Goal: Transaction & Acquisition: Purchase product/service

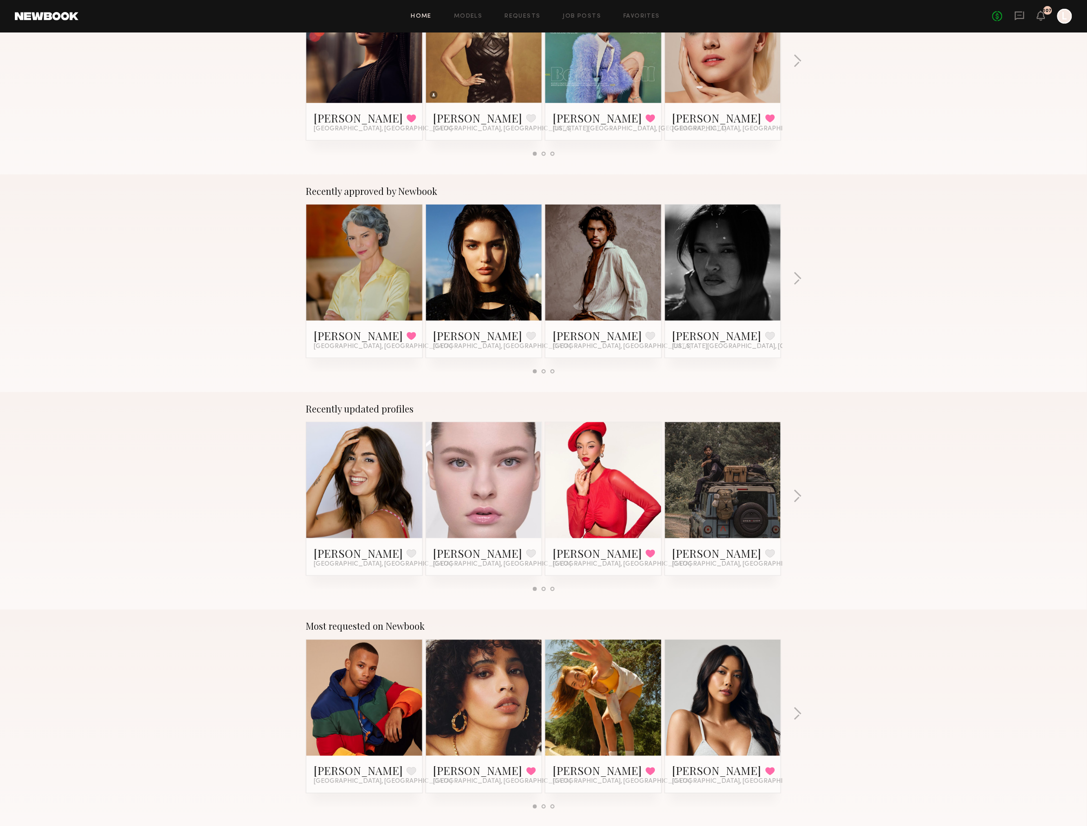
scroll to position [223, 0]
drag, startPoint x: 605, startPoint y: 507, endPoint x: 551, endPoint y: 487, distance: 57.4
click at [512, 479] on div at bounding box center [484, 480] width 116 height 116
click at [506, 469] on link at bounding box center [484, 480] width 57 height 116
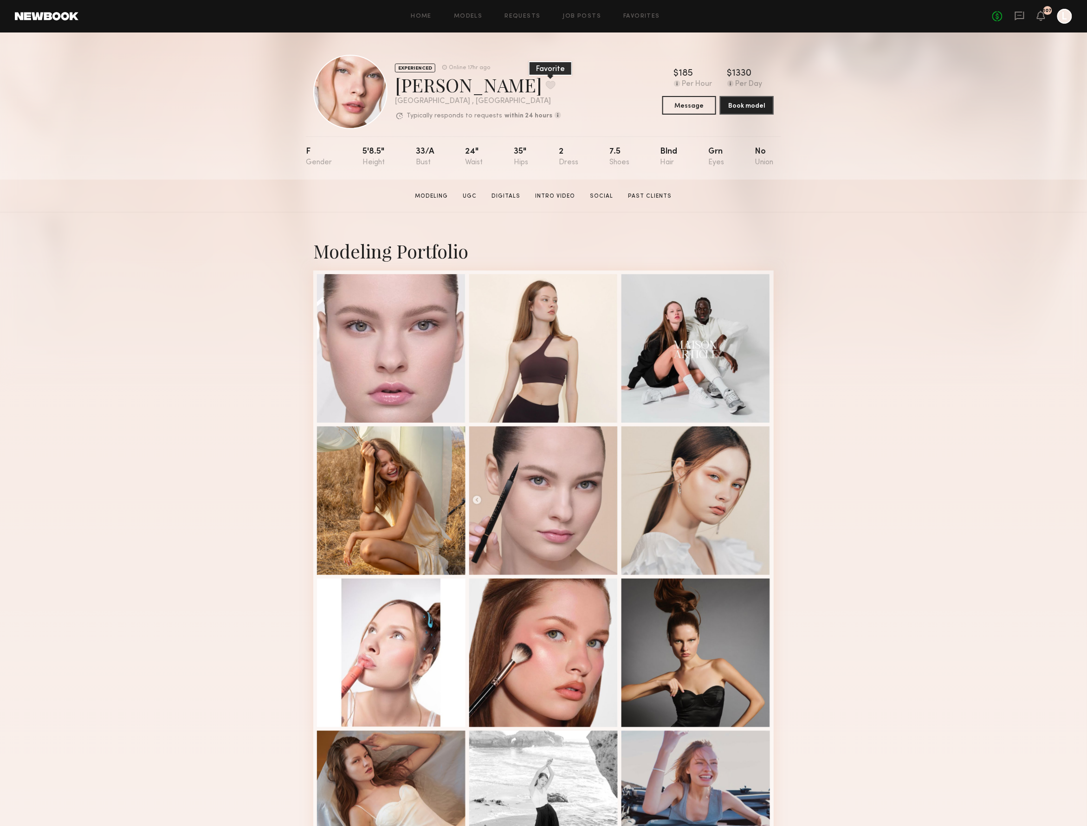
click at [546, 84] on button at bounding box center [551, 85] width 10 height 8
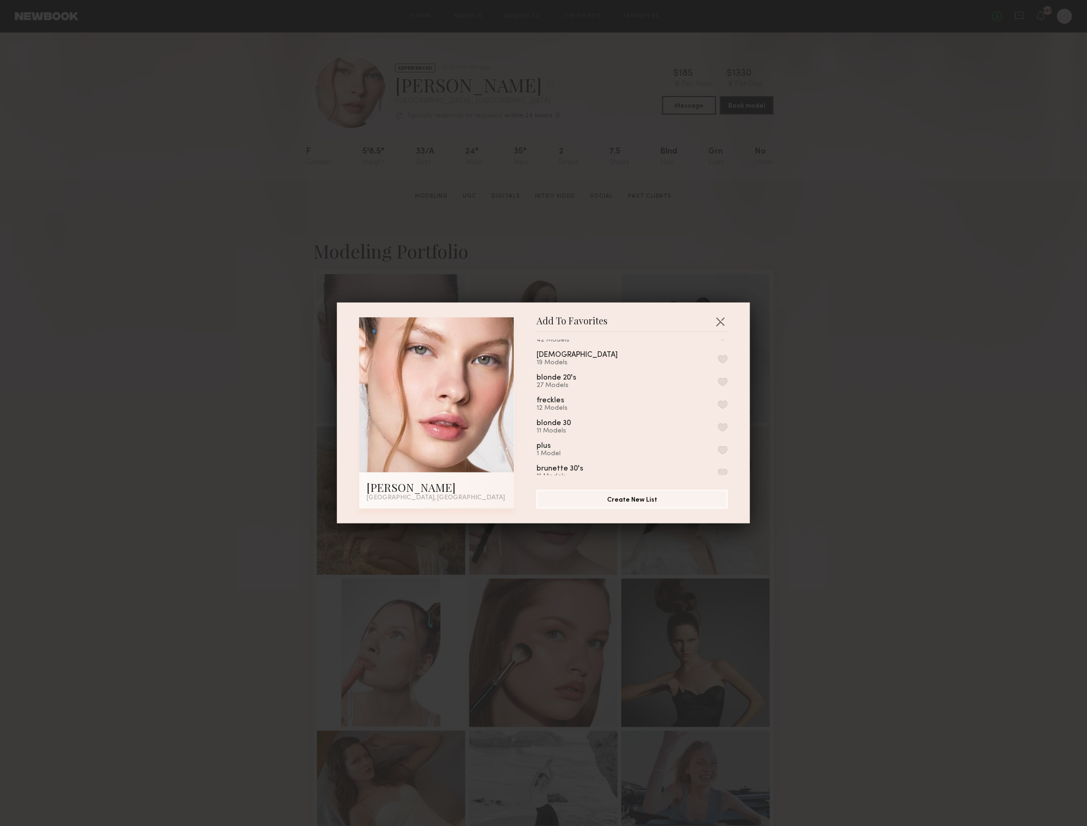
scroll to position [204, 0]
click at [721, 380] on button "button" at bounding box center [723, 378] width 10 height 8
click at [721, 417] on button "button" at bounding box center [723, 421] width 10 height 8
click at [721, 316] on button "button" at bounding box center [720, 321] width 15 height 15
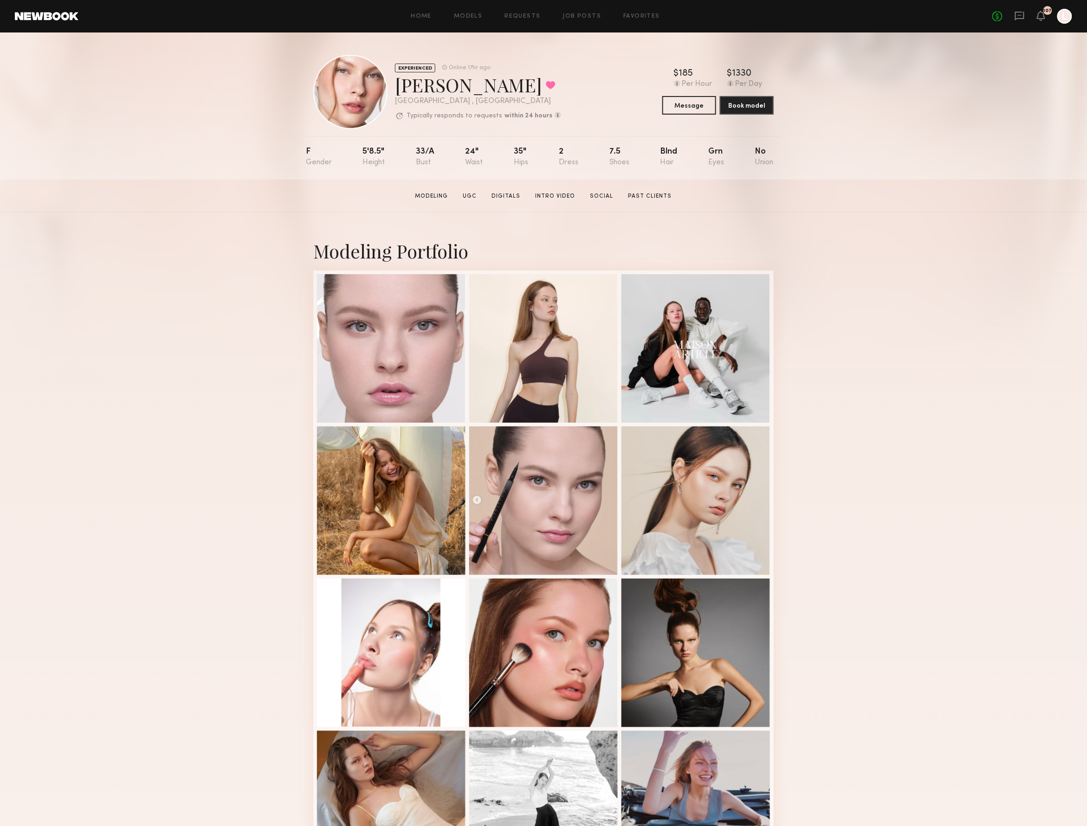
click at [177, 116] on div "EXPERIENCED Online 17hr ago Anastasiia M. Favorited Laguna Beach , CA Typically…" at bounding box center [543, 105] width 1087 height 147
click at [1016, 13] on icon at bounding box center [1019, 16] width 10 height 10
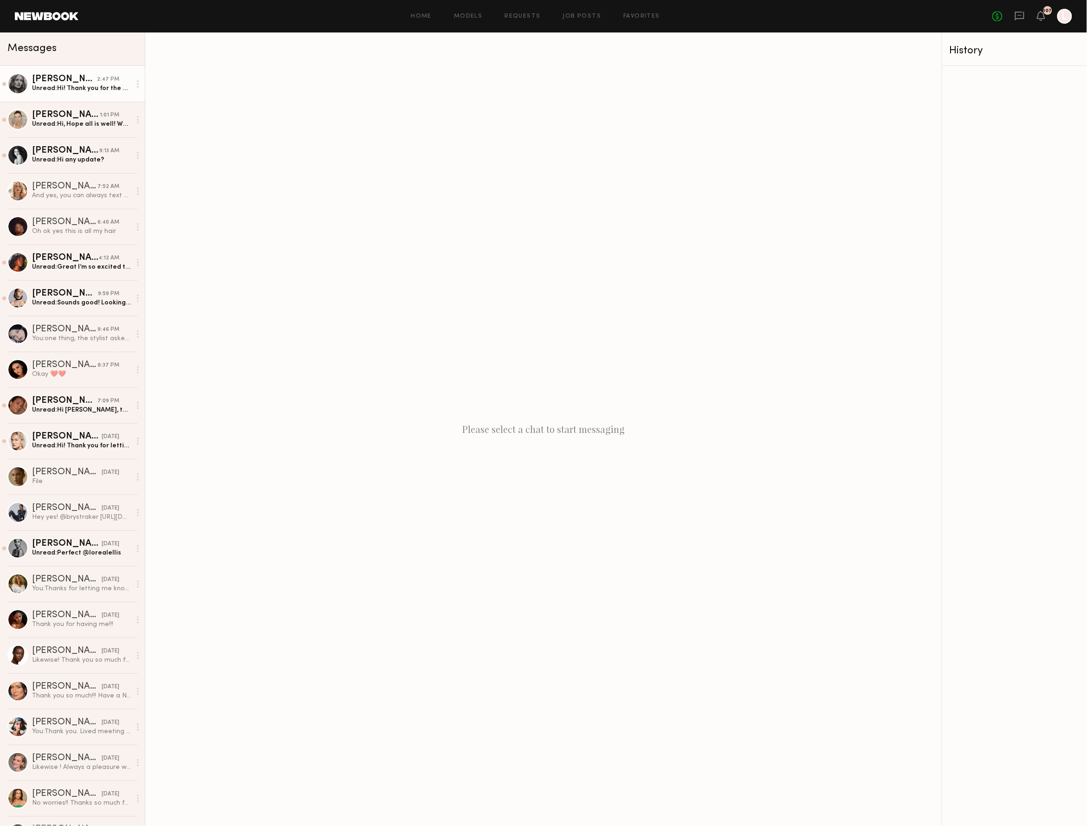
click at [97, 86] on div "Unread: Hi! Thank you for the consideration but unfortunately I have a conflict…" at bounding box center [81, 88] width 99 height 9
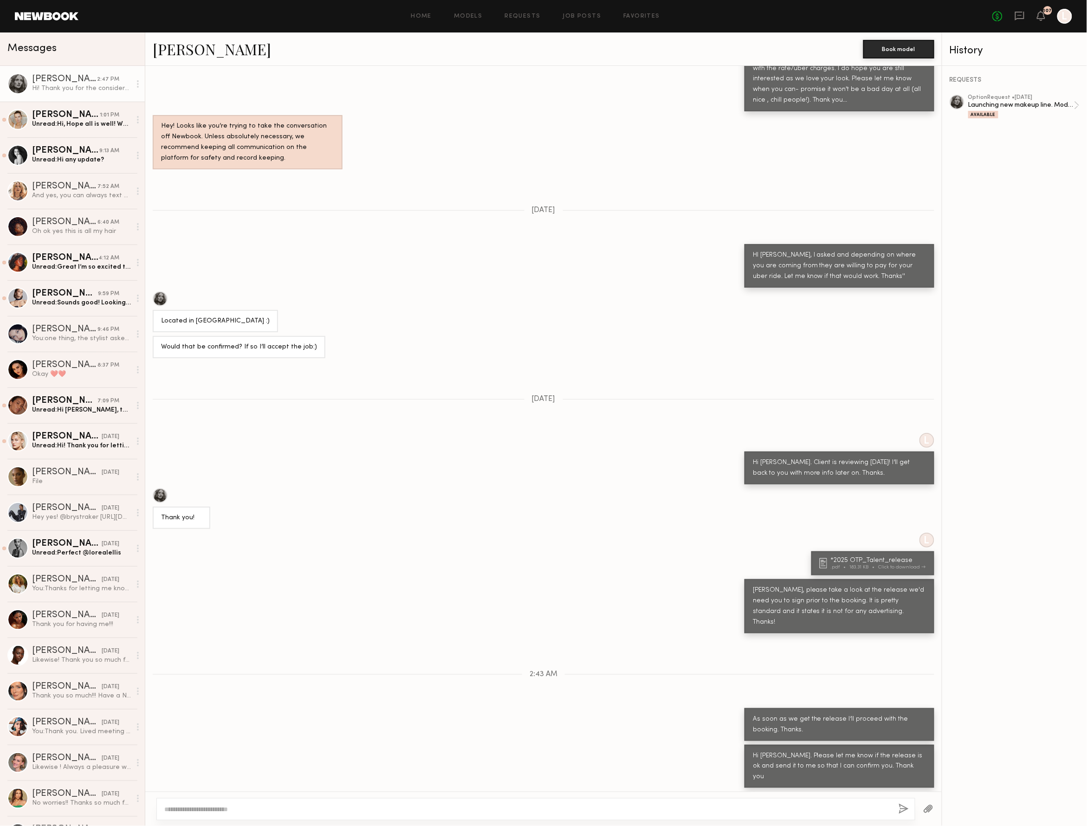
scroll to position [528, 0]
click at [563, 17] on link "Job Posts" at bounding box center [582, 16] width 39 height 6
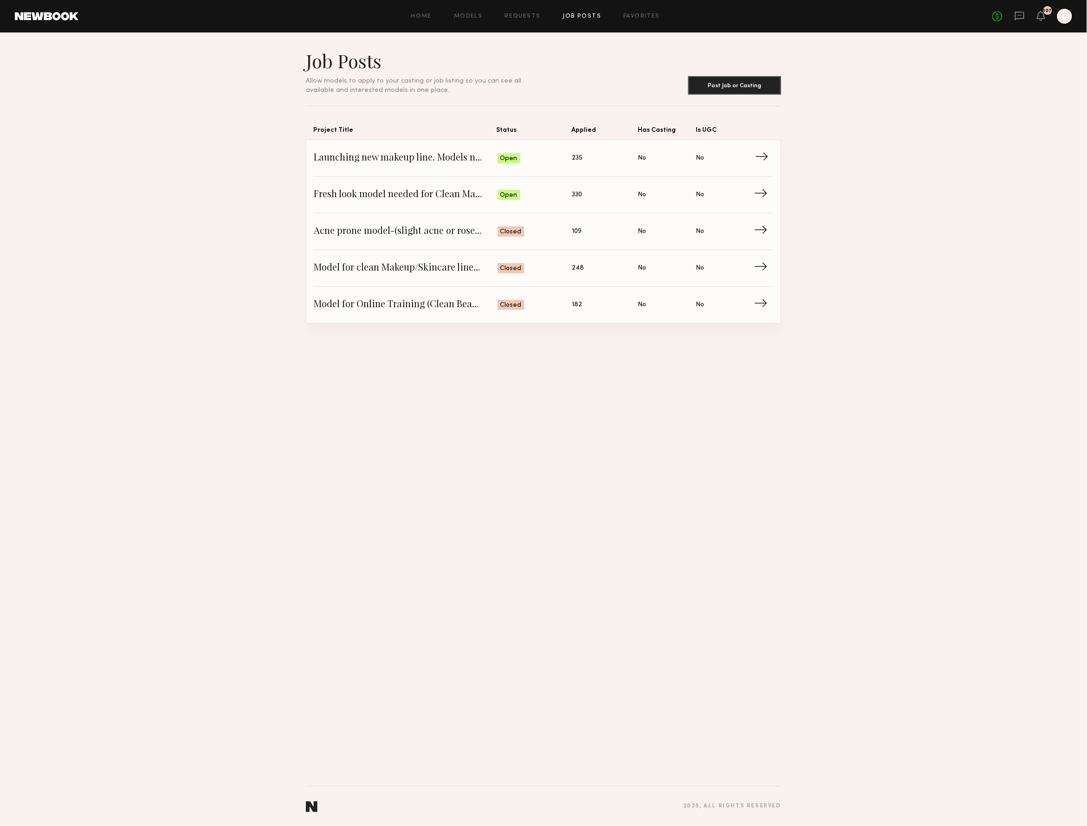
click at [502, 158] on span "Open" at bounding box center [508, 158] width 17 height 9
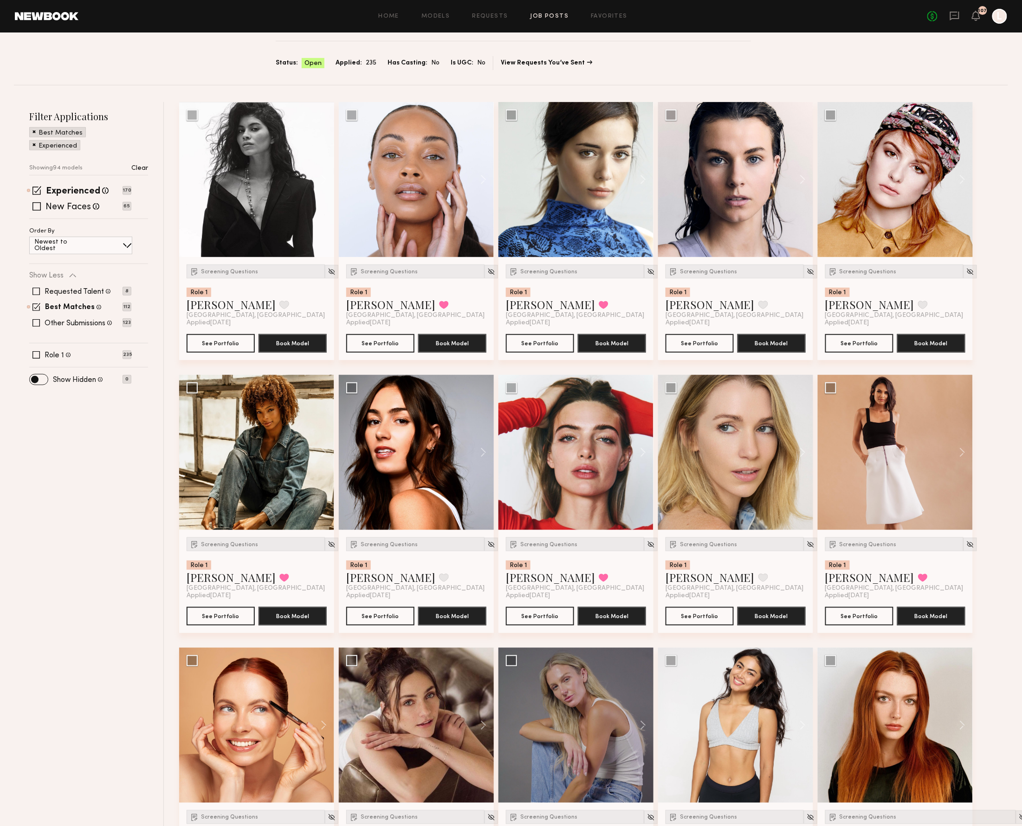
scroll to position [130, 0]
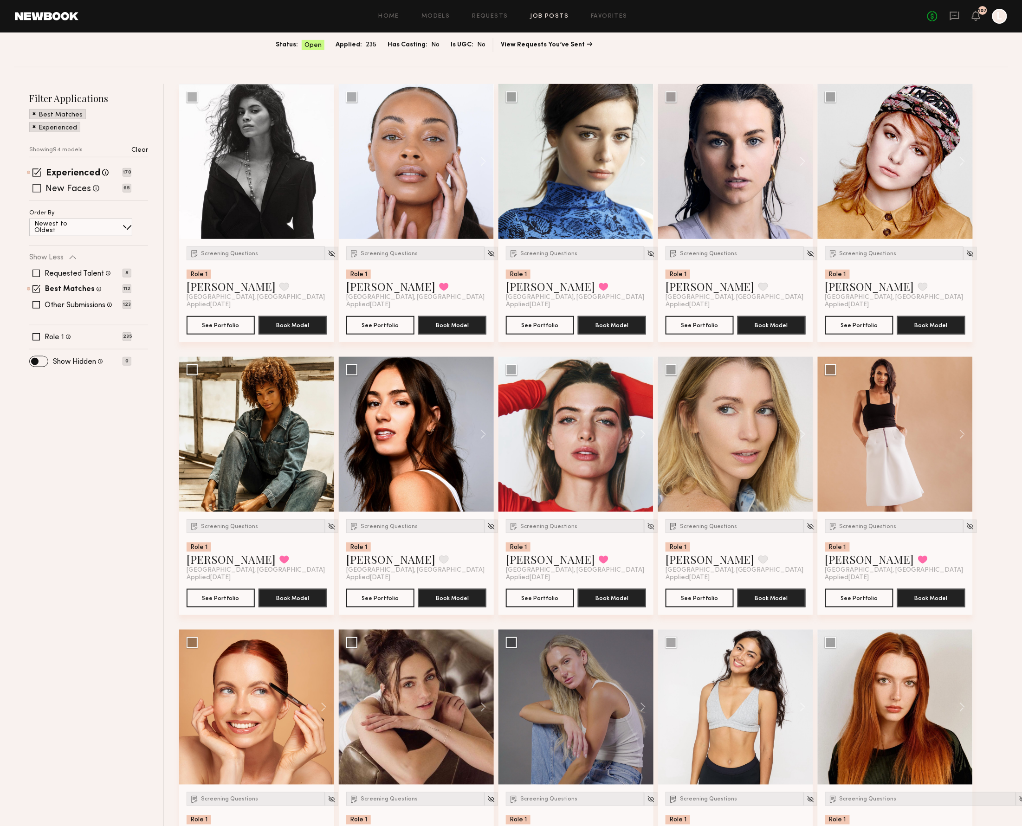
click at [34, 191] on span at bounding box center [36, 188] width 8 height 8
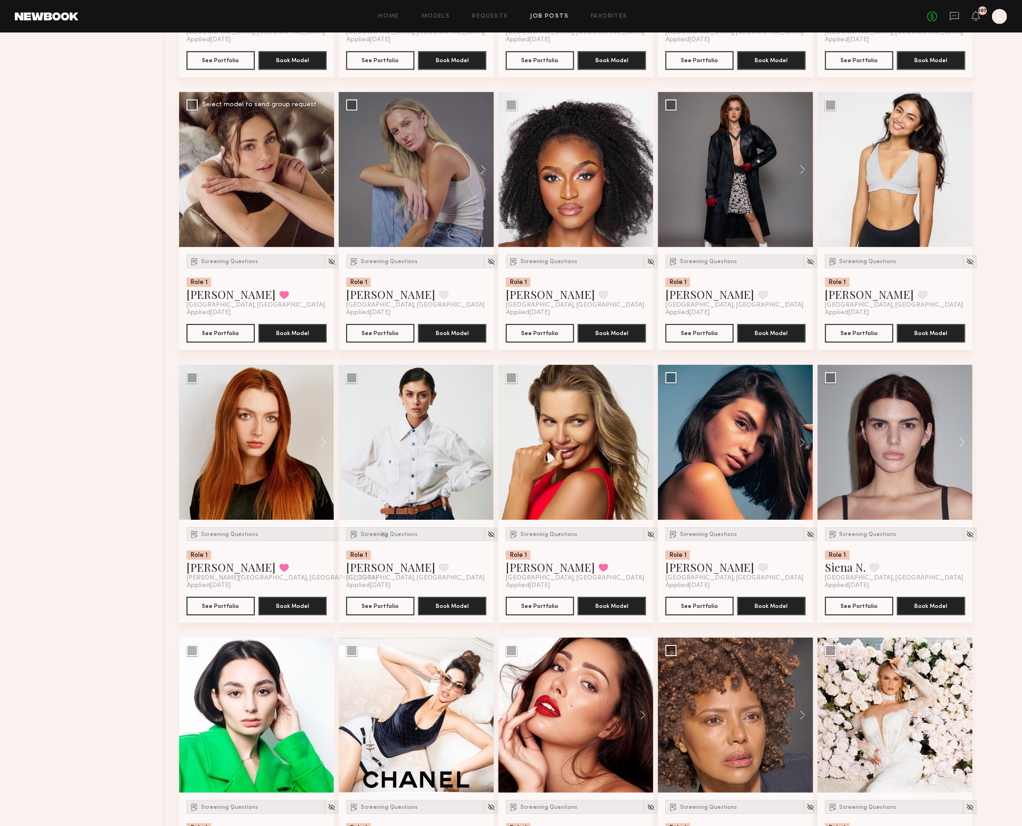
scroll to position [951, 0]
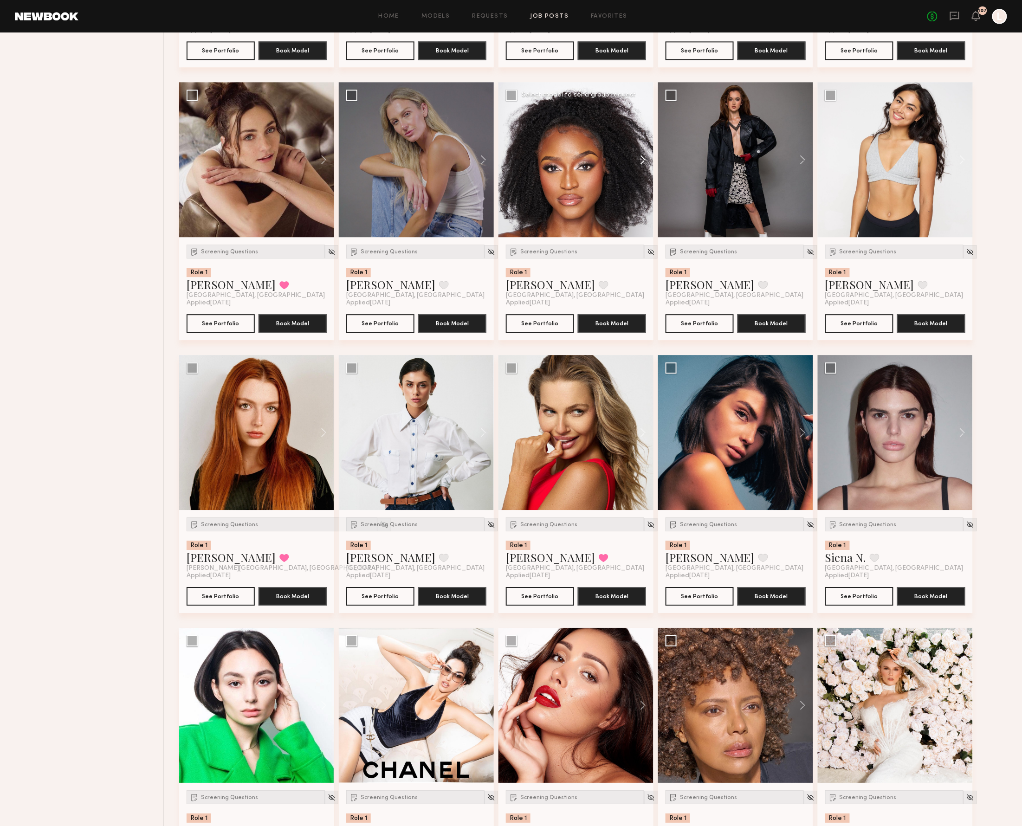
click at [642, 161] on button at bounding box center [639, 159] width 30 height 155
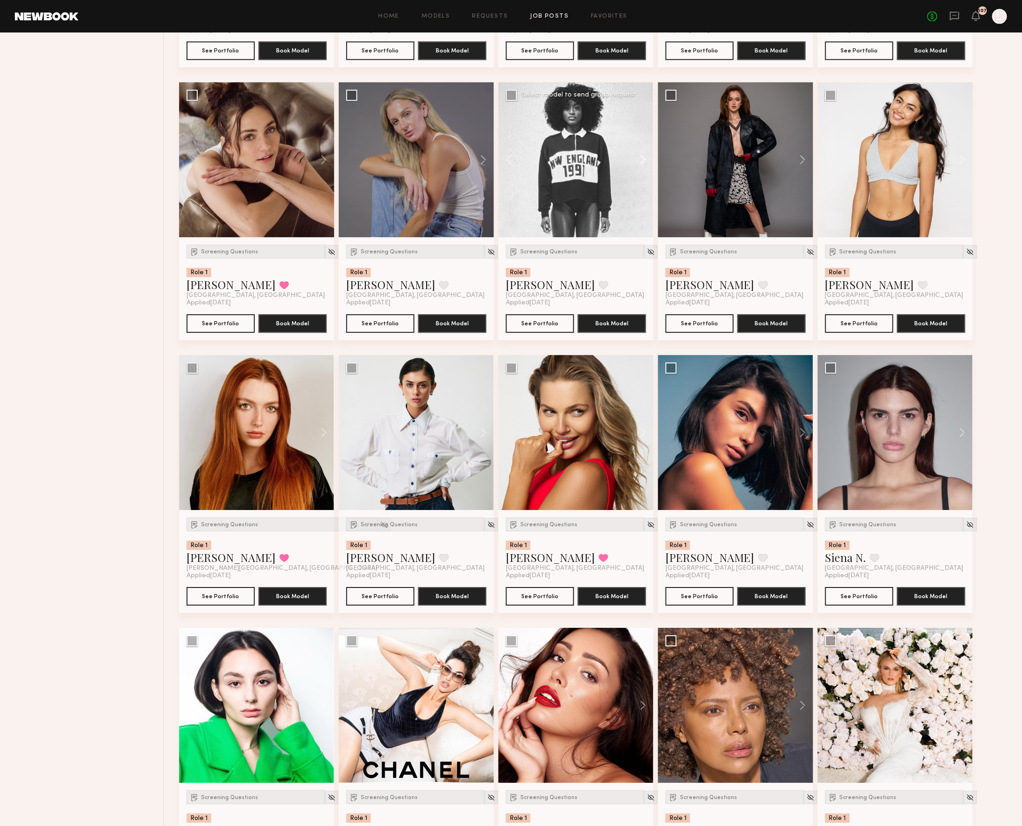
click at [642, 161] on button at bounding box center [639, 159] width 30 height 155
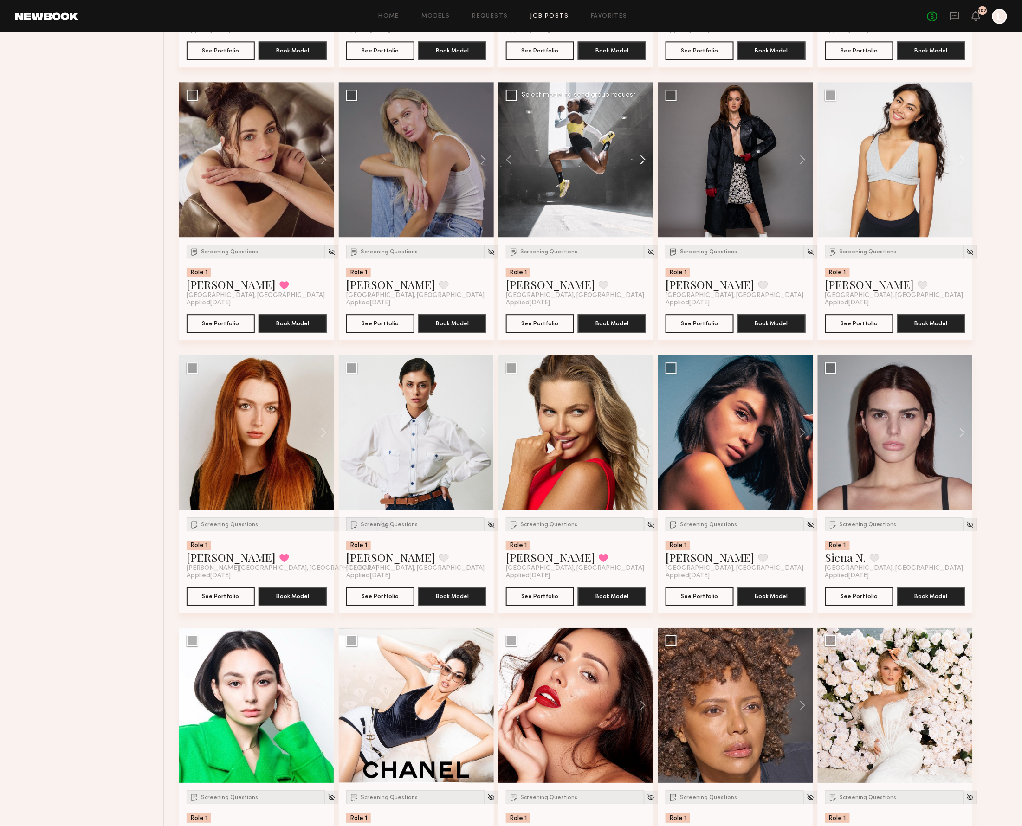
click at [642, 161] on button at bounding box center [639, 159] width 30 height 155
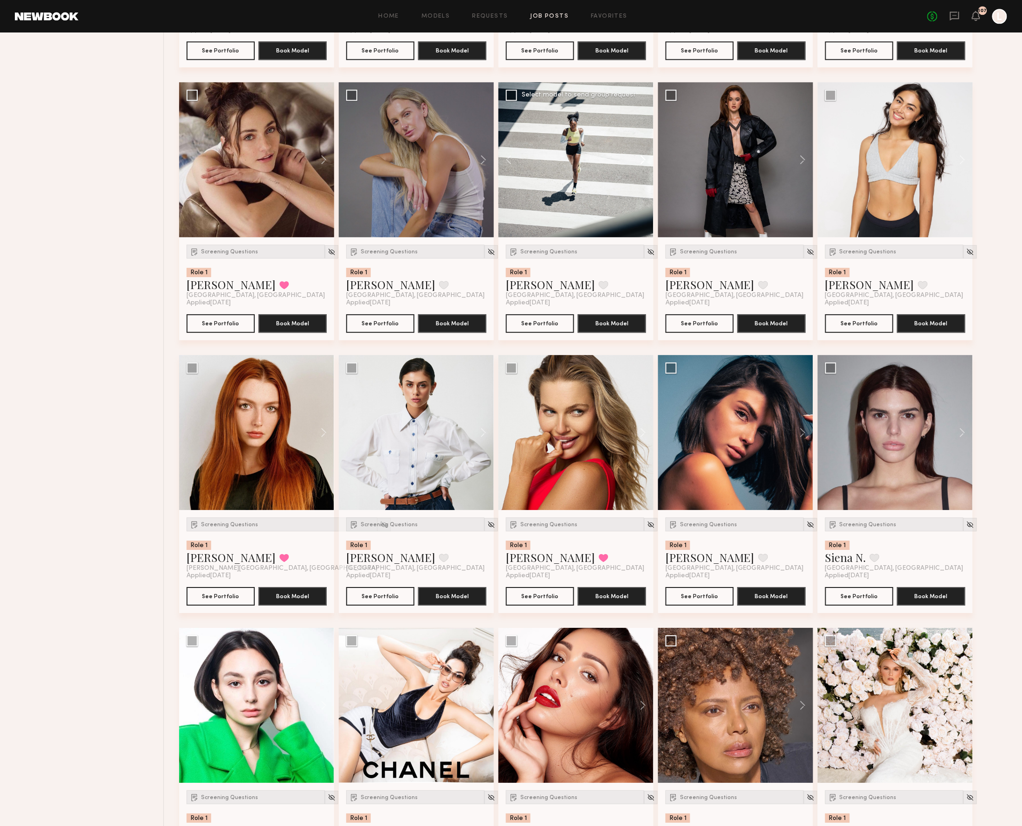
click at [642, 161] on button at bounding box center [639, 159] width 30 height 155
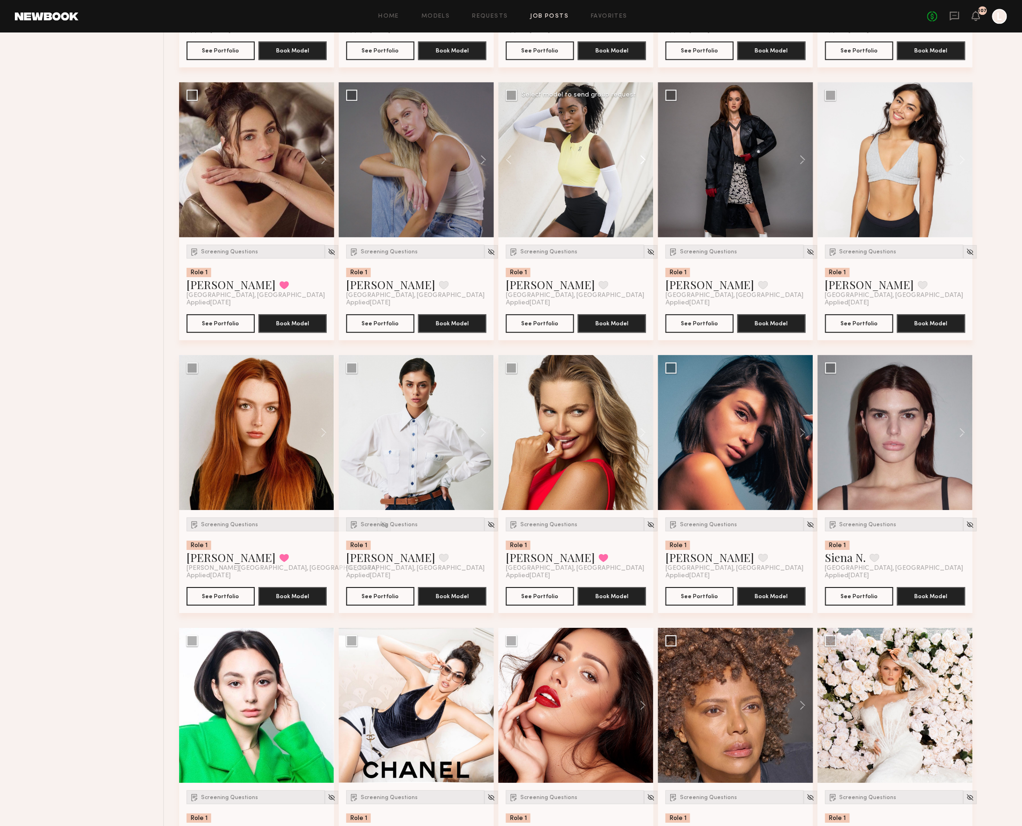
click at [642, 161] on button at bounding box center [639, 159] width 30 height 155
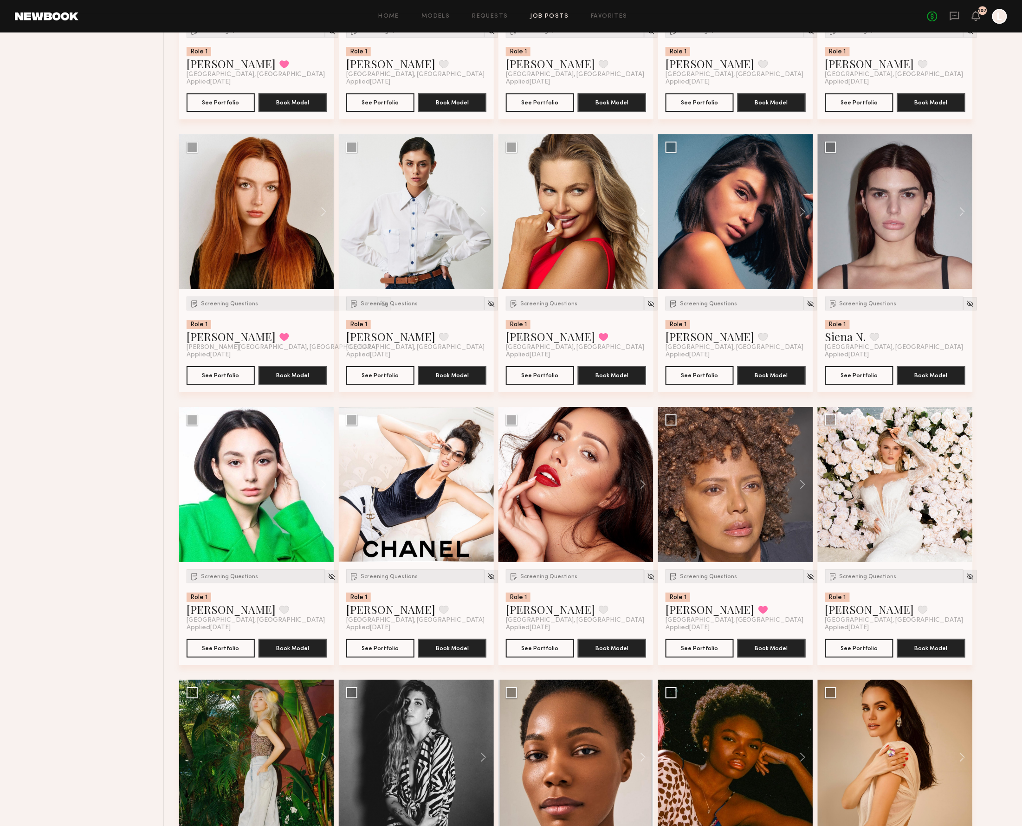
scroll to position [1172, 0]
click at [802, 213] on button at bounding box center [798, 211] width 30 height 155
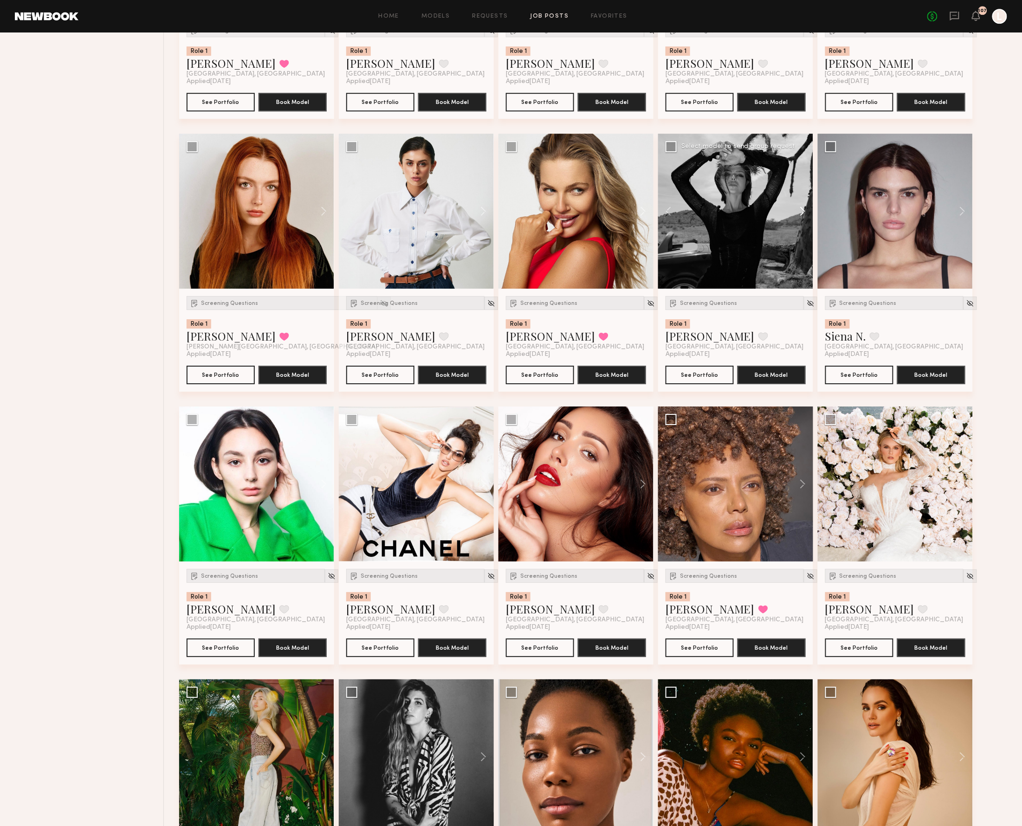
click at [802, 213] on button at bounding box center [798, 211] width 30 height 155
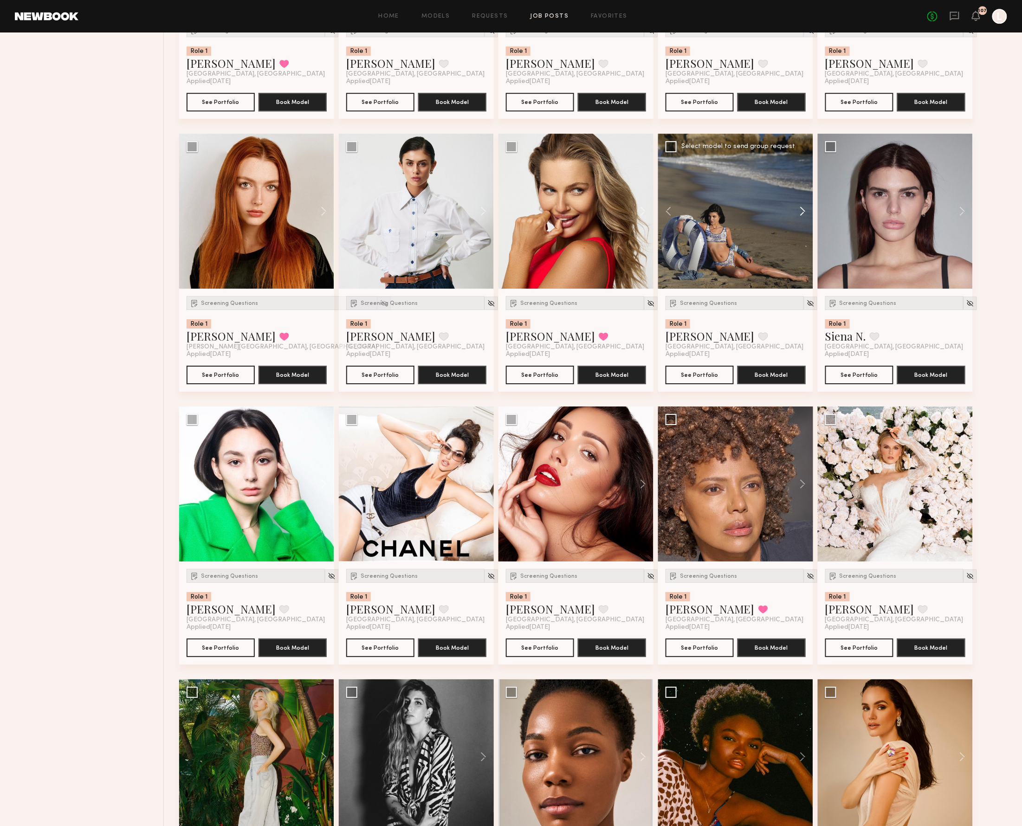
click at [802, 213] on button at bounding box center [798, 211] width 30 height 155
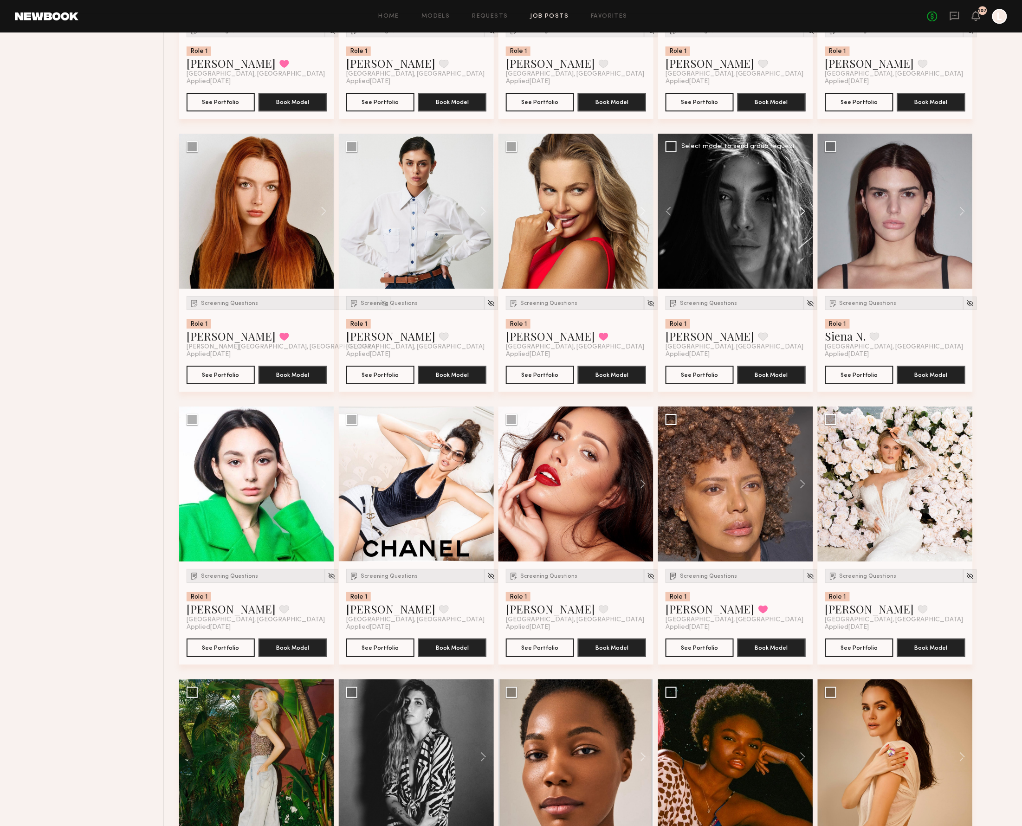
click at [802, 213] on button at bounding box center [798, 211] width 30 height 155
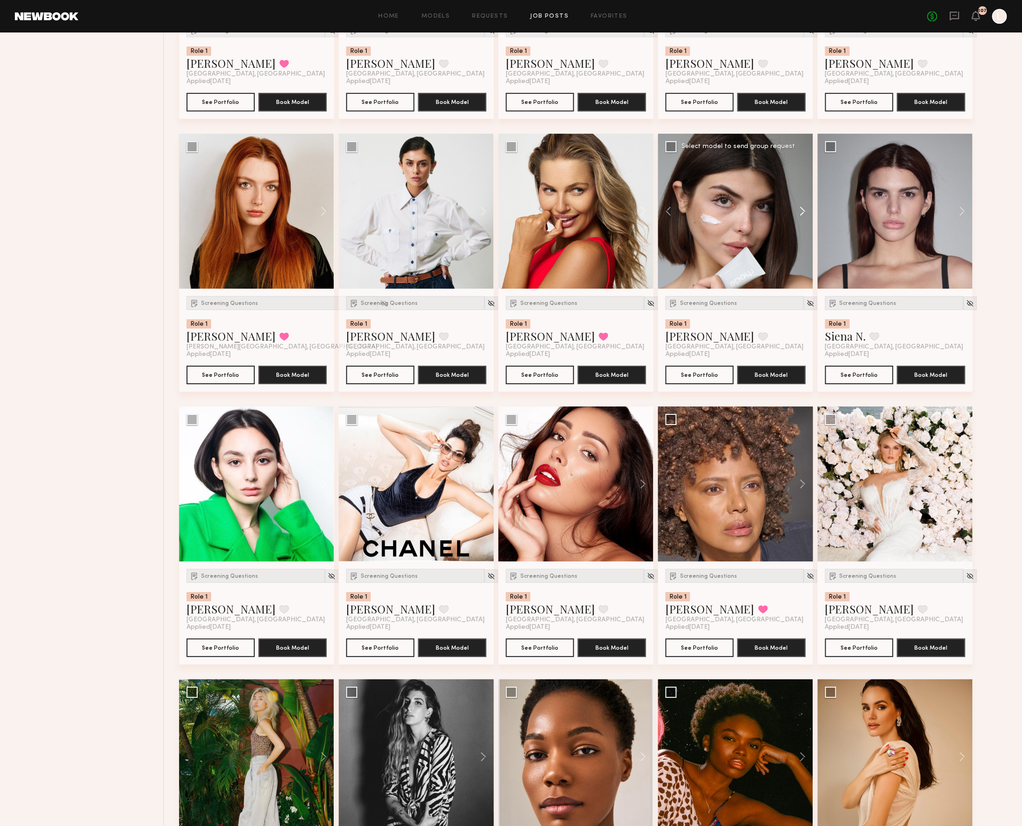
click at [802, 213] on button at bounding box center [798, 211] width 30 height 155
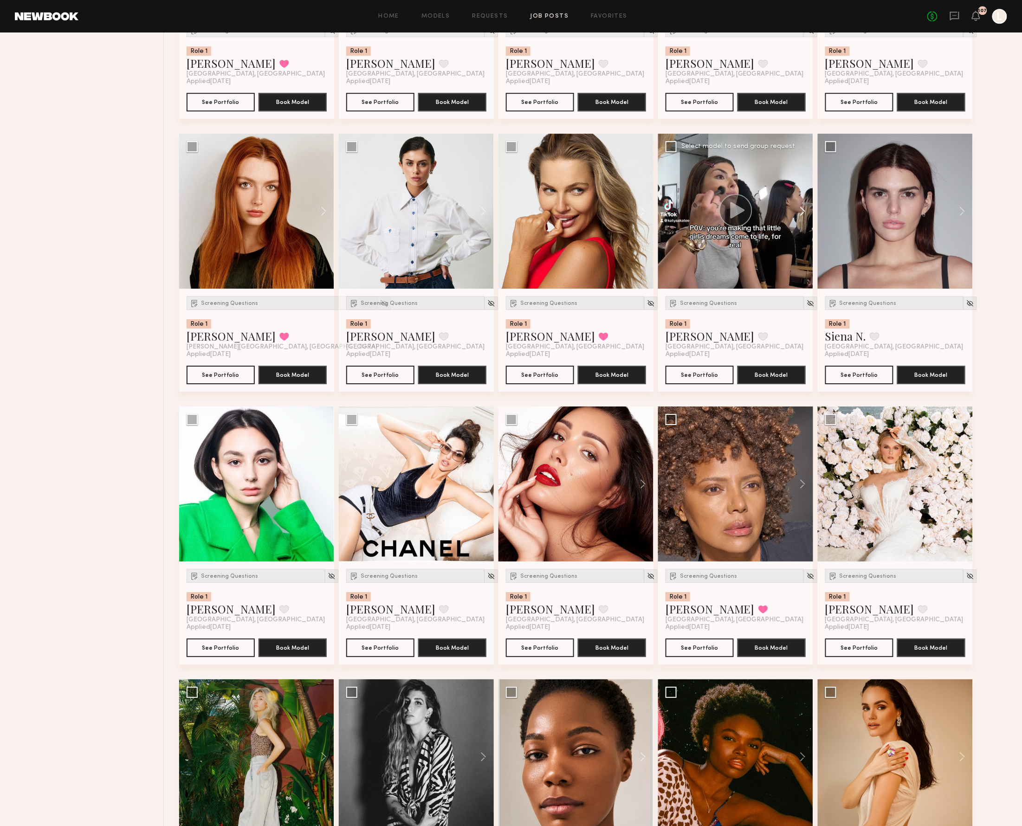
click at [802, 213] on button at bounding box center [798, 211] width 30 height 155
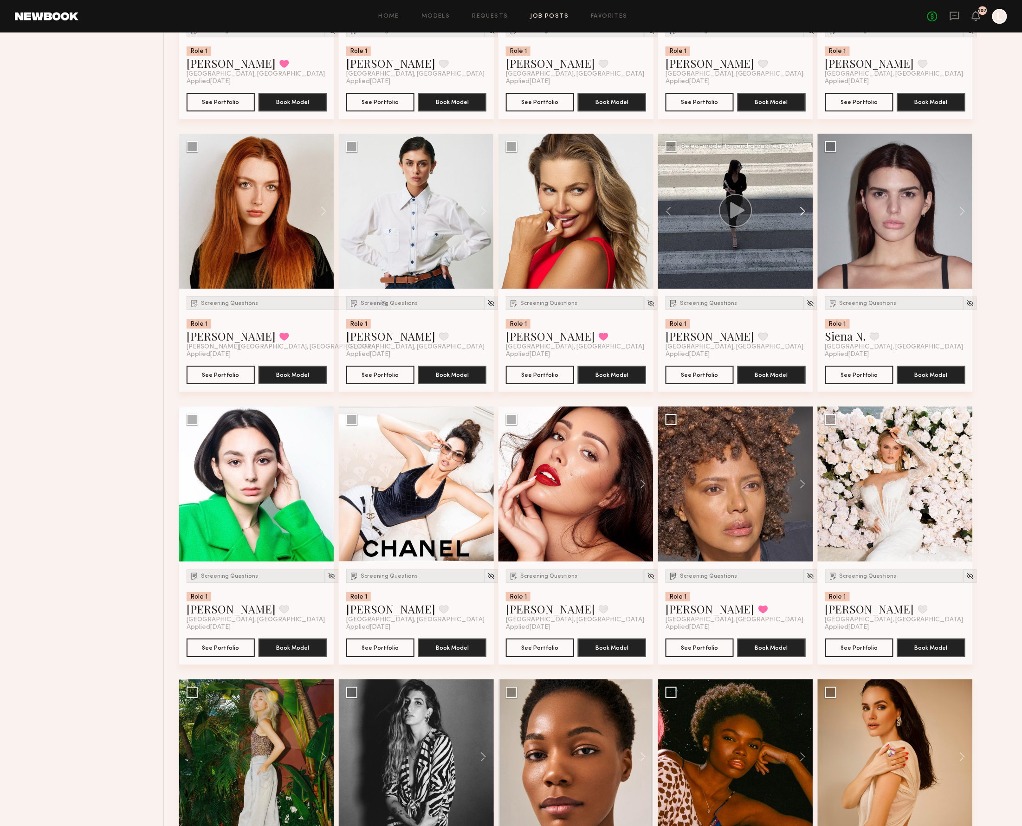
click at [802, 213] on button at bounding box center [798, 211] width 30 height 155
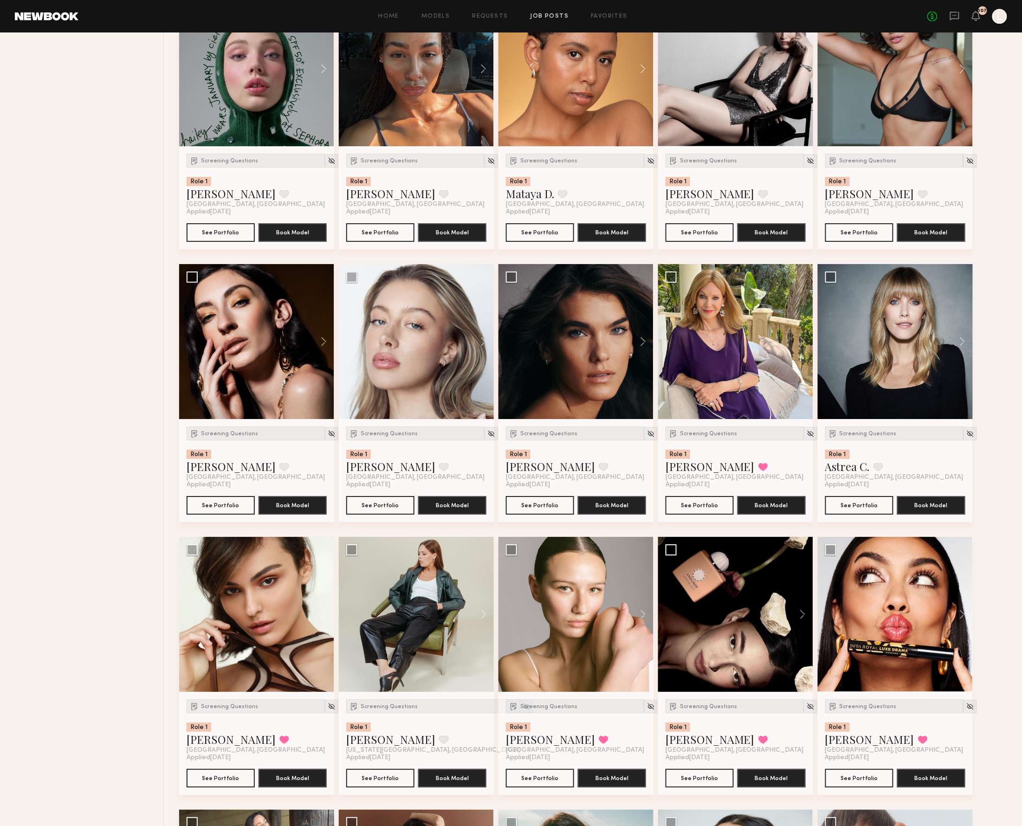
scroll to position [2679, 0]
click at [229, 608] on div at bounding box center [256, 614] width 155 height 155
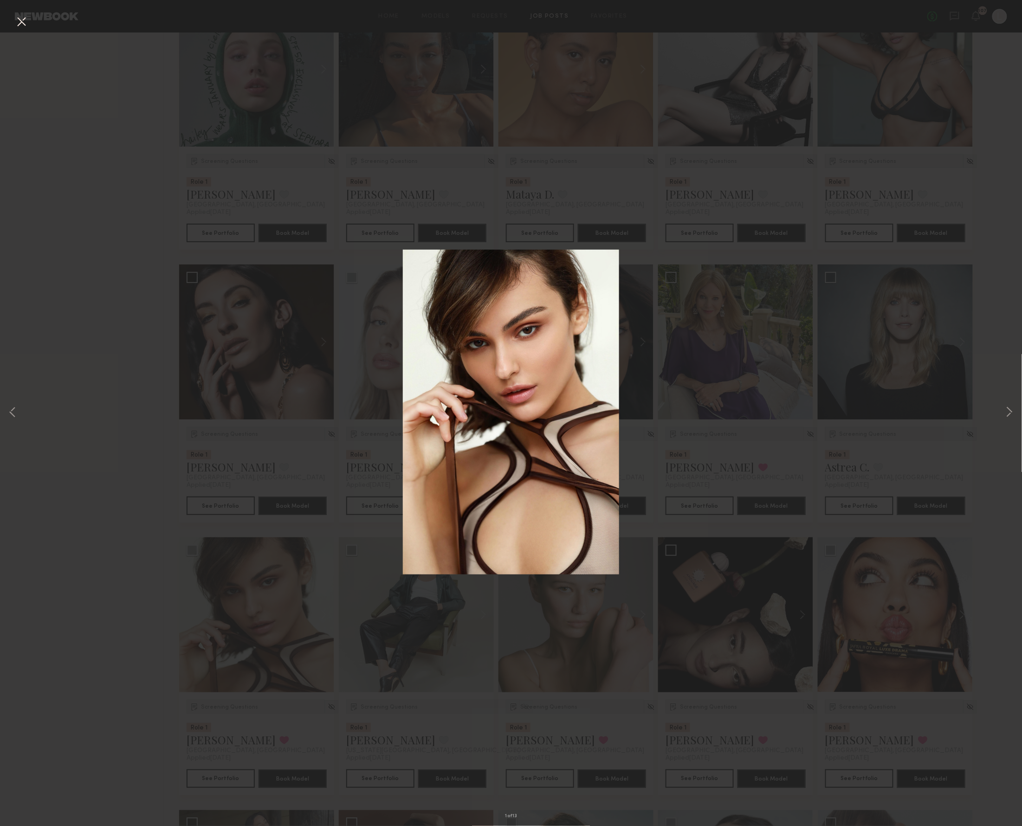
click at [260, 284] on div "1 of 13" at bounding box center [511, 413] width 1022 height 826
click at [23, 22] on button at bounding box center [21, 22] width 15 height 17
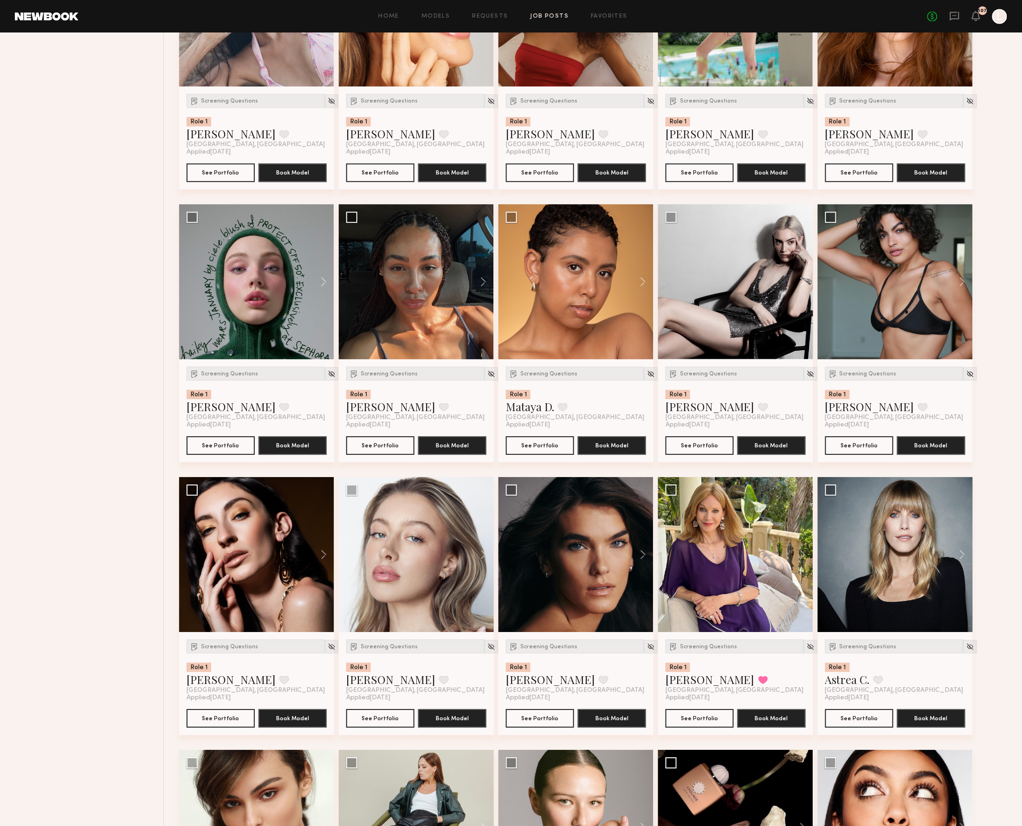
scroll to position [2473, 0]
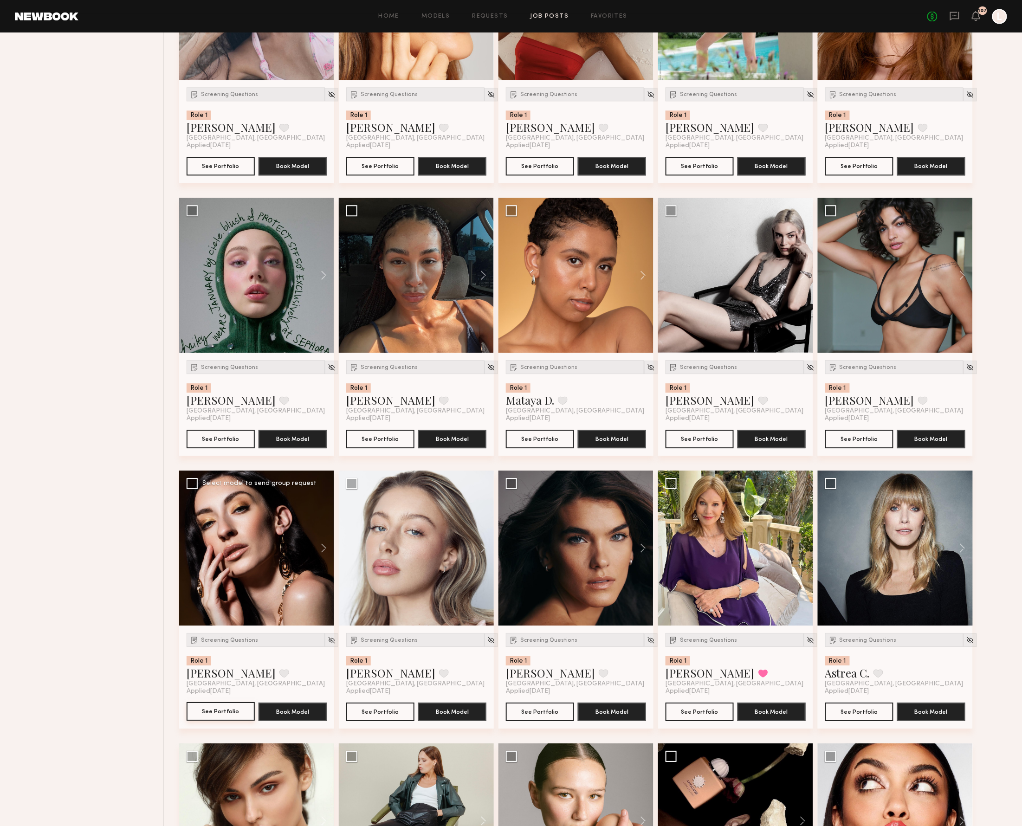
click at [231, 719] on button "See Portfolio" at bounding box center [221, 711] width 68 height 19
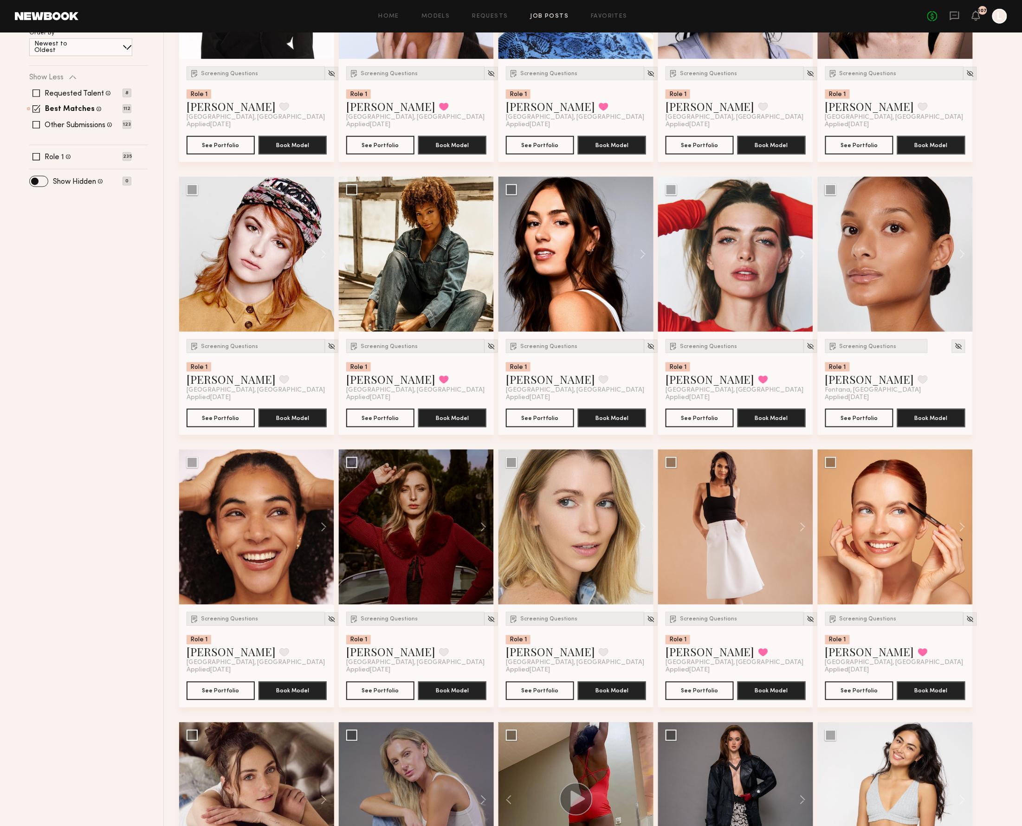
scroll to position [318, 0]
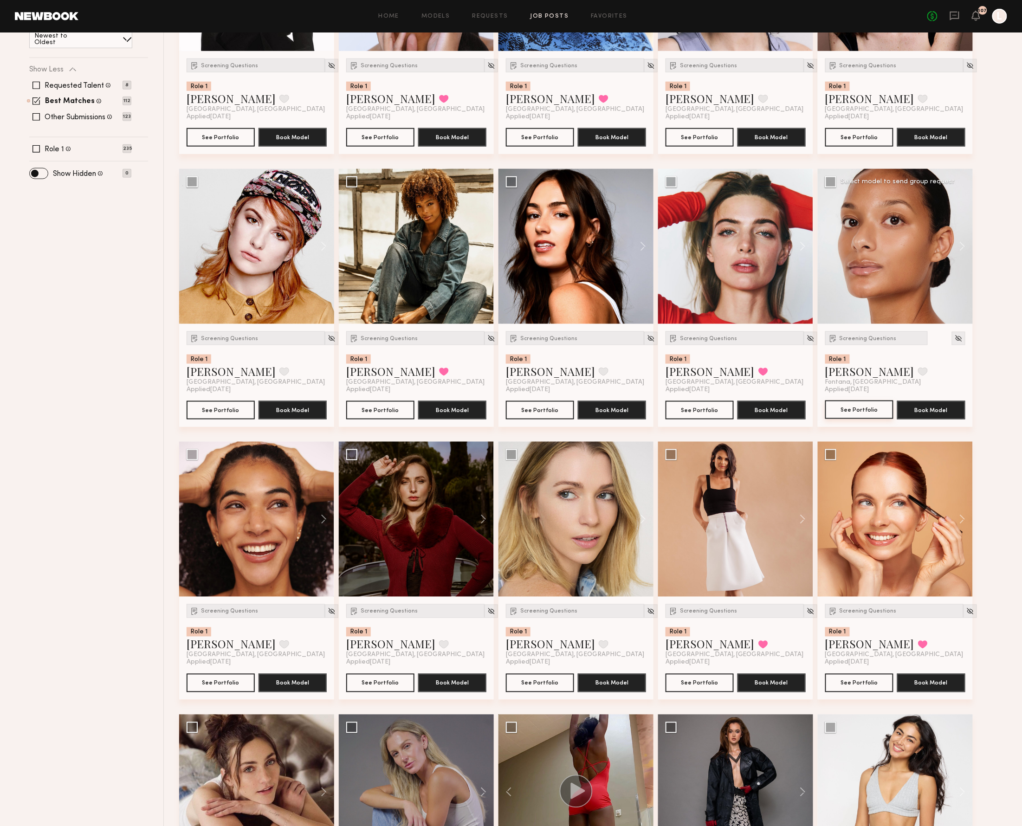
click at [864, 404] on button "See Portfolio" at bounding box center [859, 409] width 68 height 19
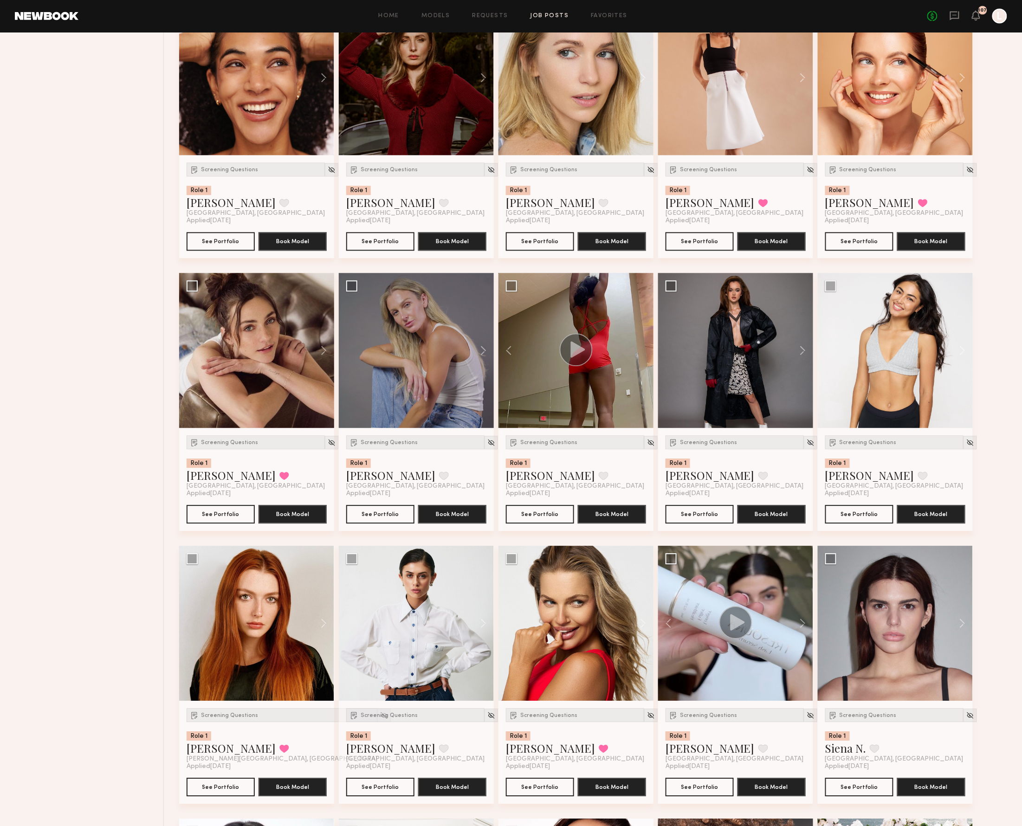
scroll to position [773, 0]
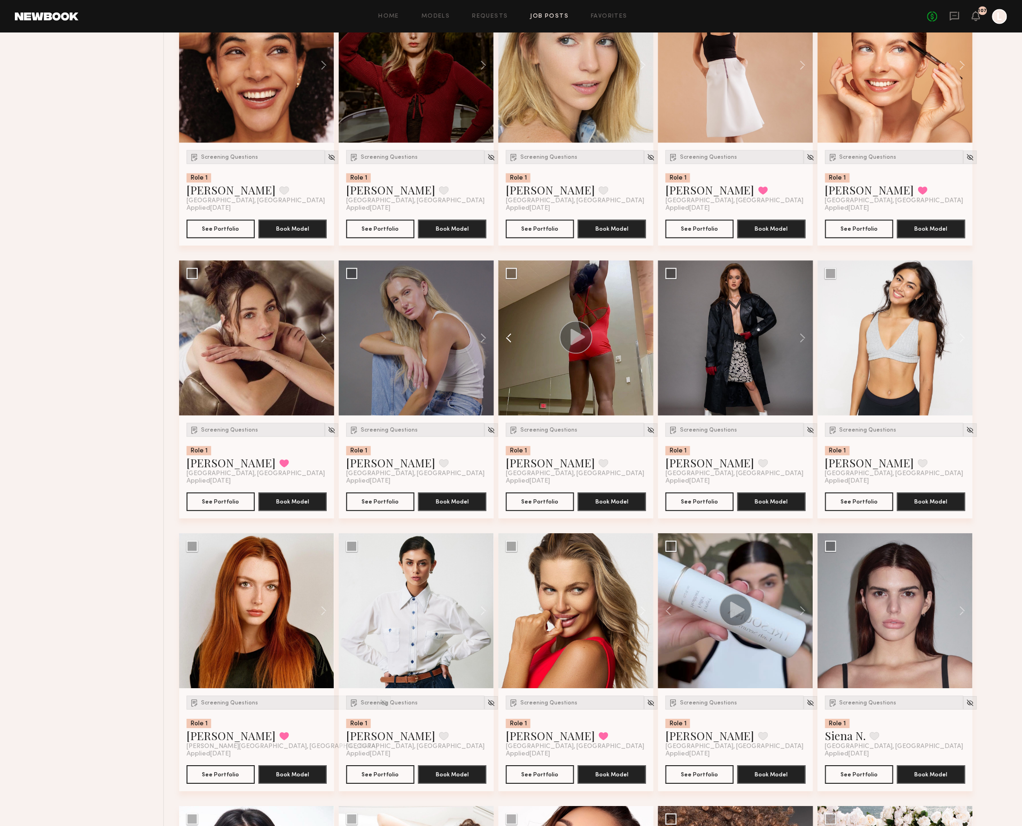
click at [509, 336] on button at bounding box center [513, 337] width 30 height 155
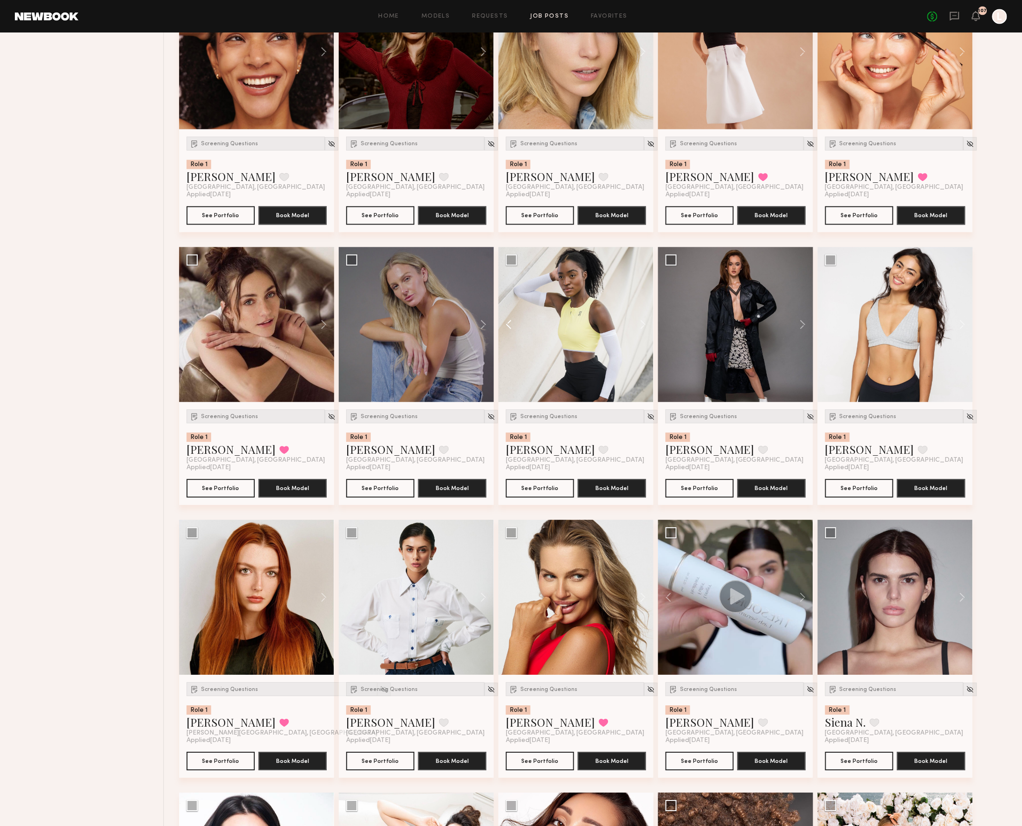
scroll to position [789, 0]
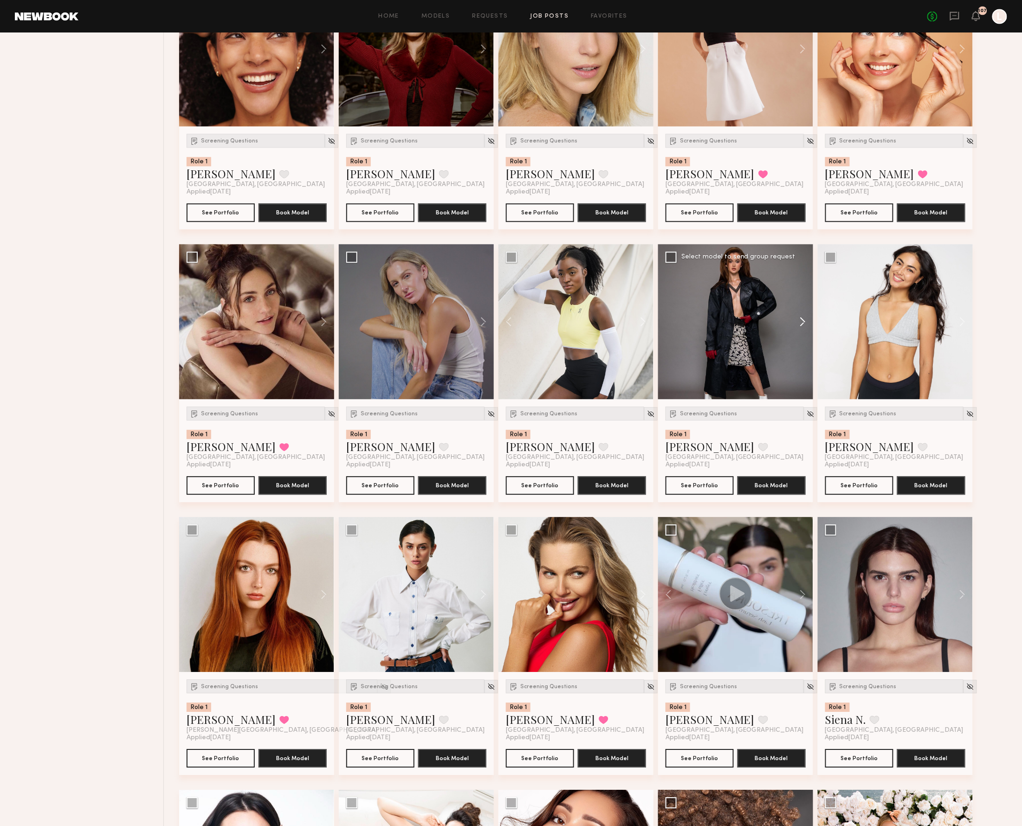
click at [799, 319] on button at bounding box center [798, 321] width 30 height 155
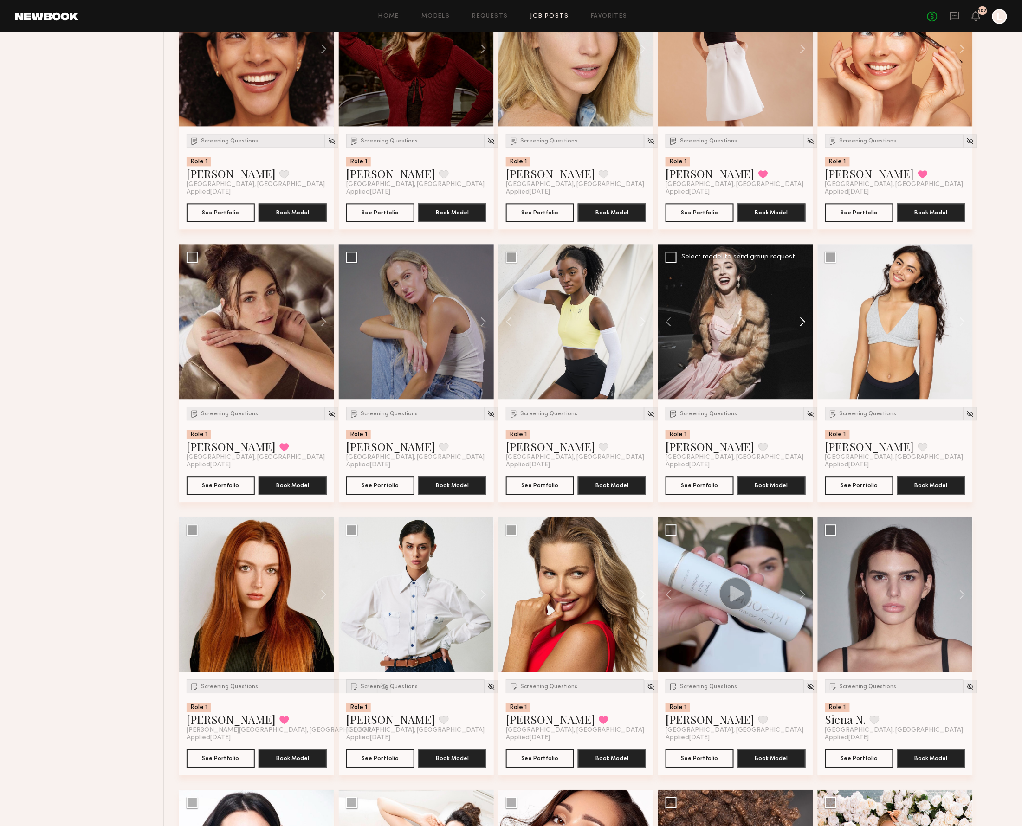
click at [799, 319] on button at bounding box center [798, 321] width 30 height 155
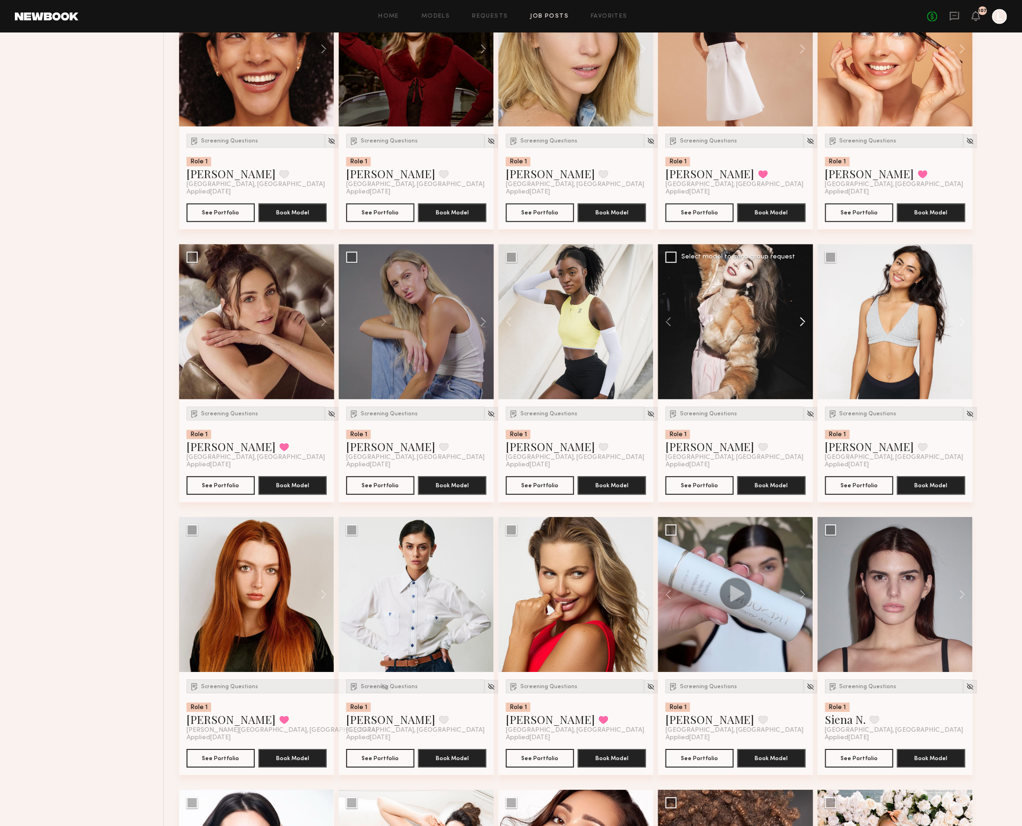
click at [799, 317] on button at bounding box center [798, 321] width 30 height 155
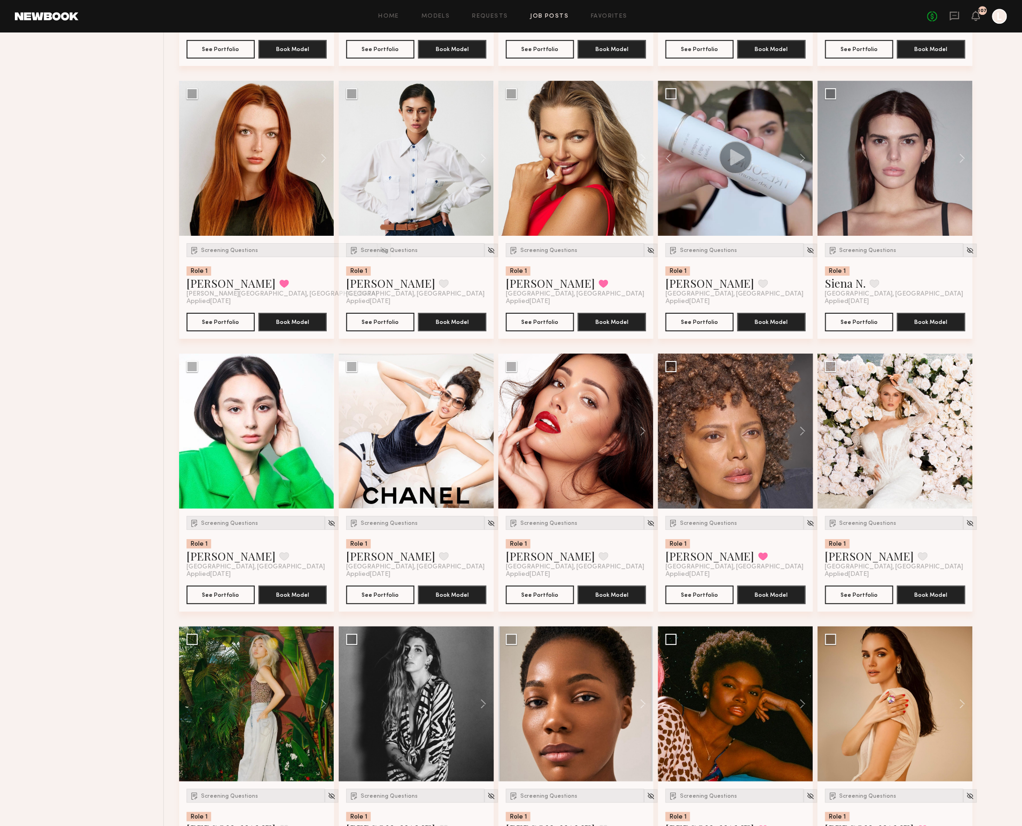
scroll to position [1226, 0]
click at [960, 159] on button at bounding box center [958, 157] width 30 height 155
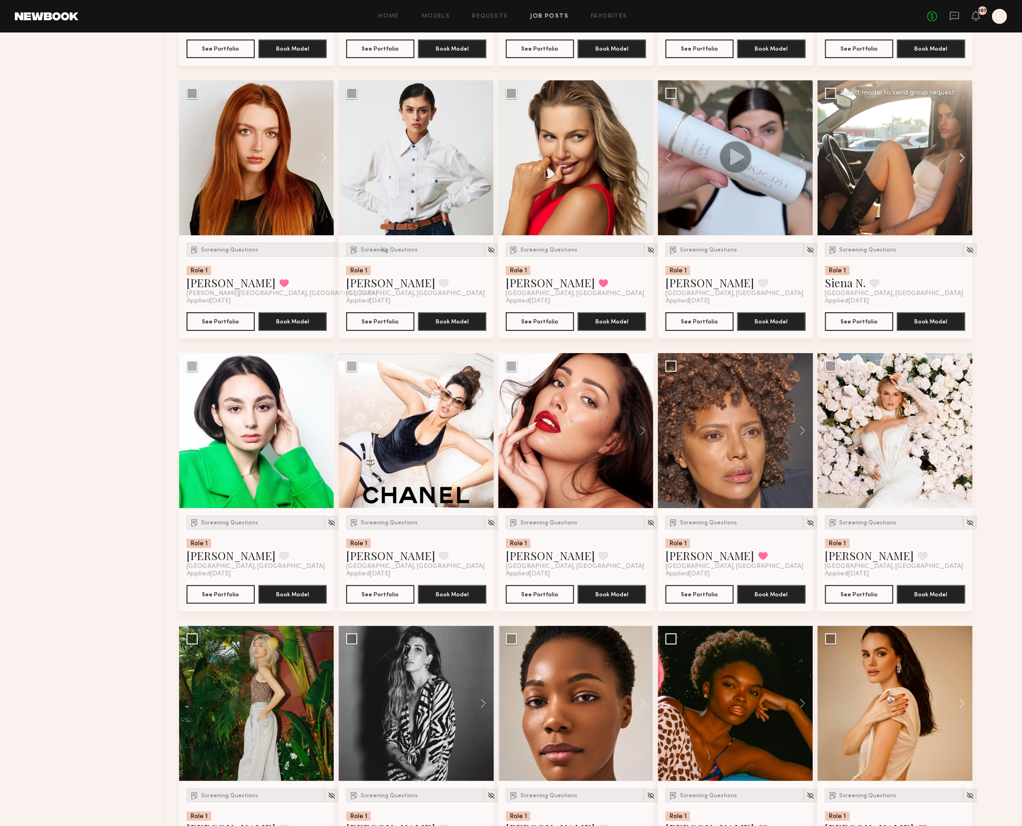
click at [960, 159] on button at bounding box center [958, 157] width 30 height 155
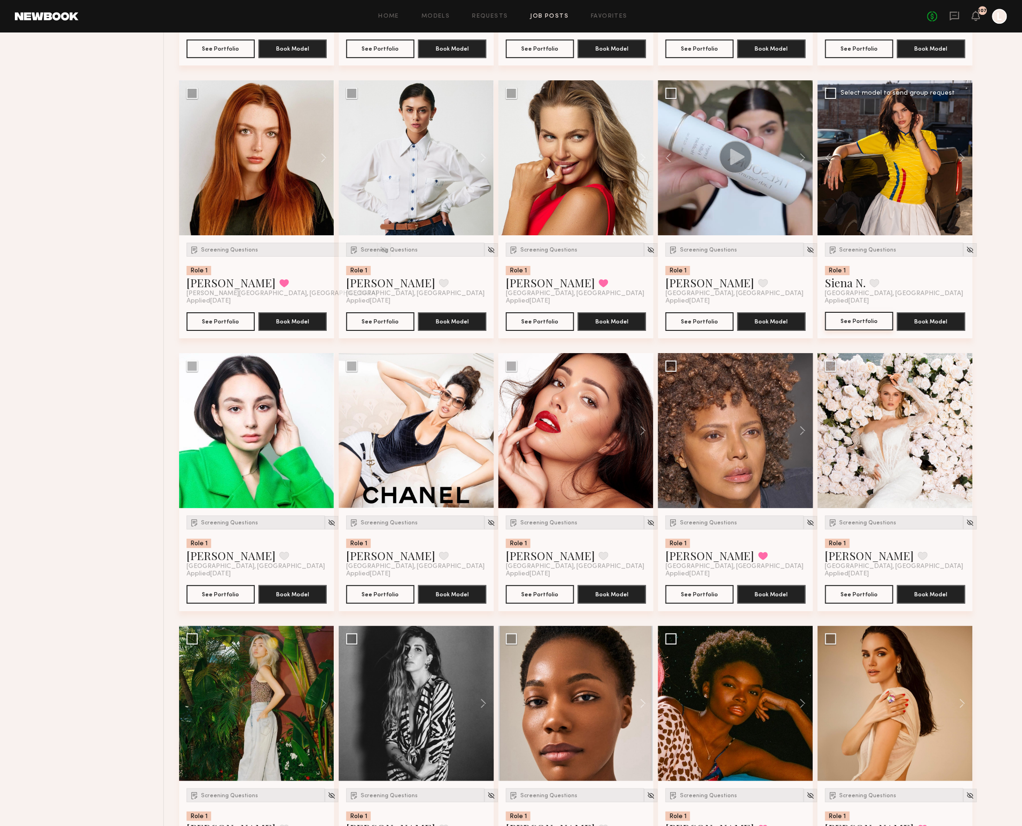
click at [846, 322] on button "See Portfolio" at bounding box center [859, 321] width 68 height 19
click at [852, 323] on button "See Portfolio" at bounding box center [859, 321] width 68 height 19
click at [548, 488] on div at bounding box center [575, 430] width 155 height 155
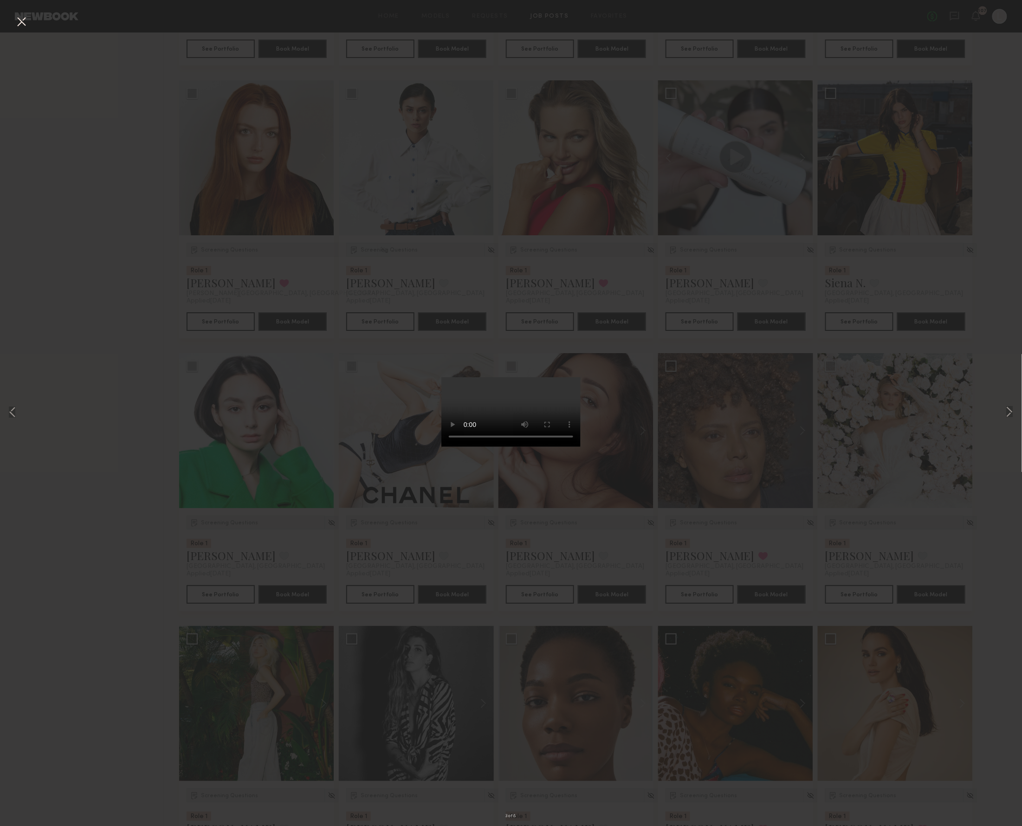
click at [870, 324] on div "3 of 8" at bounding box center [511, 413] width 1022 height 826
click at [18, 18] on button at bounding box center [21, 22] width 15 height 17
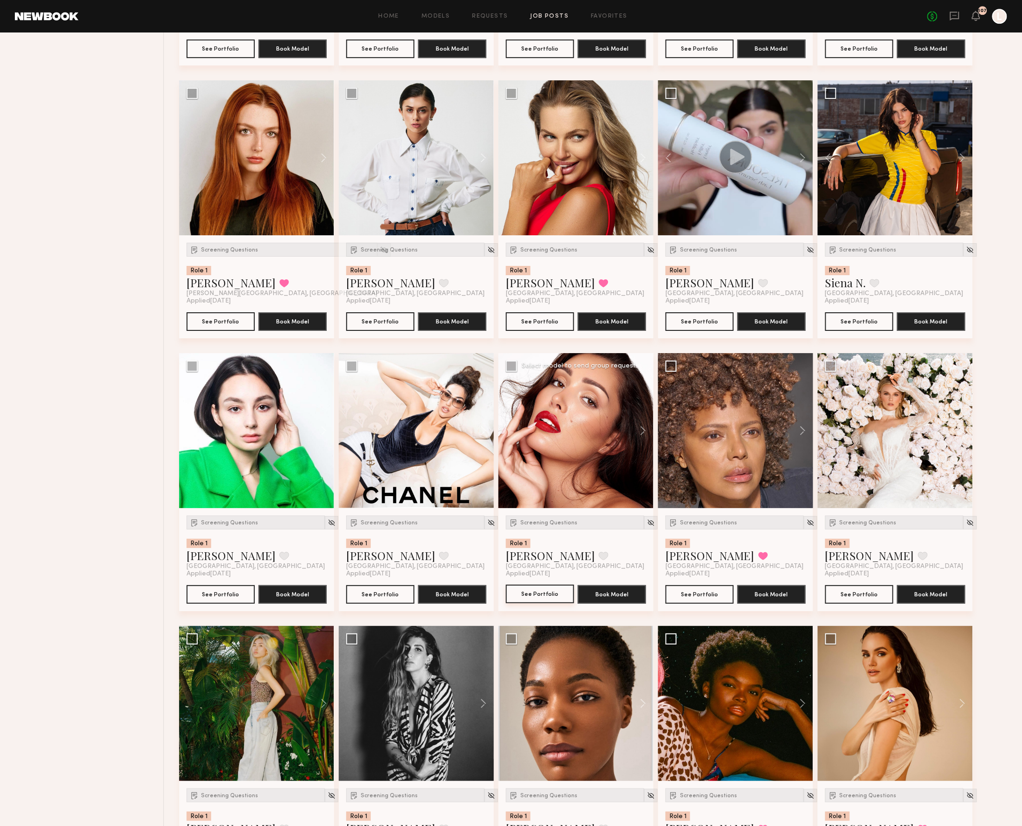
click at [541, 599] on button "See Portfolio" at bounding box center [540, 594] width 68 height 19
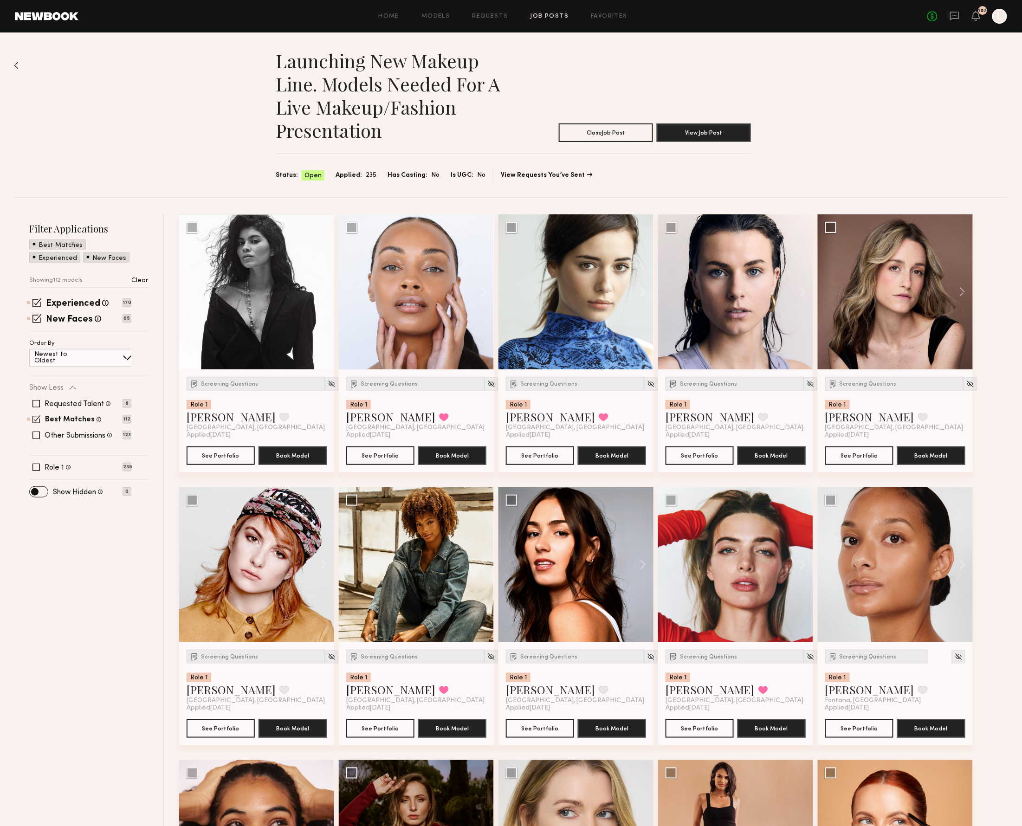
scroll to position [0, 0]
click at [320, 291] on button at bounding box center [319, 291] width 30 height 155
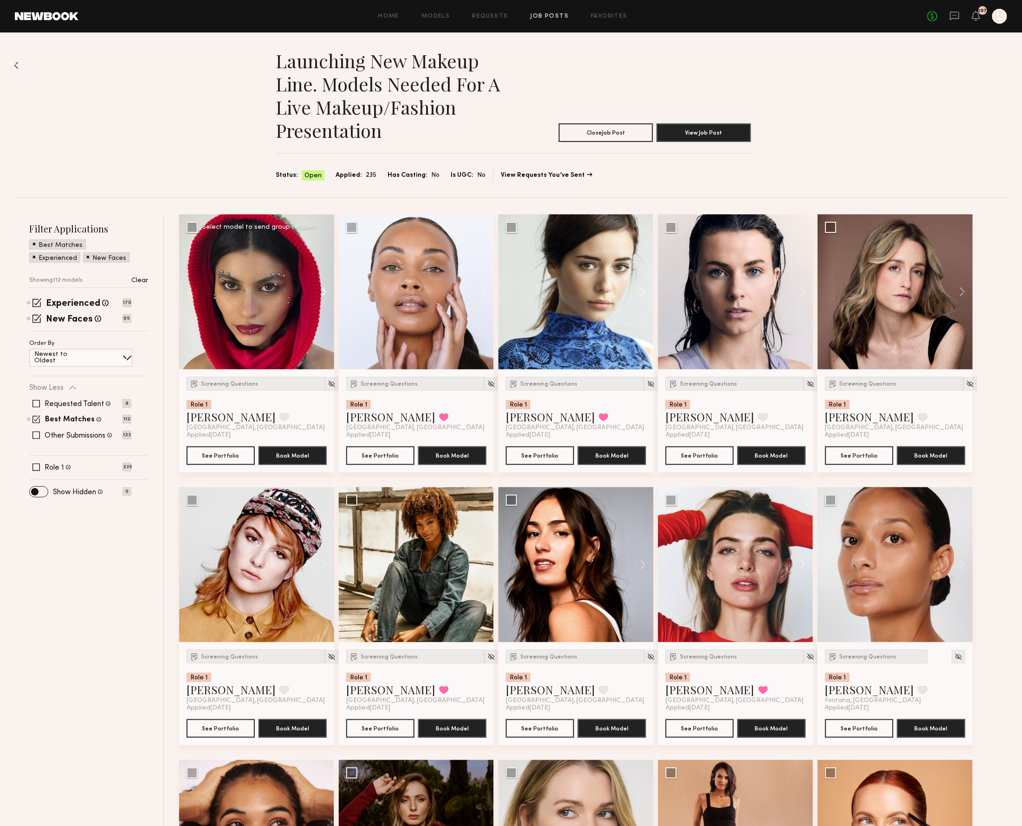
click at [320, 291] on button at bounding box center [319, 291] width 30 height 155
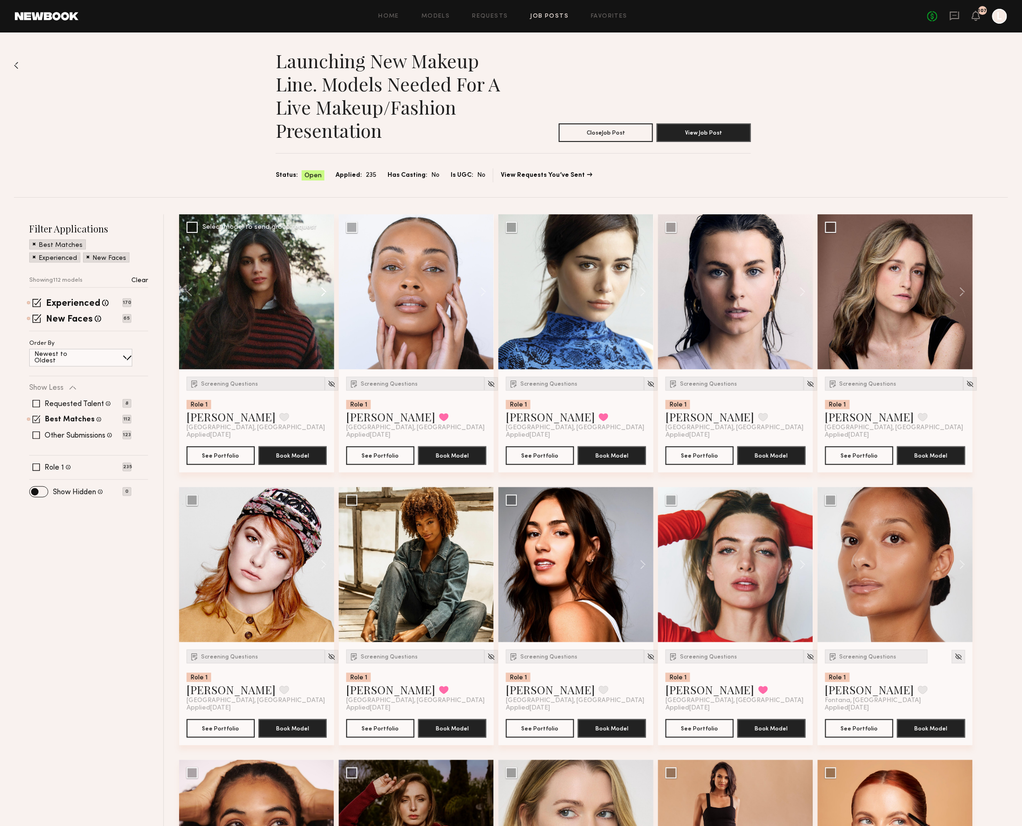
click at [320, 291] on button at bounding box center [319, 291] width 30 height 155
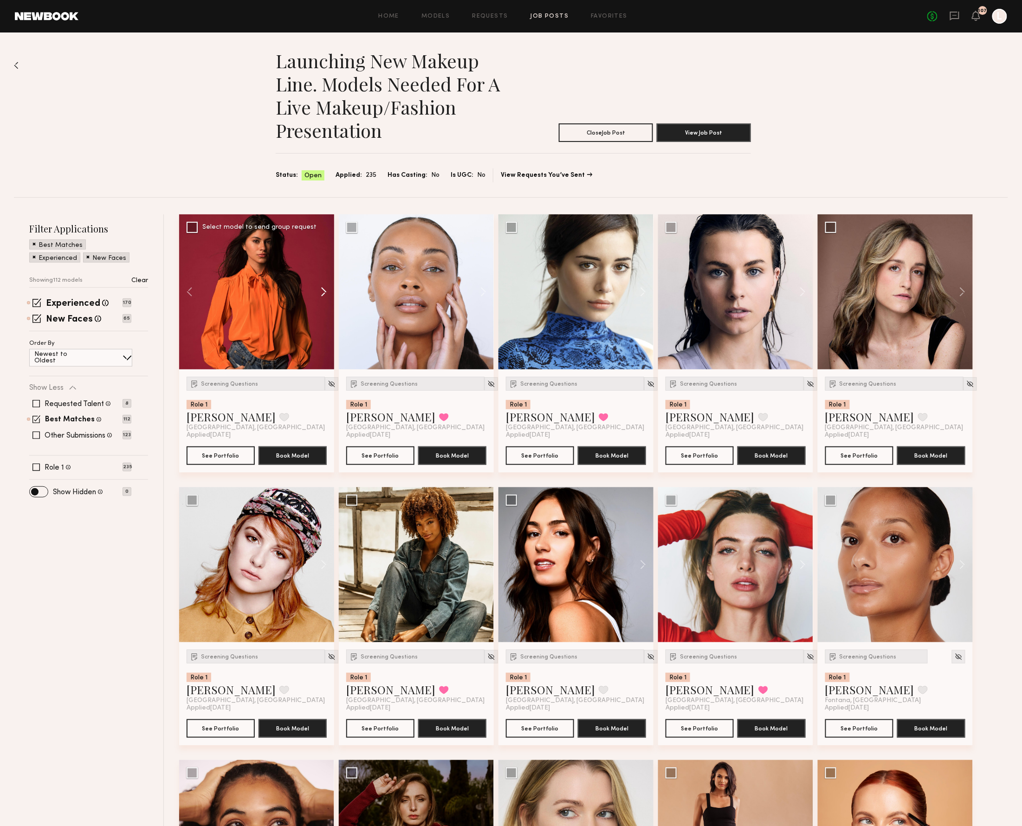
click at [320, 291] on button at bounding box center [319, 291] width 30 height 155
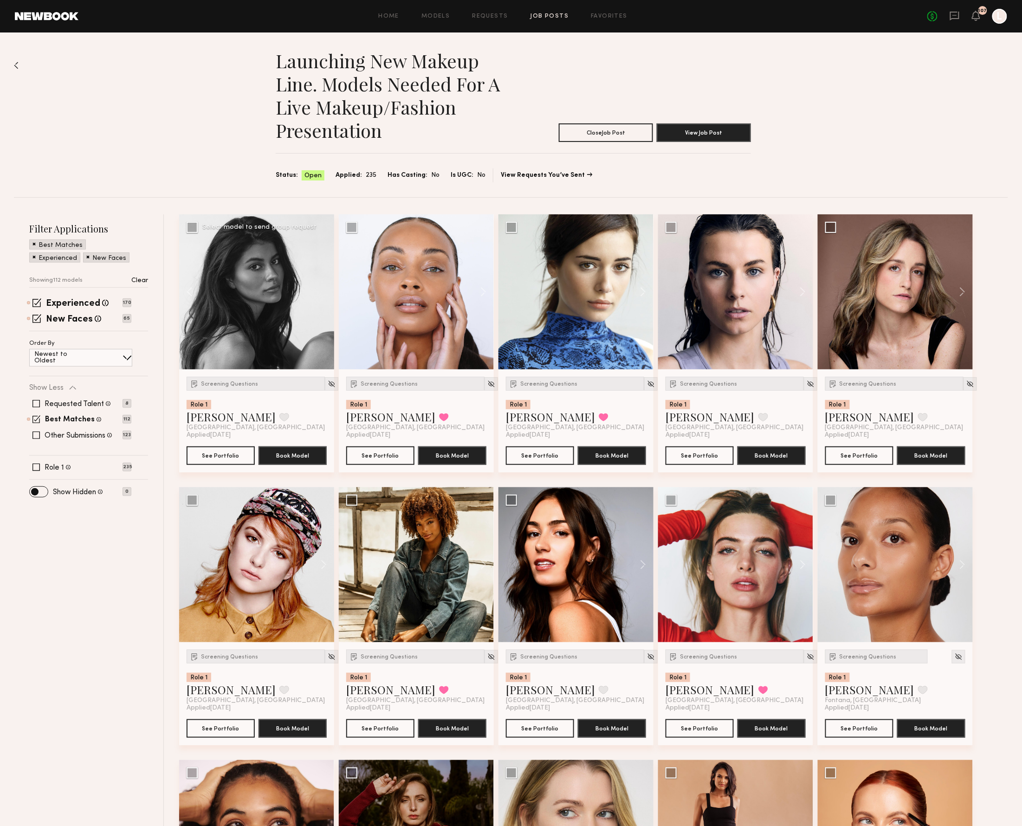
click at [320, 291] on div at bounding box center [256, 291] width 155 height 155
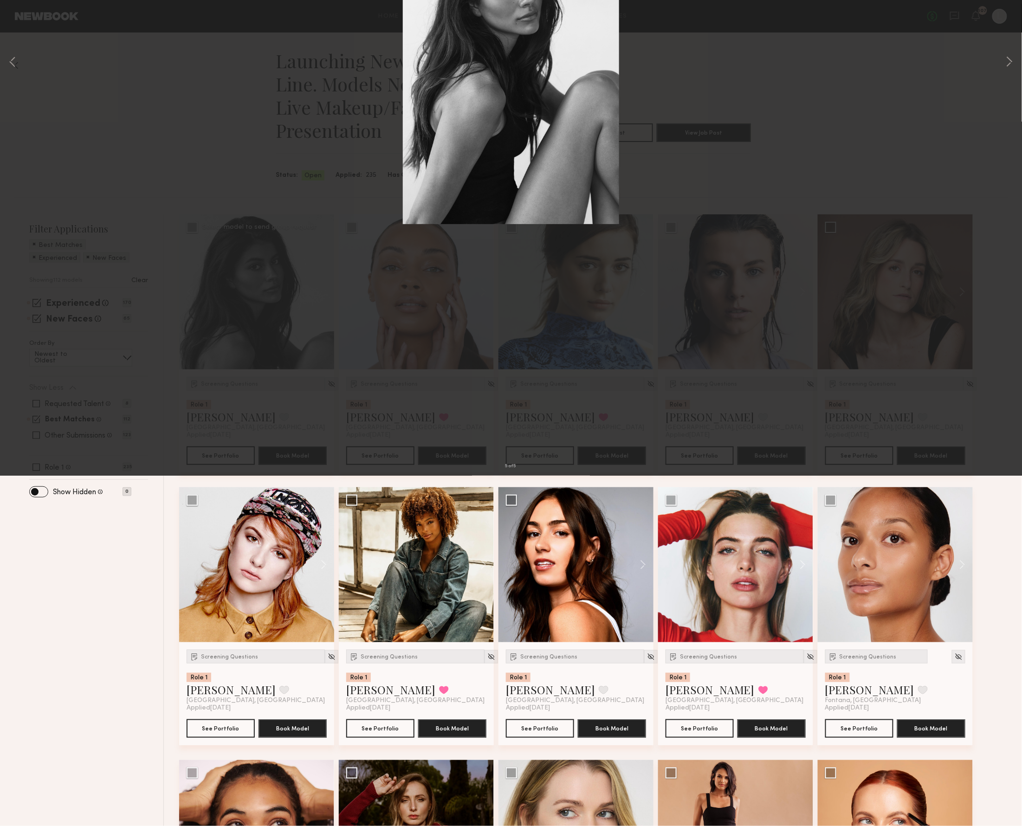
click at [18, 21] on button at bounding box center [21, 22] width 15 height 17
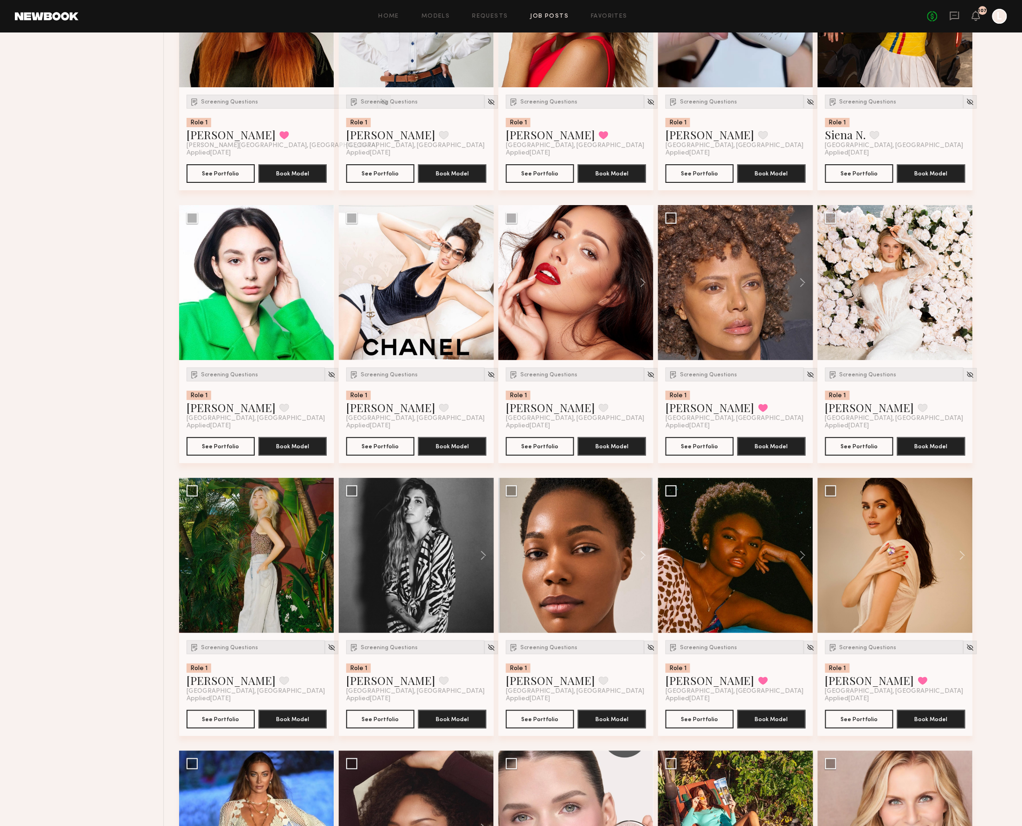
scroll to position [1375, 0]
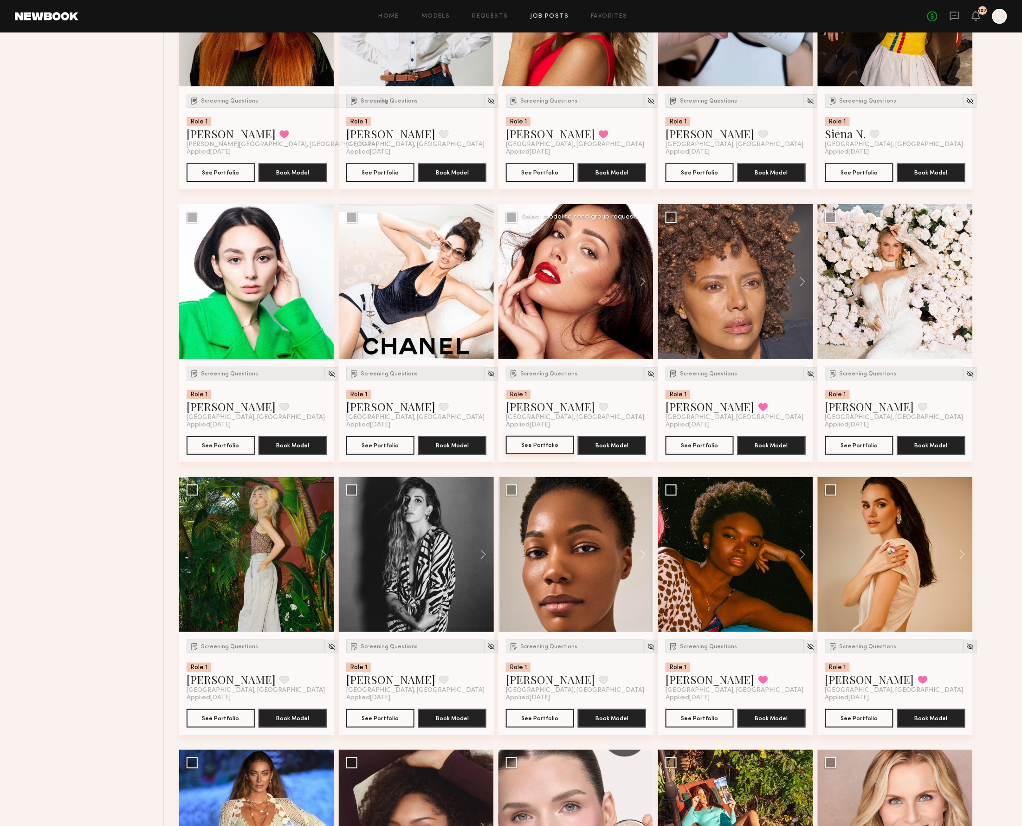
click at [541, 446] on button "See Portfolio" at bounding box center [540, 445] width 68 height 19
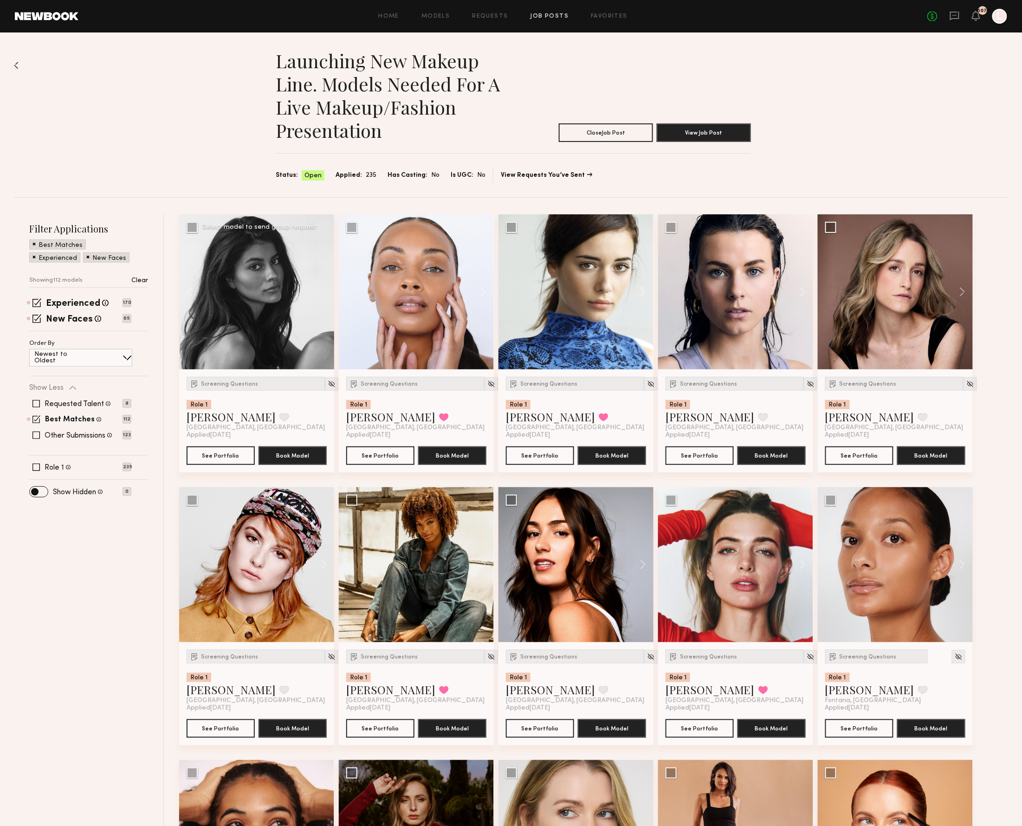
scroll to position [0, 0]
click at [803, 292] on button at bounding box center [798, 291] width 30 height 155
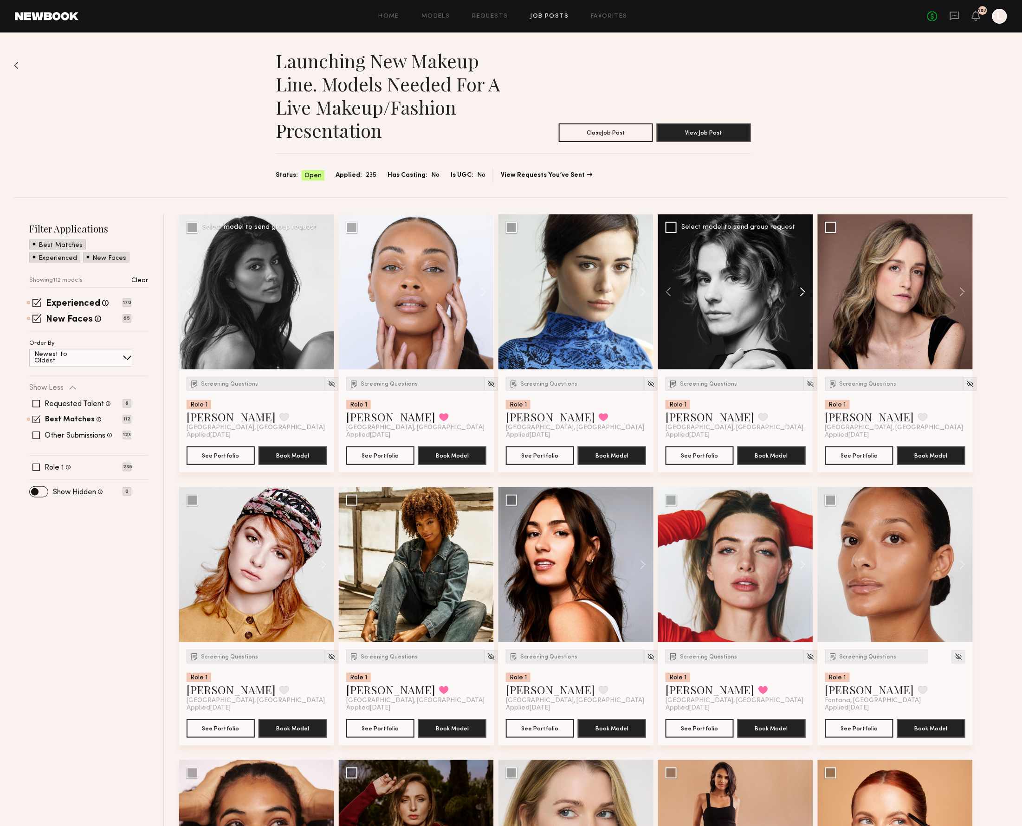
click at [803, 292] on button at bounding box center [798, 291] width 30 height 155
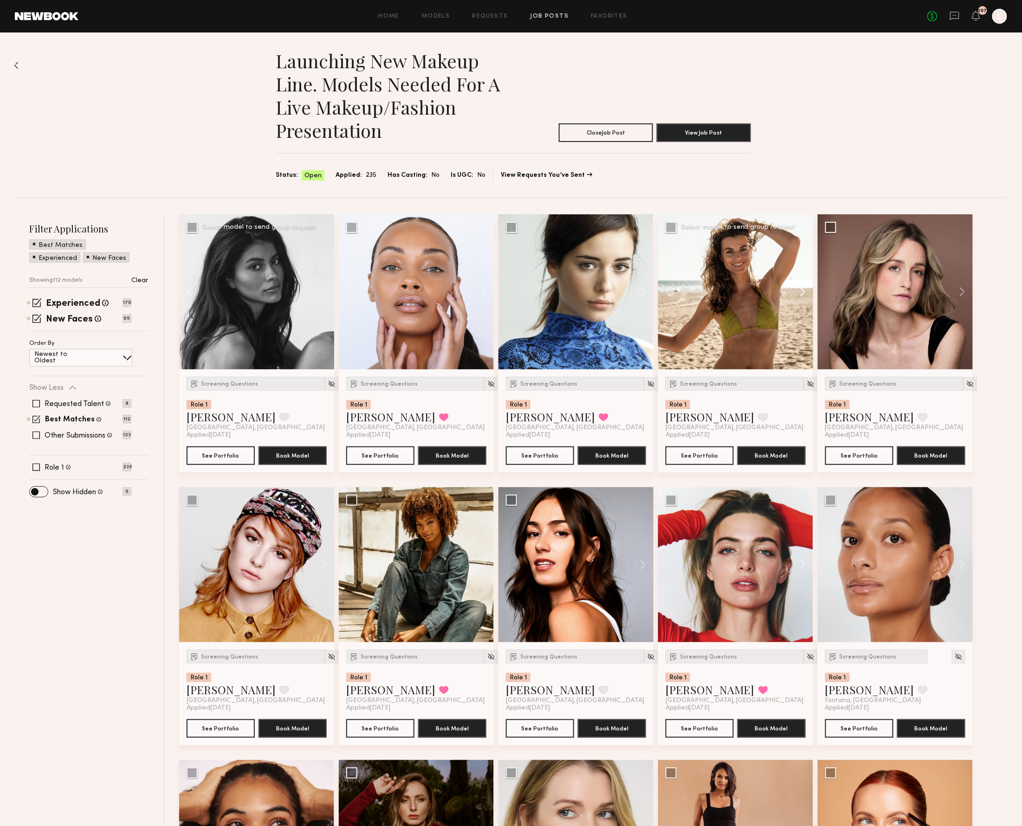
click at [803, 292] on button at bounding box center [798, 291] width 30 height 155
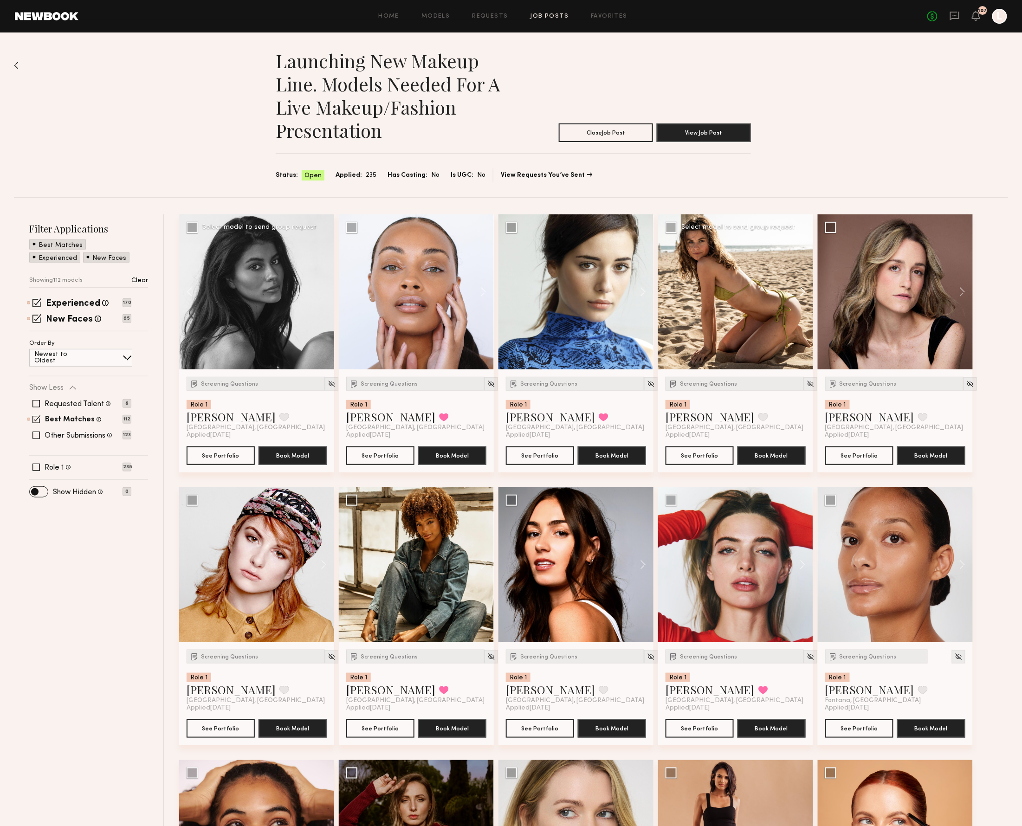
click at [803, 292] on button at bounding box center [798, 291] width 30 height 155
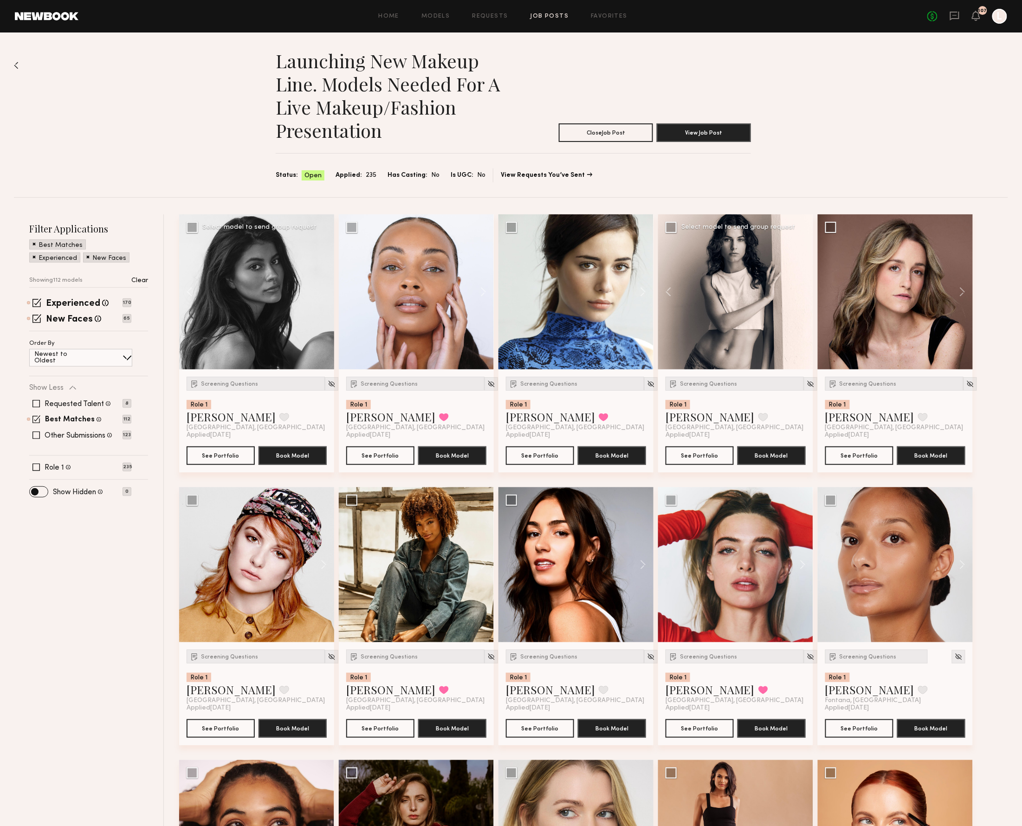
click at [803, 292] on div at bounding box center [735, 291] width 155 height 155
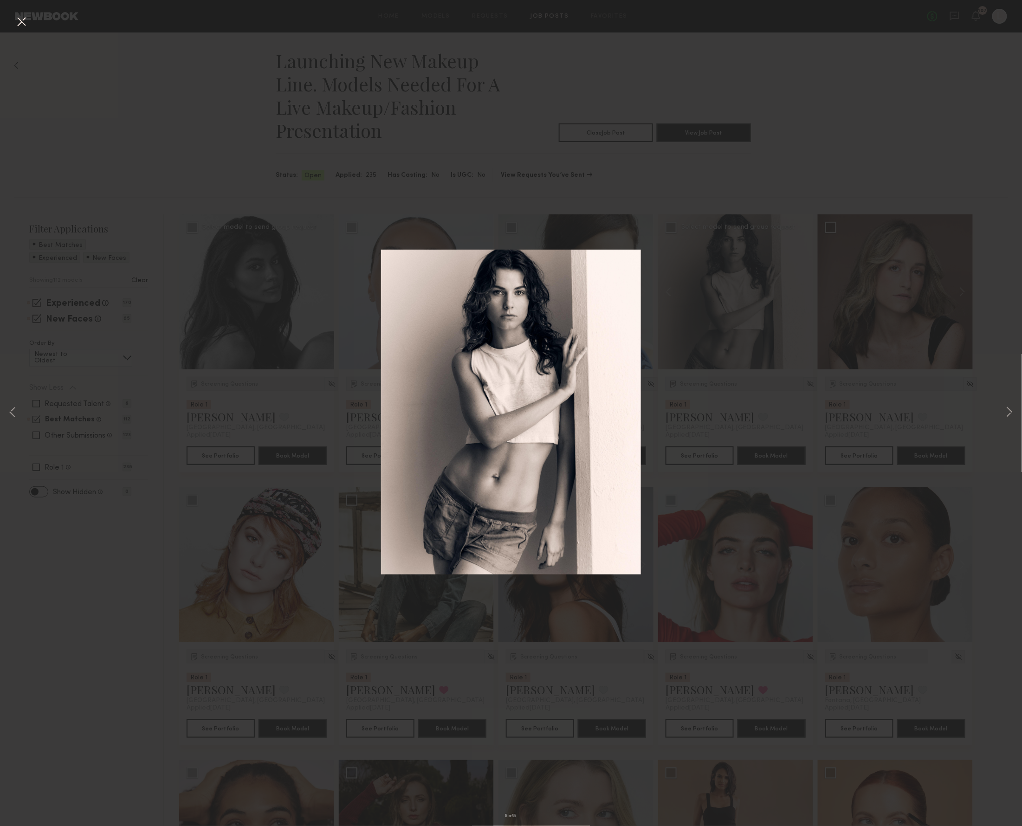
click at [17, 24] on button at bounding box center [21, 22] width 15 height 17
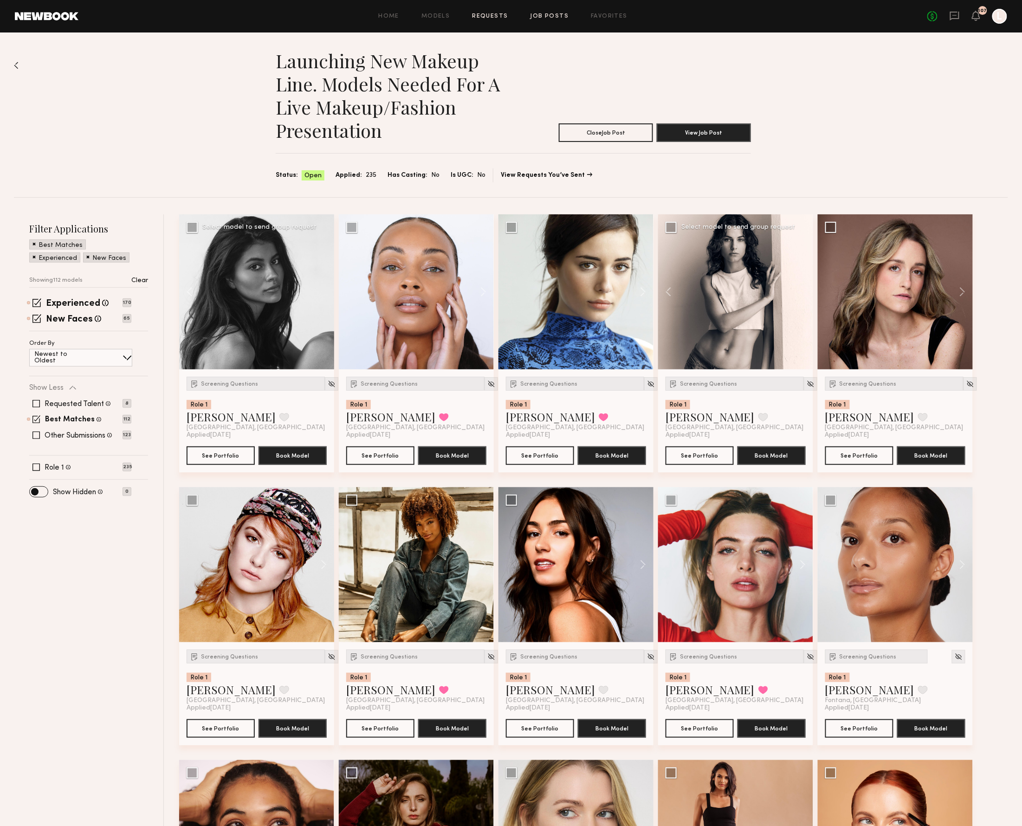
click at [495, 17] on link "Requests" at bounding box center [490, 16] width 36 height 6
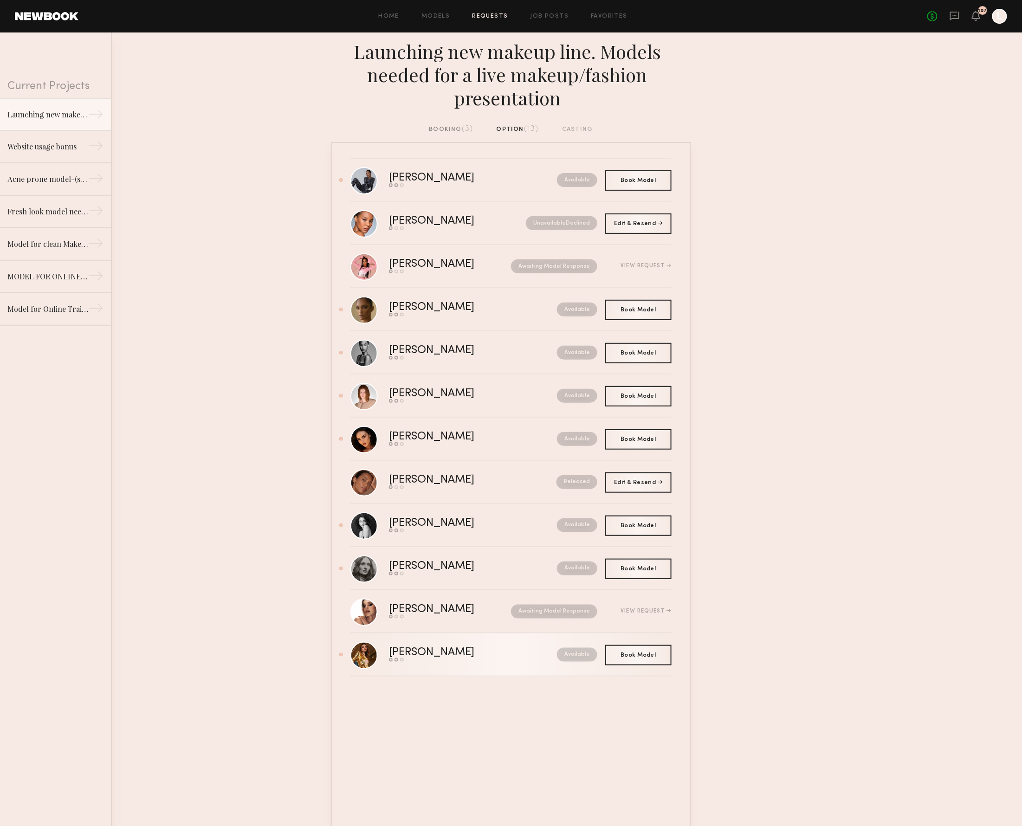
click at [409, 654] on div "Olga Z." at bounding box center [452, 652] width 127 height 11
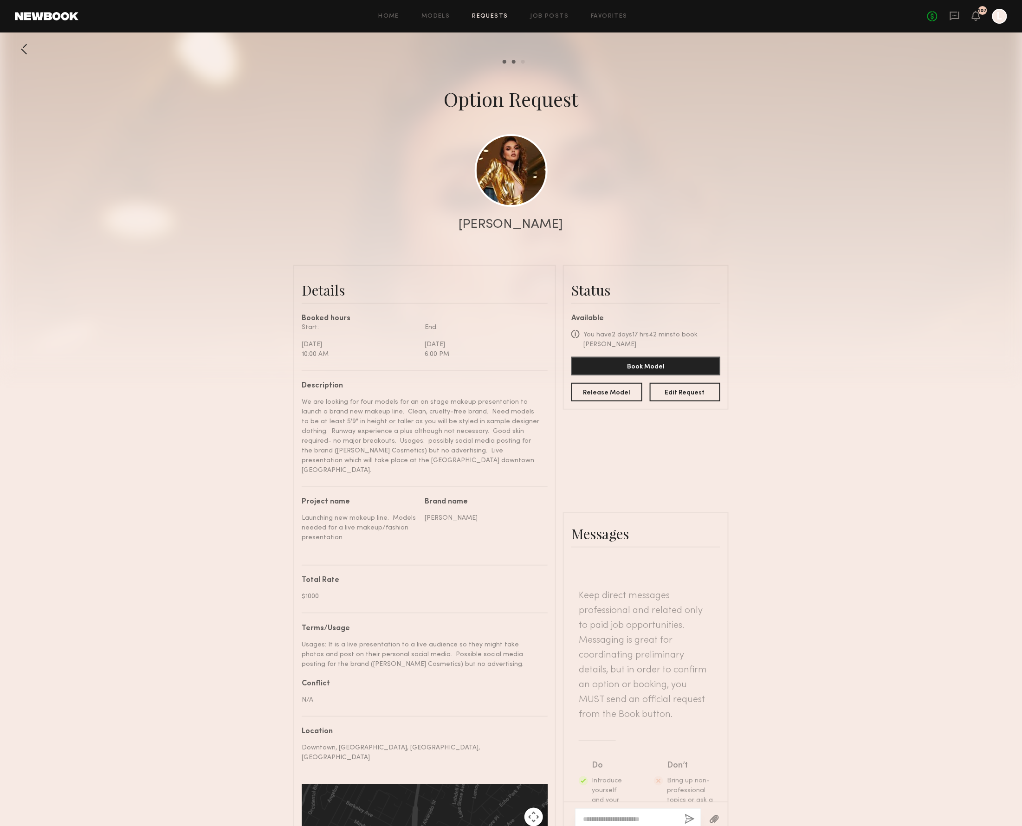
scroll to position [461, 0]
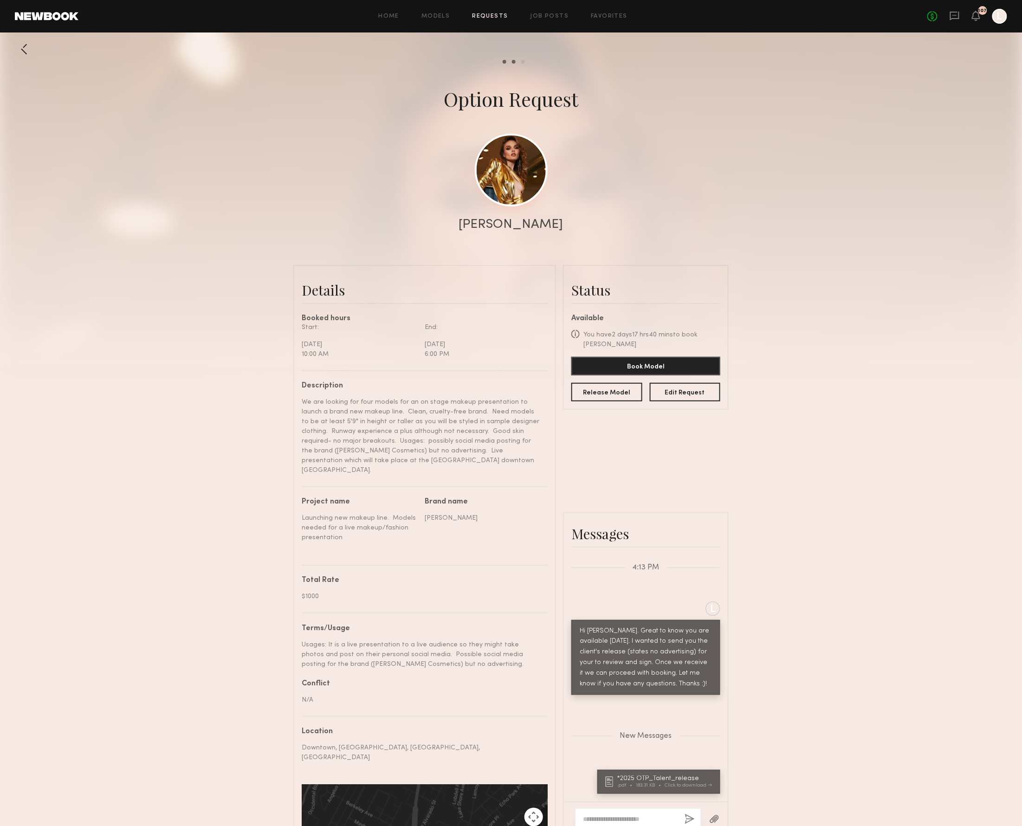
click at [516, 175] on link at bounding box center [511, 170] width 73 height 73
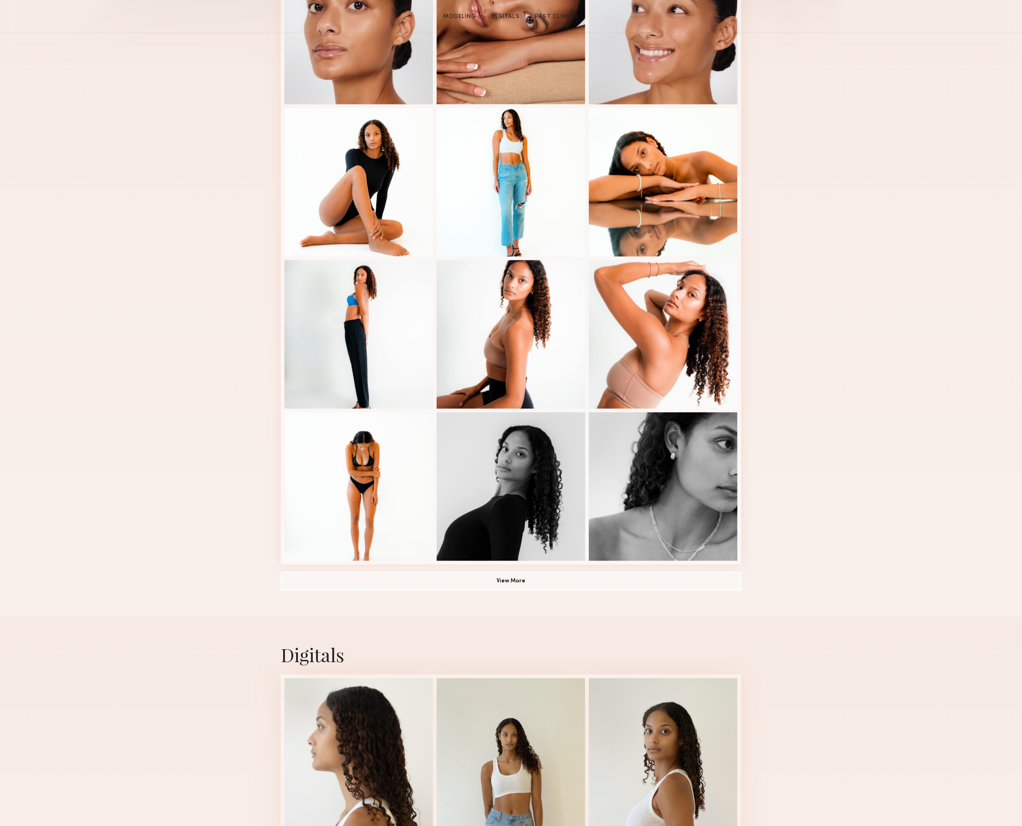
drag, startPoint x: 827, startPoint y: 400, endPoint x: 895, endPoint y: 315, distance: 108.9
click at [895, 315] on div "Modeling Portfolio View More" at bounding box center [511, 255] width 1022 height 723
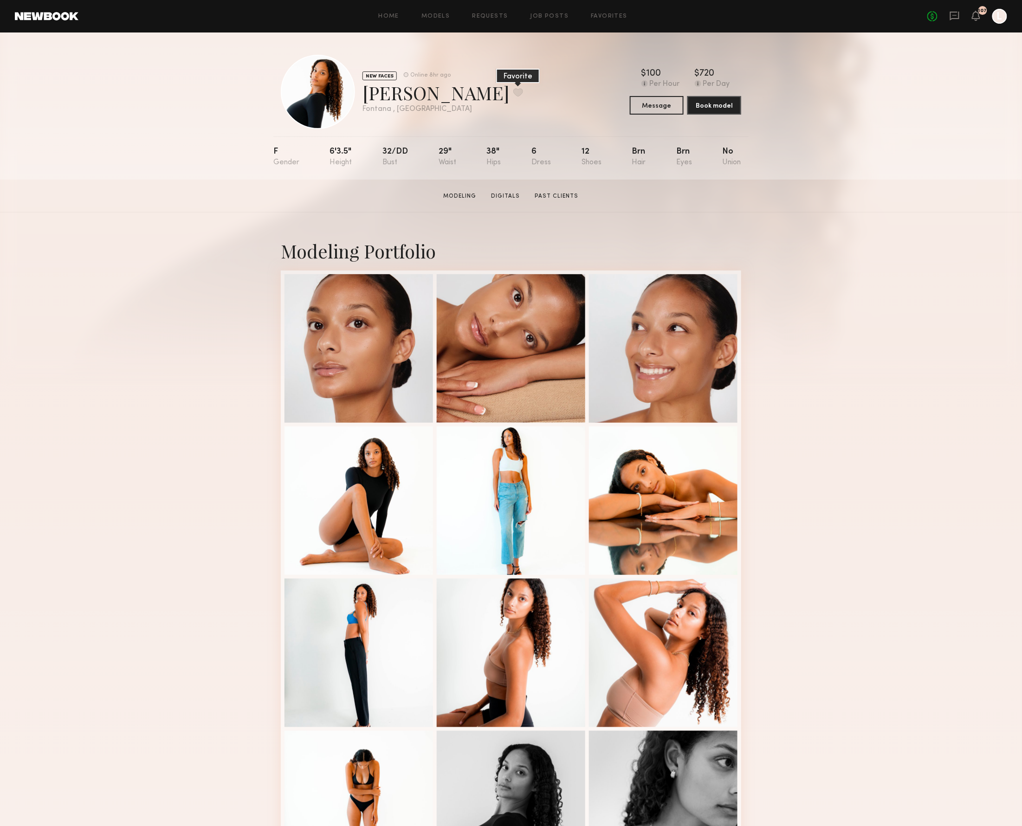
click at [513, 93] on button at bounding box center [518, 92] width 10 height 8
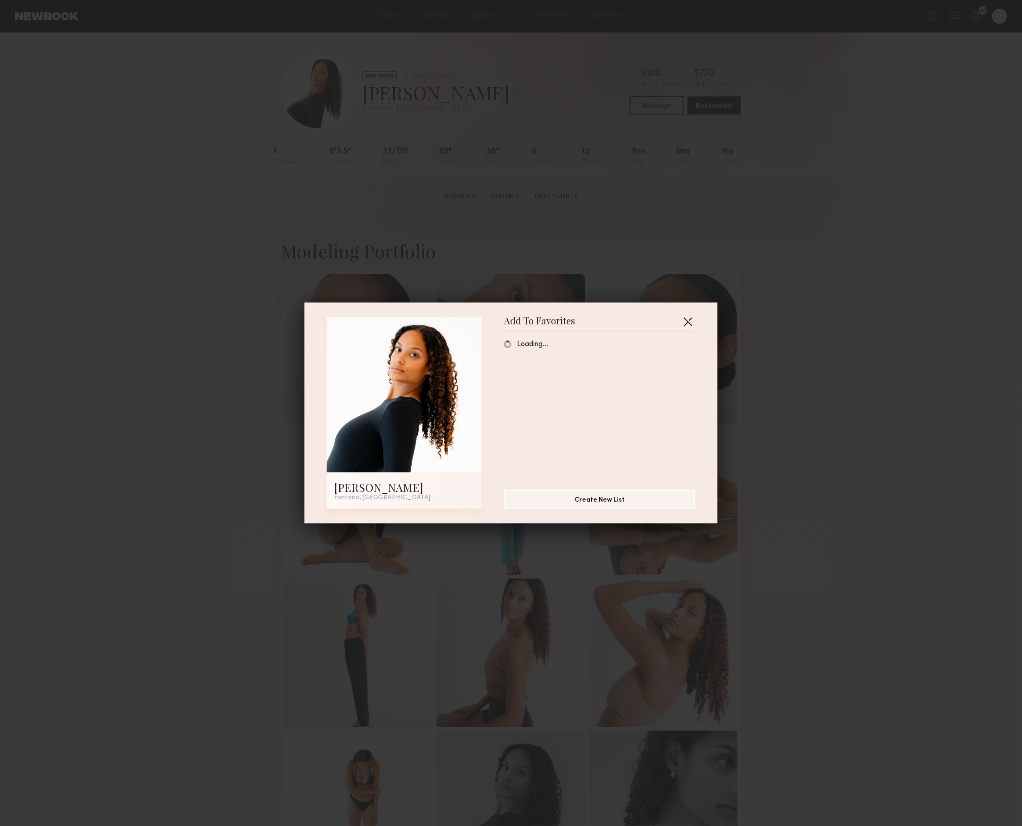
click at [688, 318] on button "button" at bounding box center [687, 321] width 15 height 15
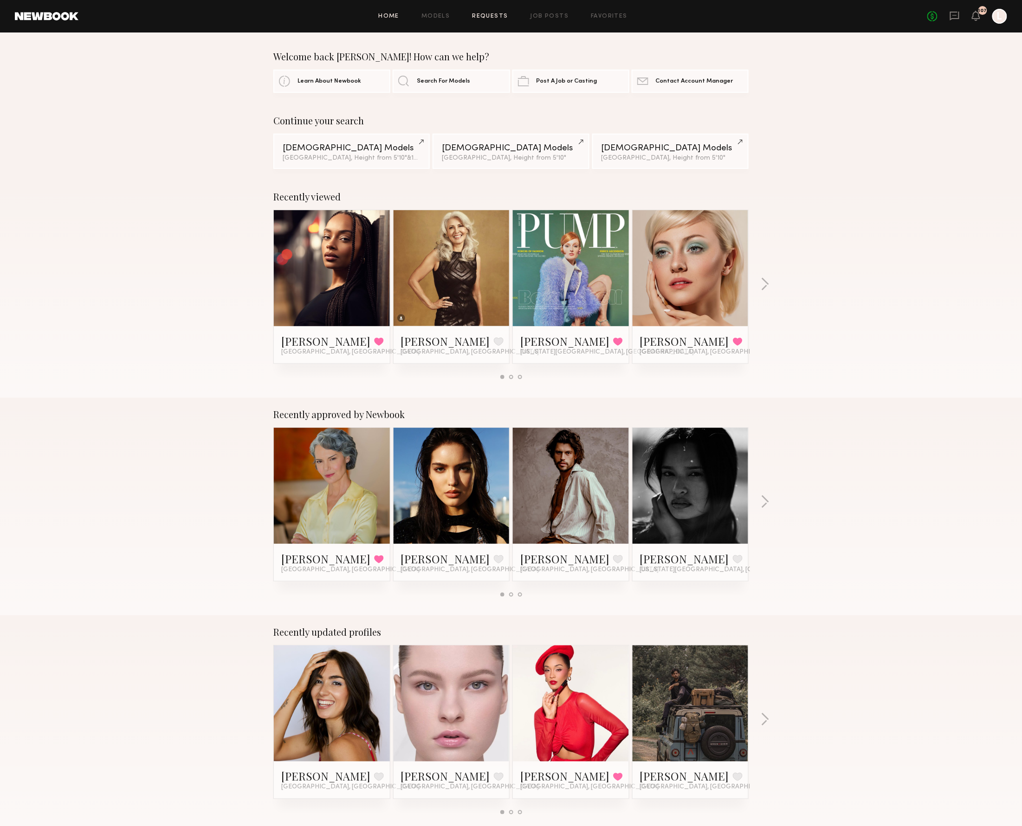
click at [478, 16] on link "Requests" at bounding box center [490, 16] width 36 height 6
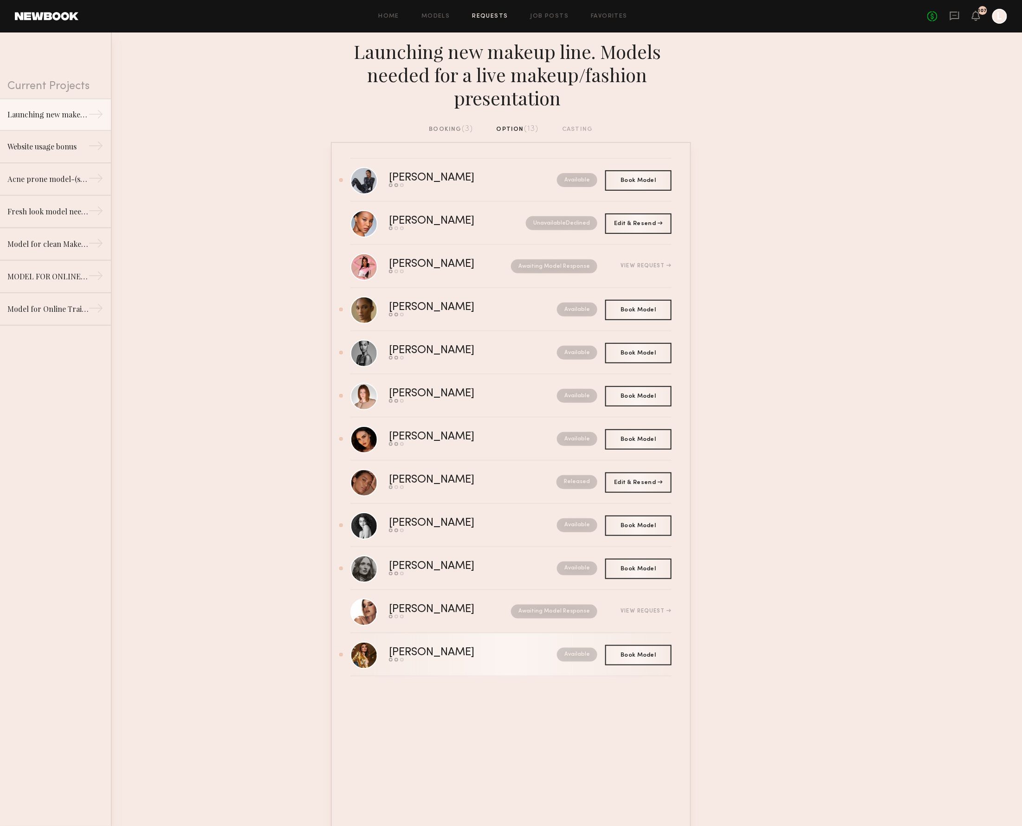
click at [555, 649] on div "Available" at bounding box center [557, 655] width 82 height 14
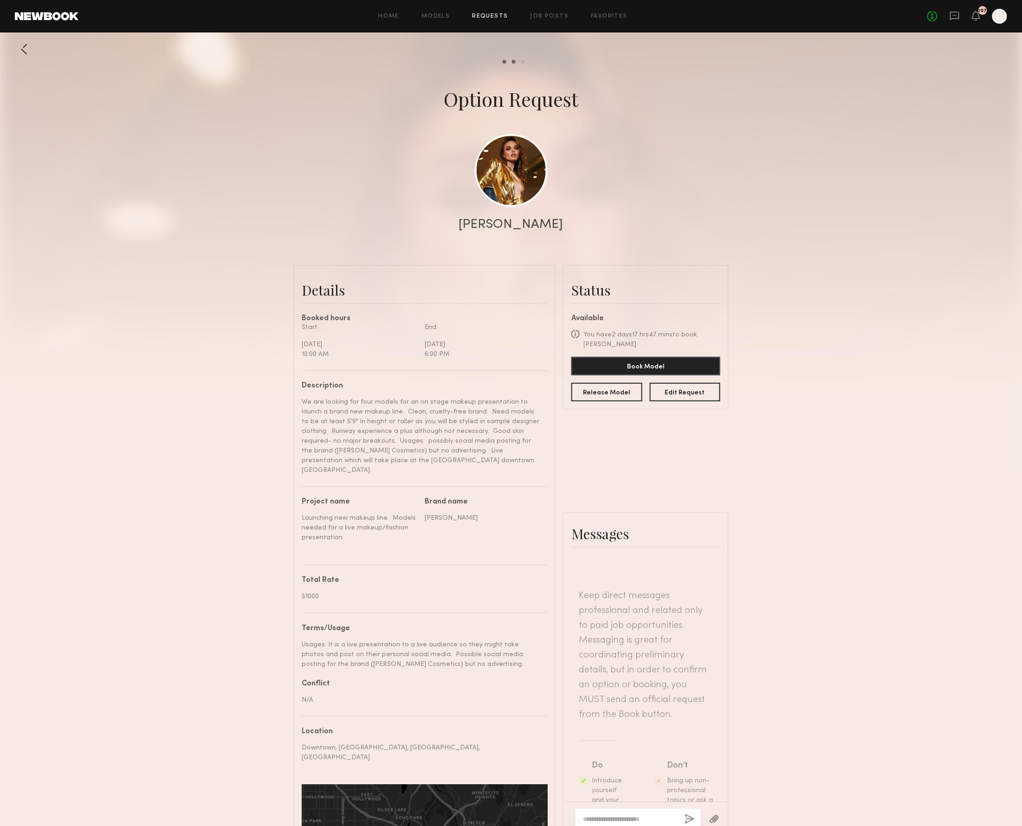
click at [610, 815] on textarea at bounding box center [630, 819] width 94 height 9
type textarea "**********"
click at [685, 814] on button "button" at bounding box center [690, 820] width 10 height 12
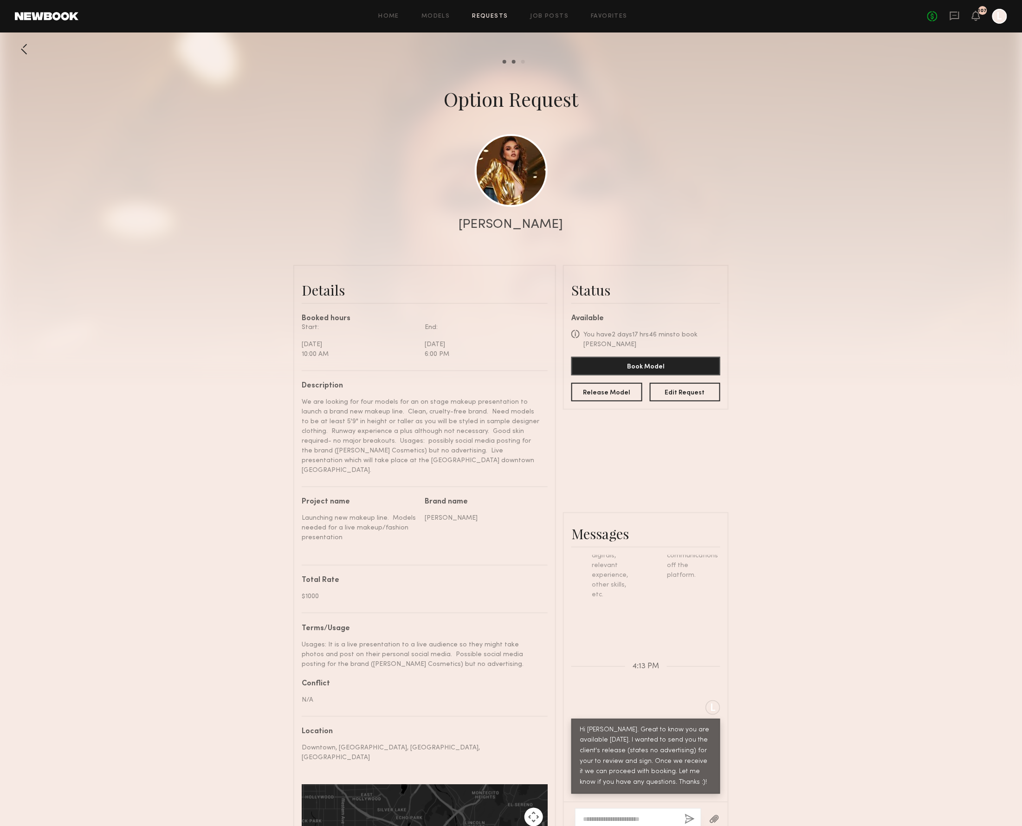
click at [709, 814] on button "button" at bounding box center [714, 820] width 10 height 12
click at [475, 13] on link "Requests" at bounding box center [490, 16] width 36 height 6
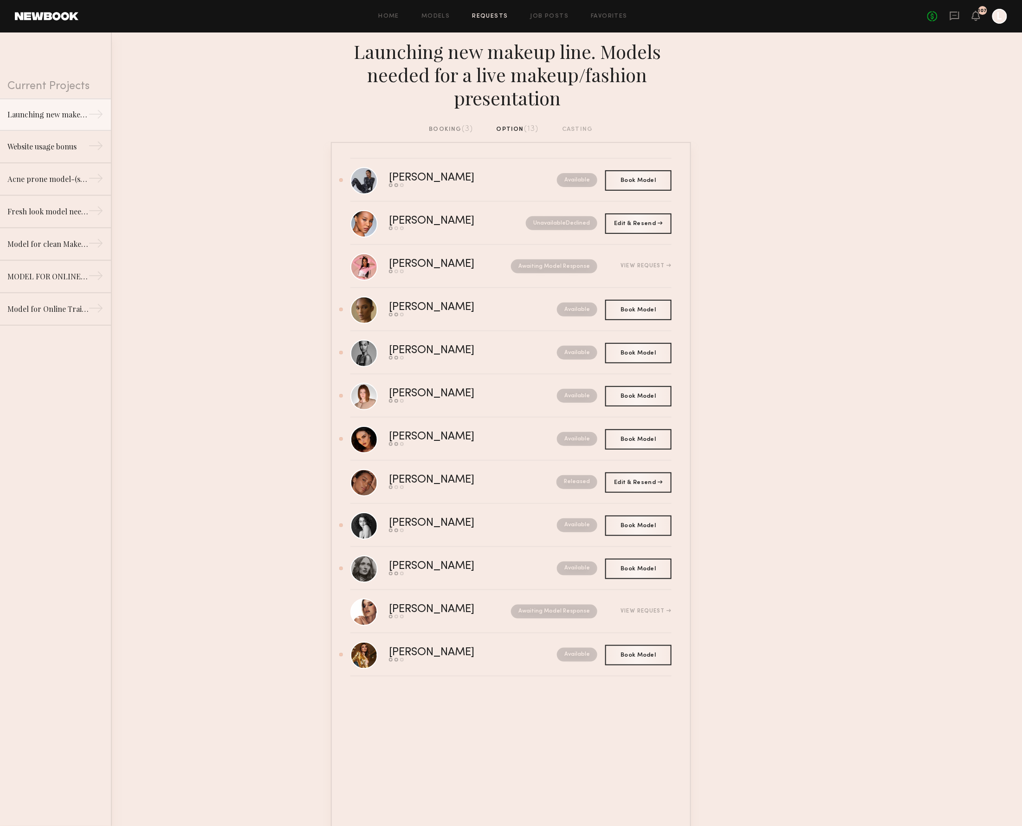
click at [459, 125] on div "booking (3)" at bounding box center [451, 129] width 44 height 10
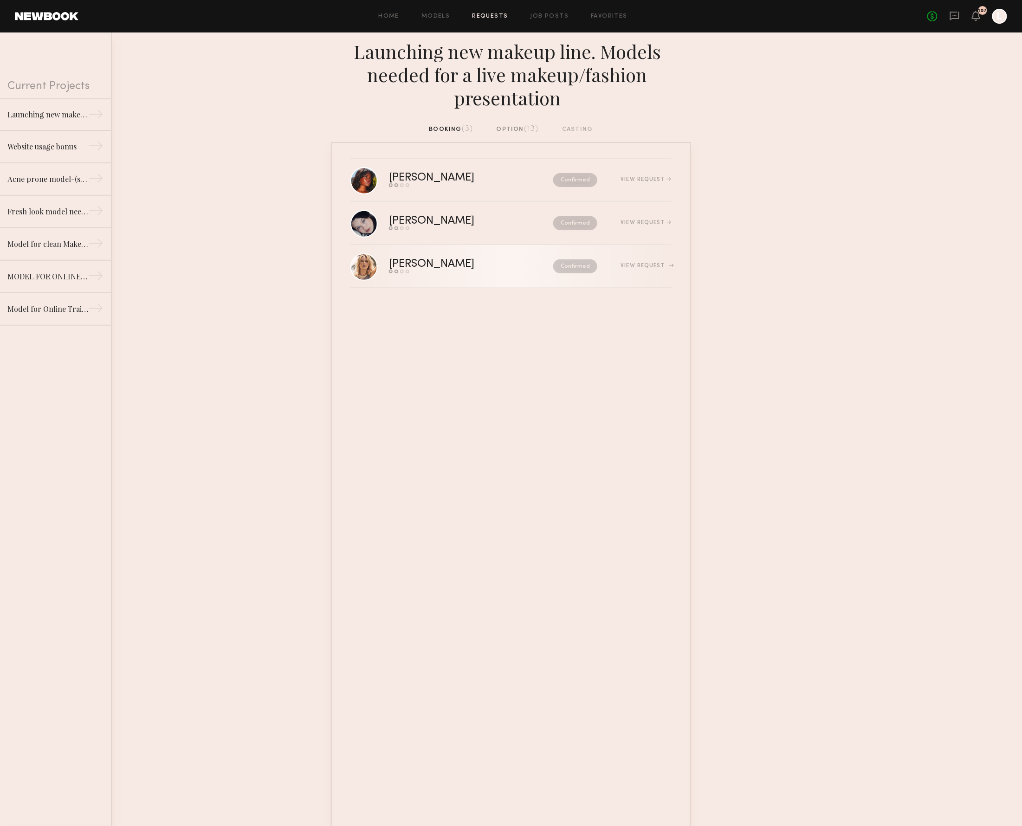
click at [532, 262] on div "Confirmed" at bounding box center [556, 266] width 84 height 14
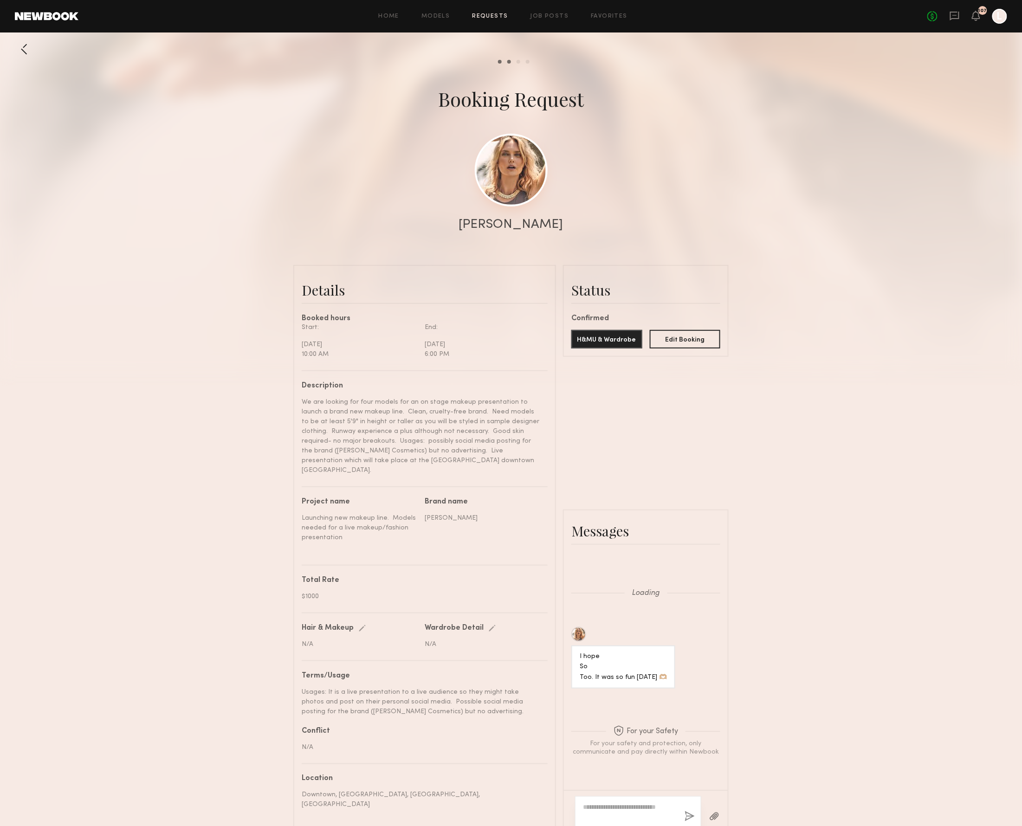
scroll to position [793, 0]
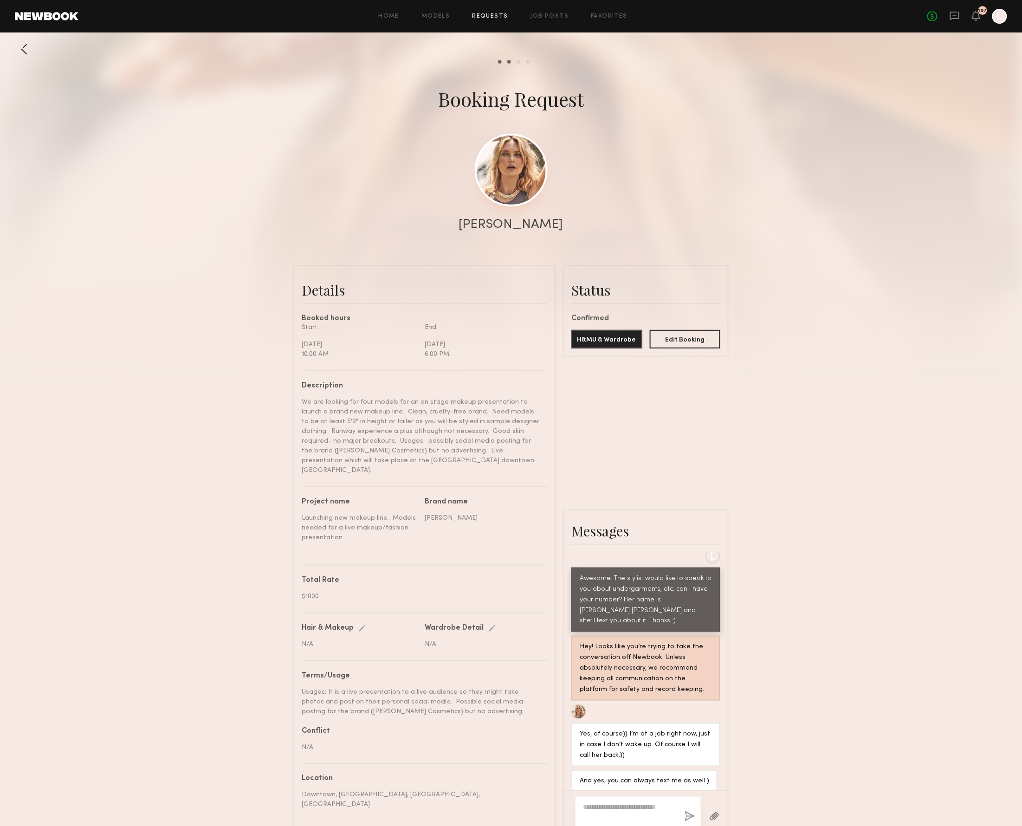
click at [528, 169] on link at bounding box center [511, 170] width 73 height 73
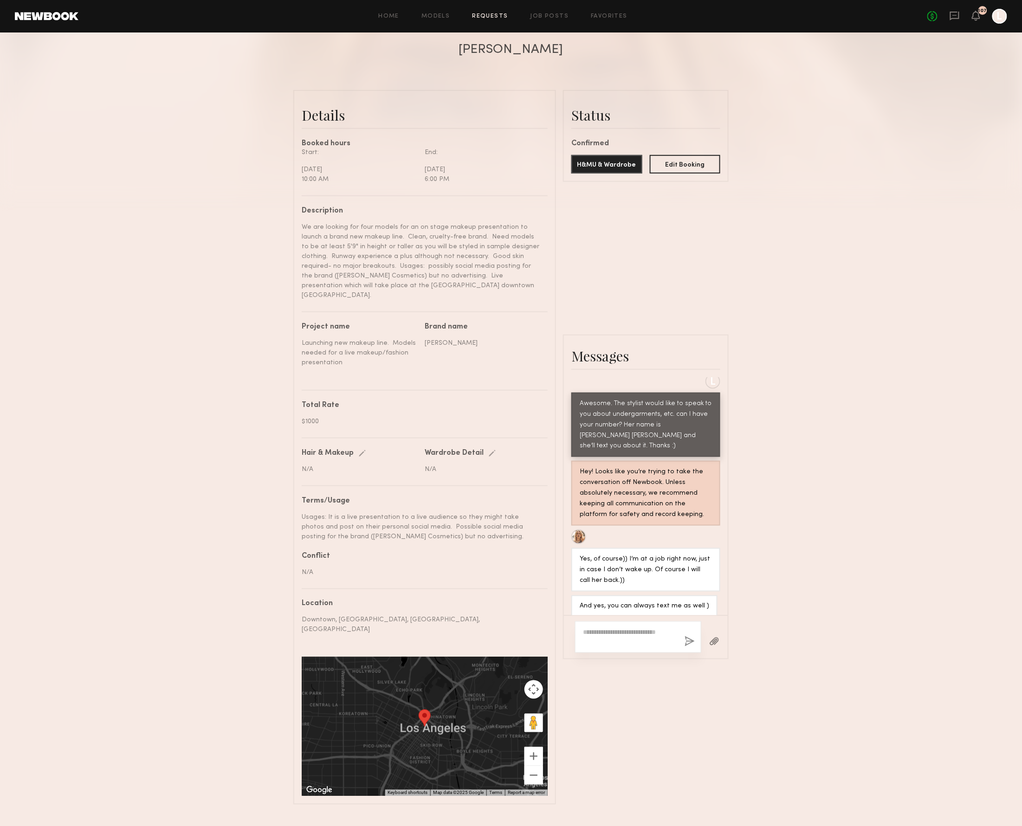
scroll to position [174, 0]
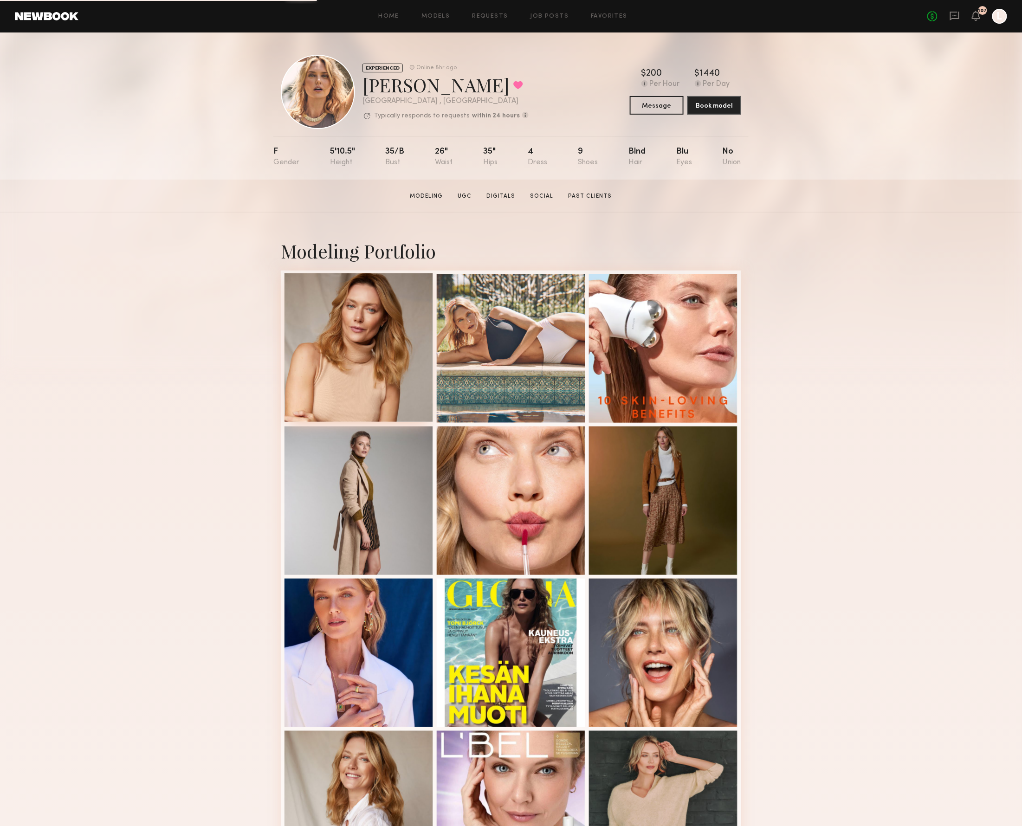
click at [381, 353] on div at bounding box center [358, 347] width 149 height 149
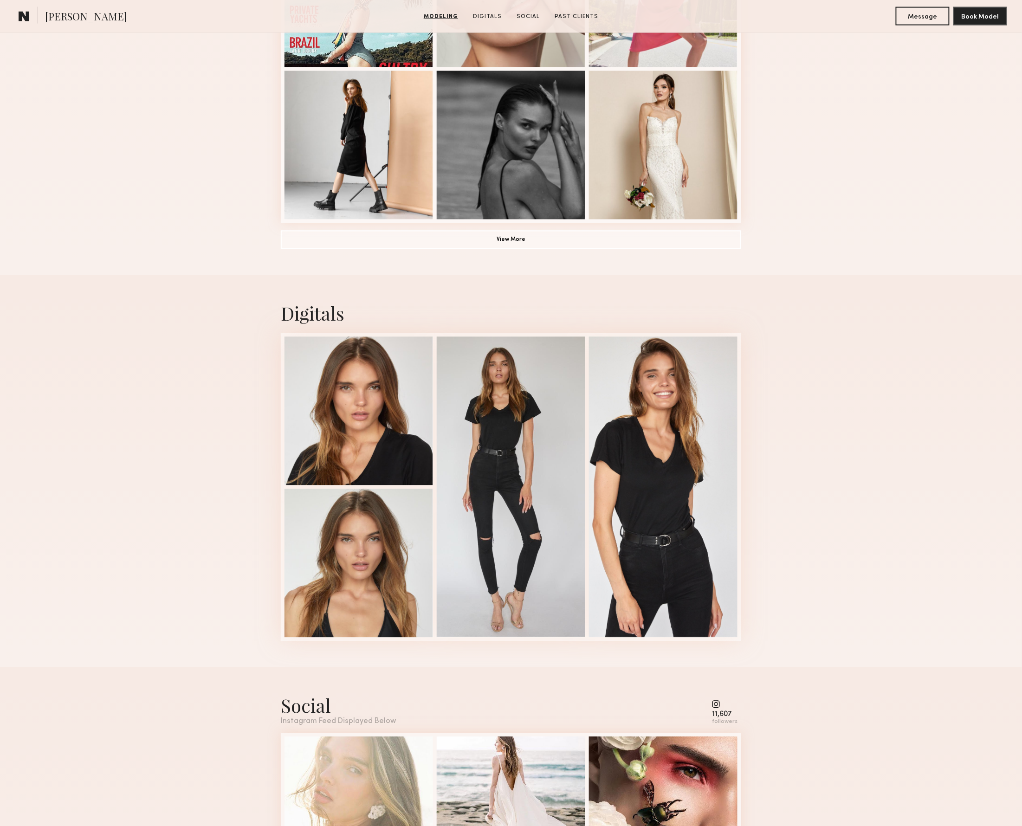
scroll to position [581, 0]
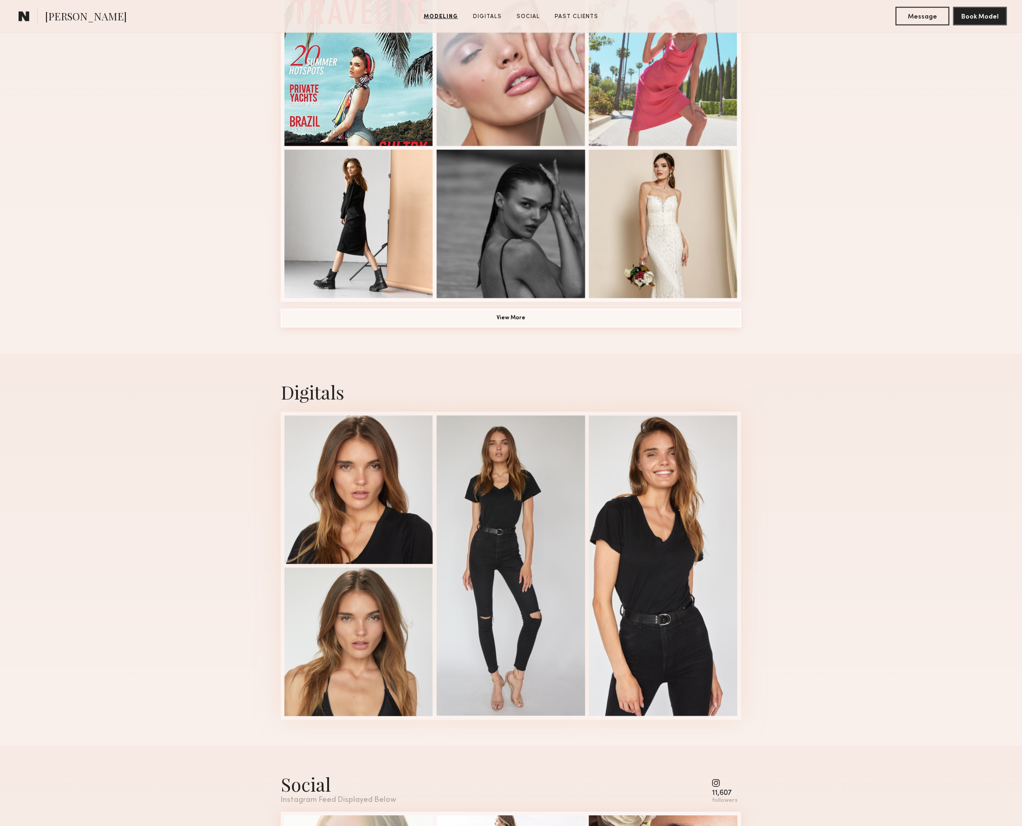
click at [509, 316] on button "View More" at bounding box center [511, 318] width 460 height 19
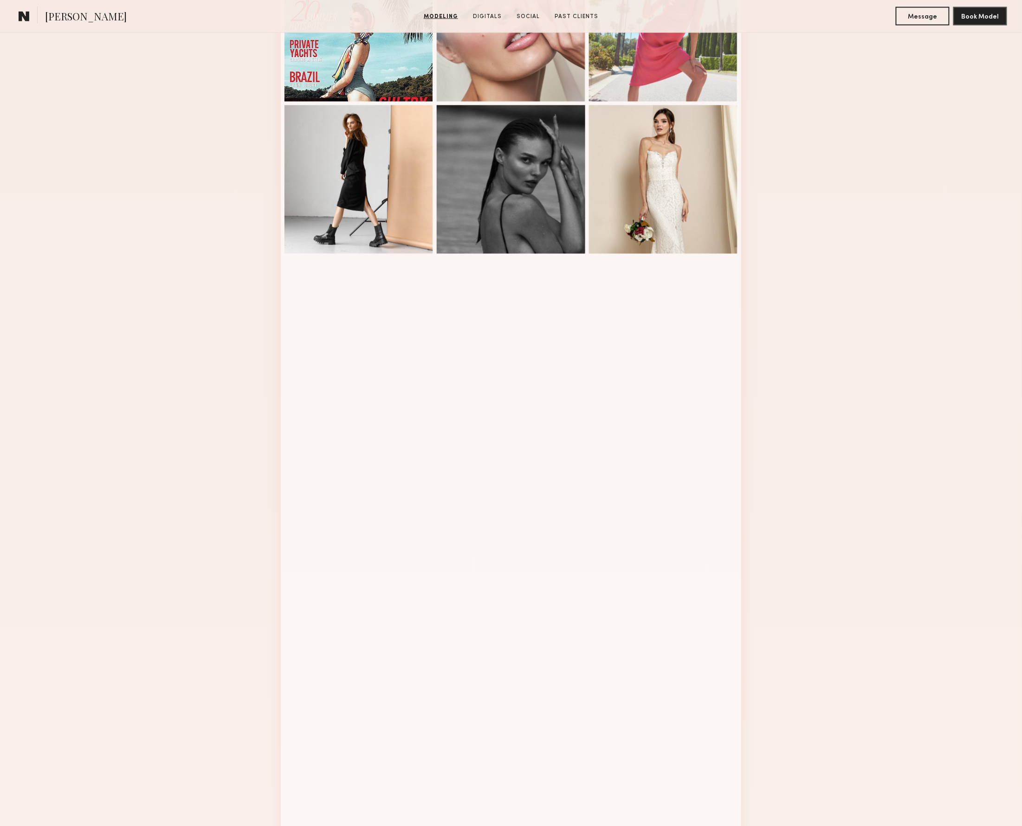
scroll to position [624, 0]
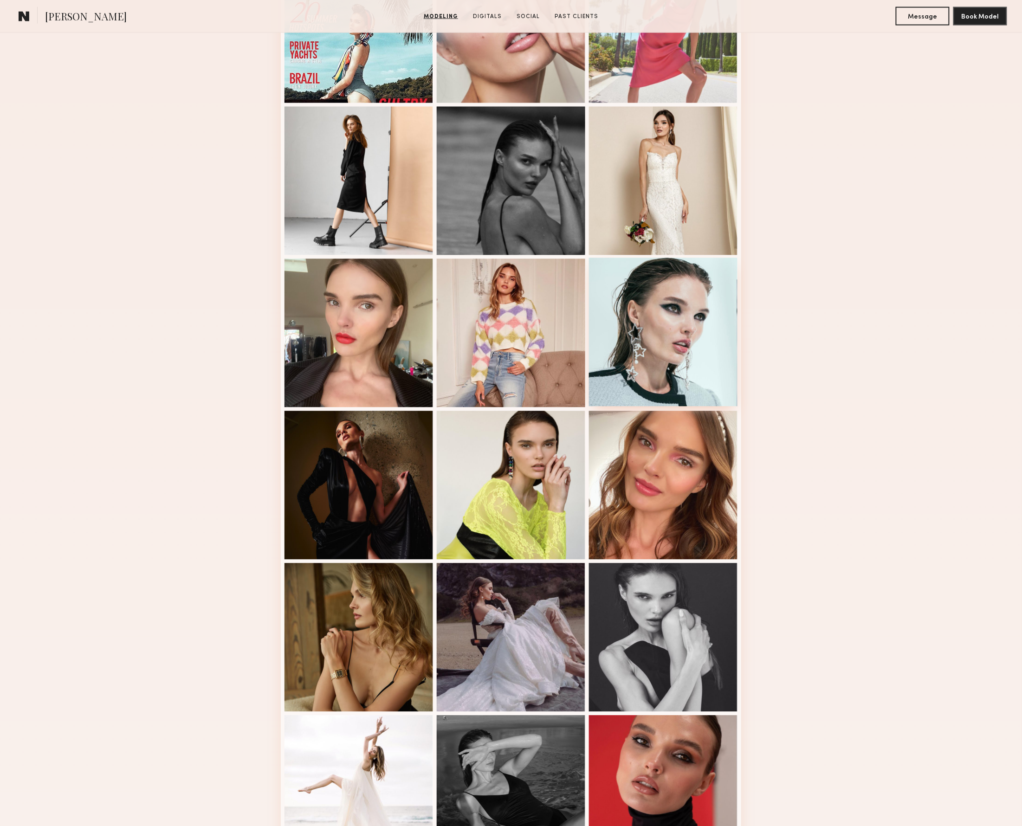
click at [692, 298] on div at bounding box center [663, 332] width 149 height 149
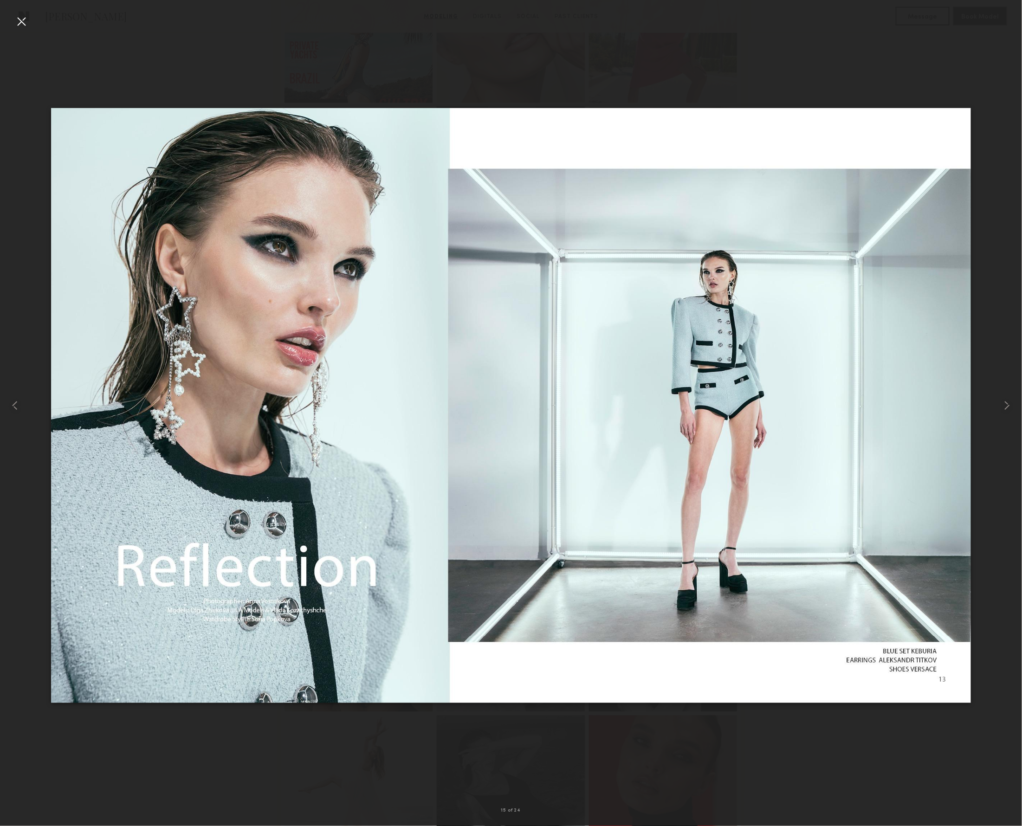
click at [25, 18] on div at bounding box center [21, 21] width 15 height 15
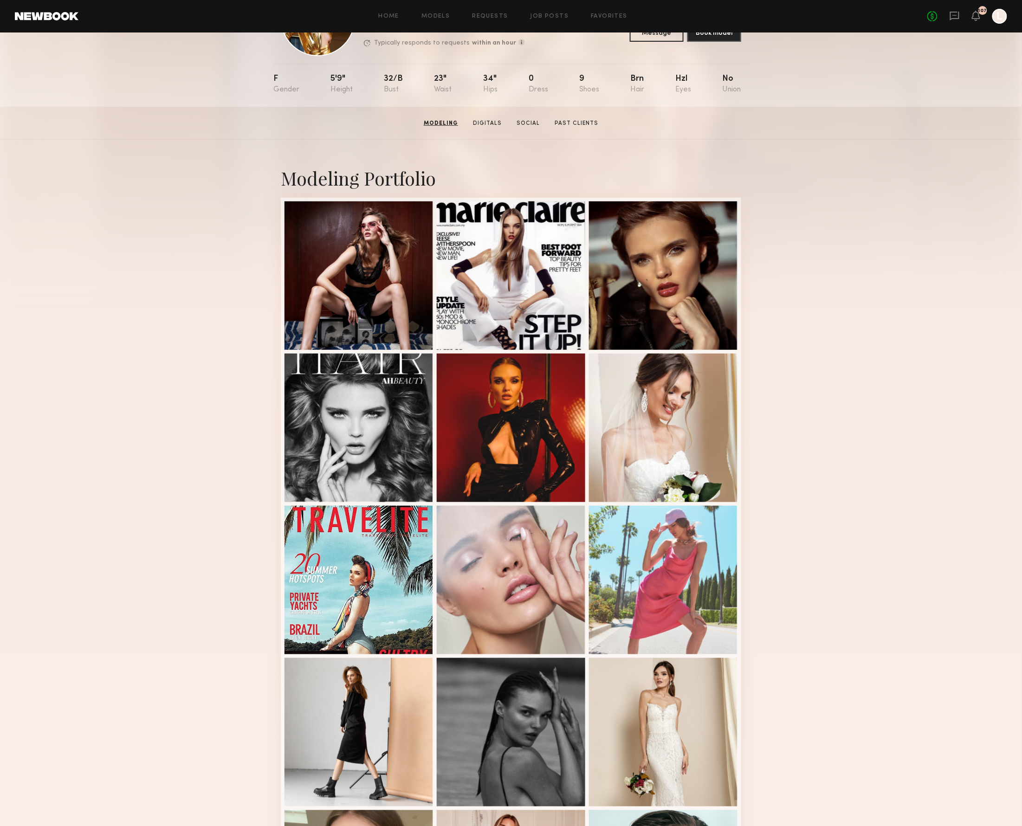
scroll to position [61, 0]
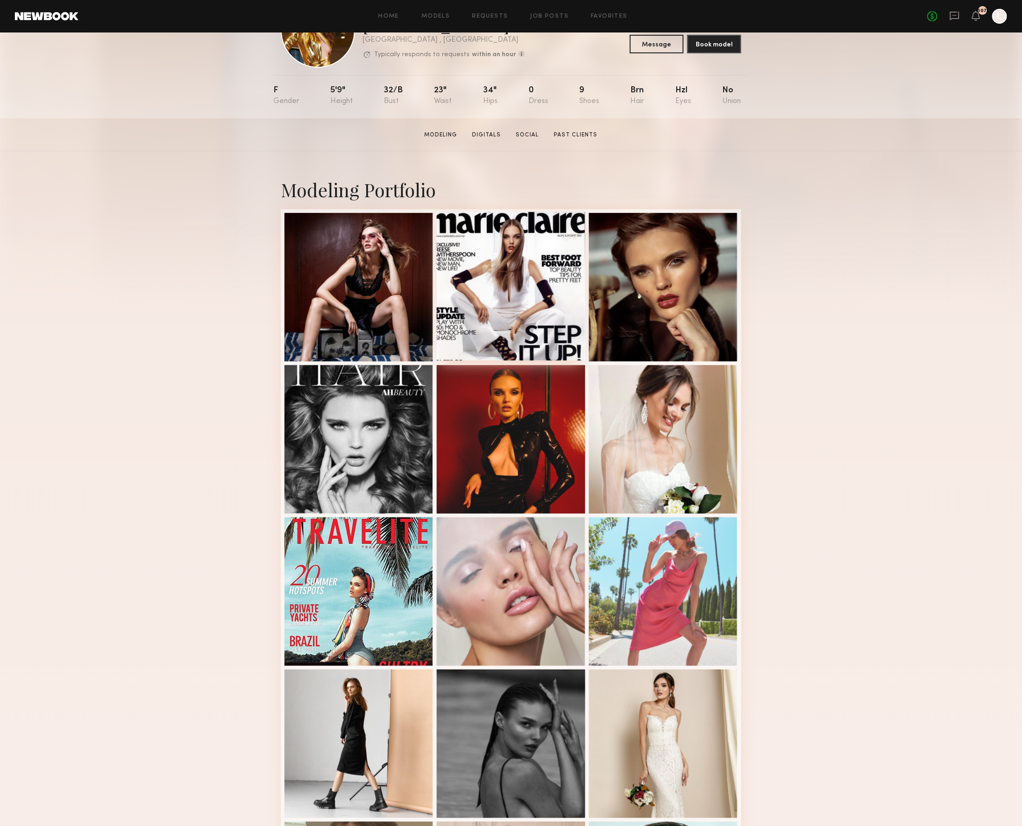
click at [469, 275] on div at bounding box center [511, 286] width 149 height 149
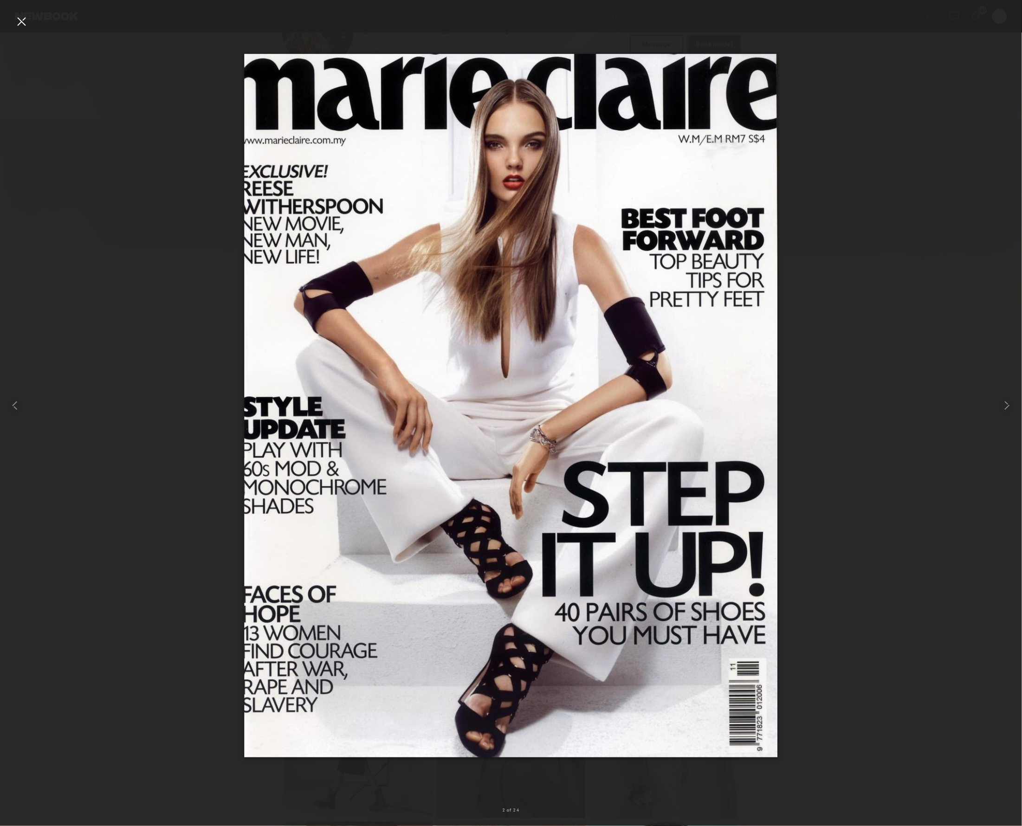
click at [23, 22] on div at bounding box center [21, 21] width 15 height 15
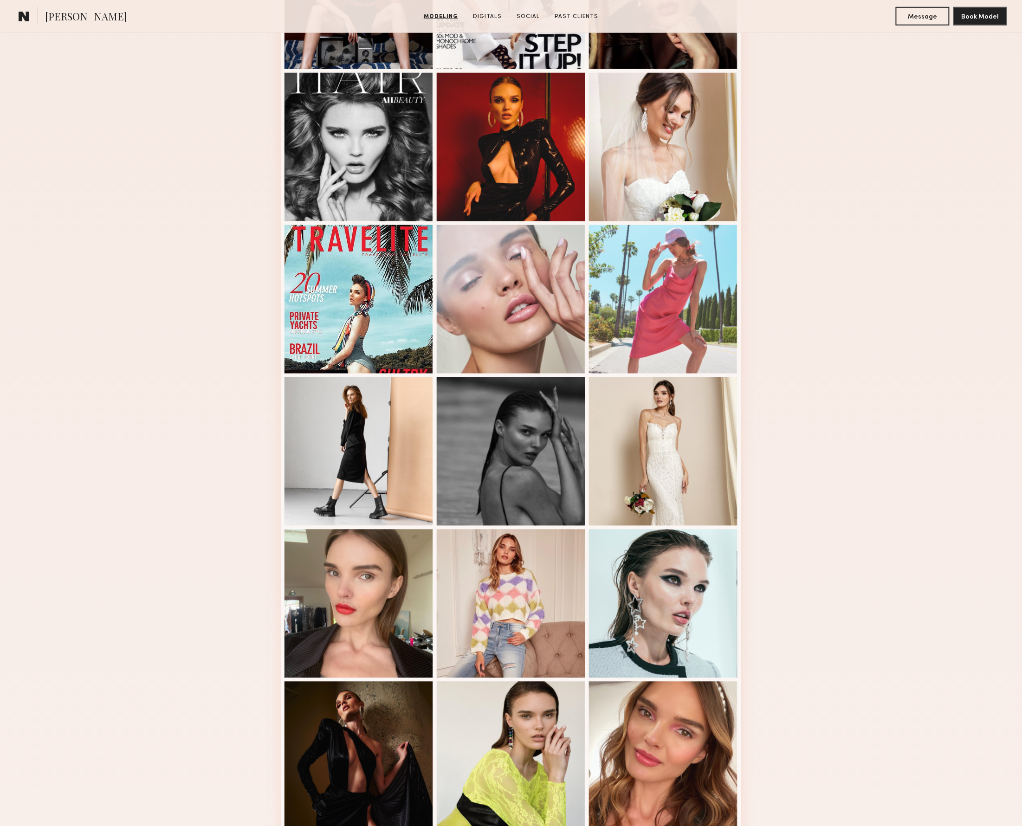
scroll to position [365, 0]
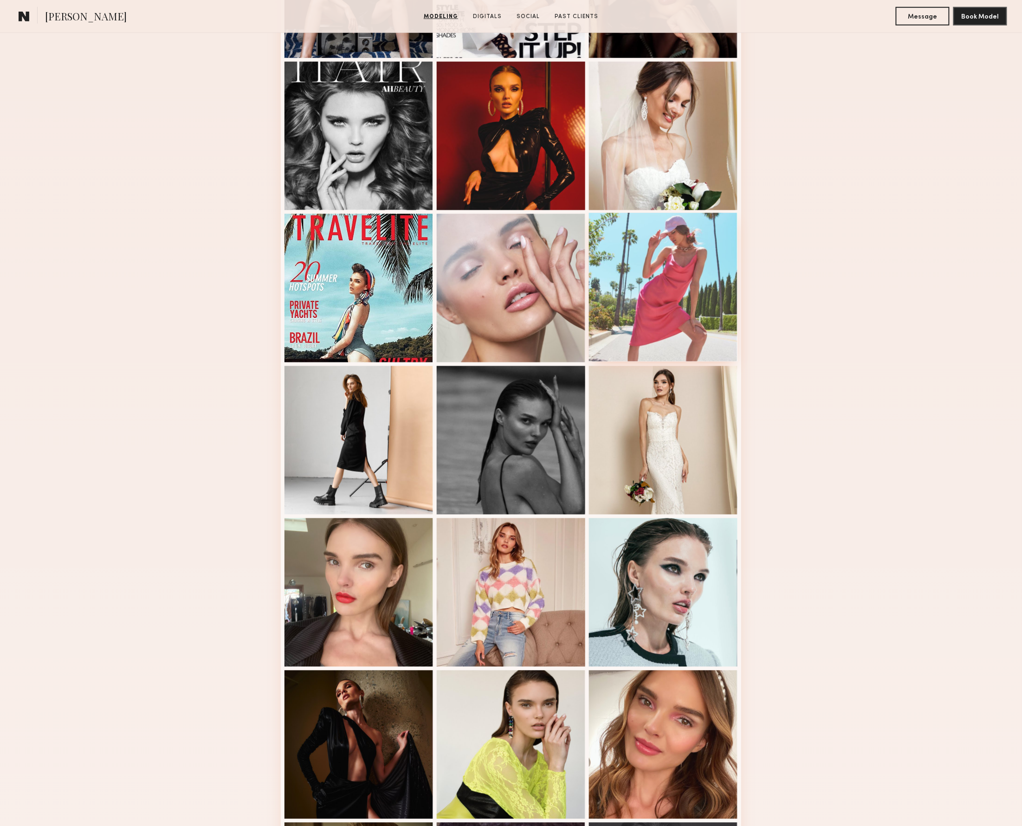
click at [674, 294] on div at bounding box center [663, 287] width 149 height 149
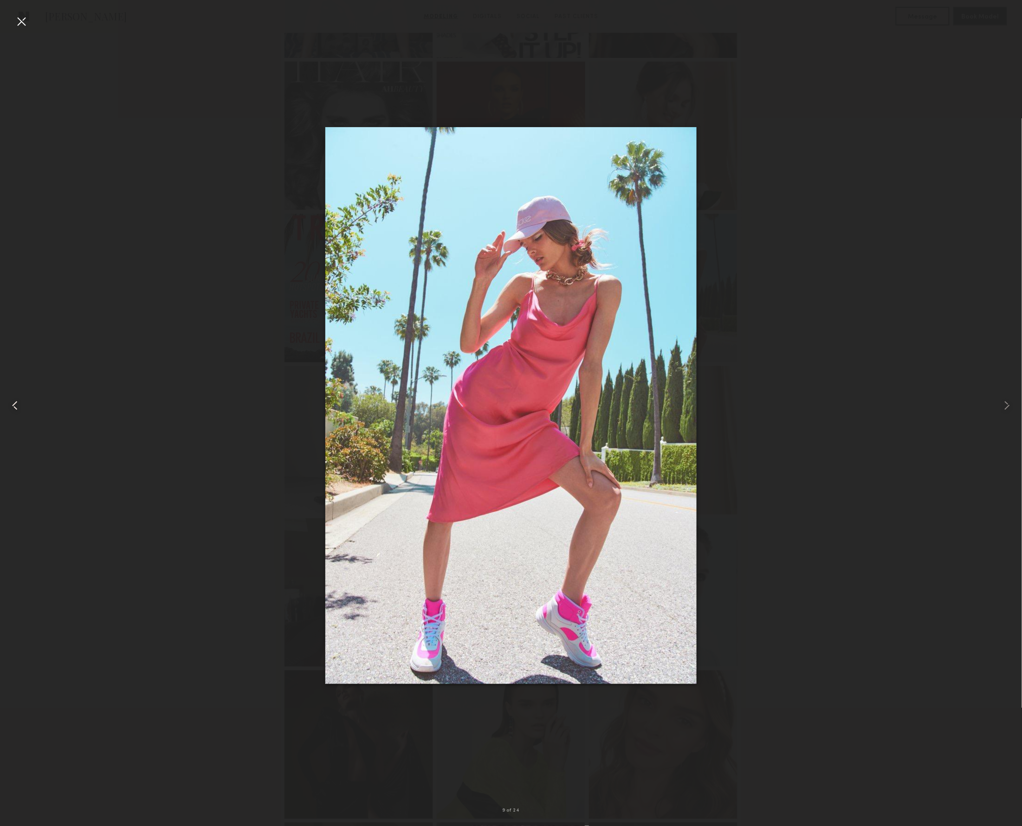
click at [31, 23] on div at bounding box center [20, 405] width 41 height 781
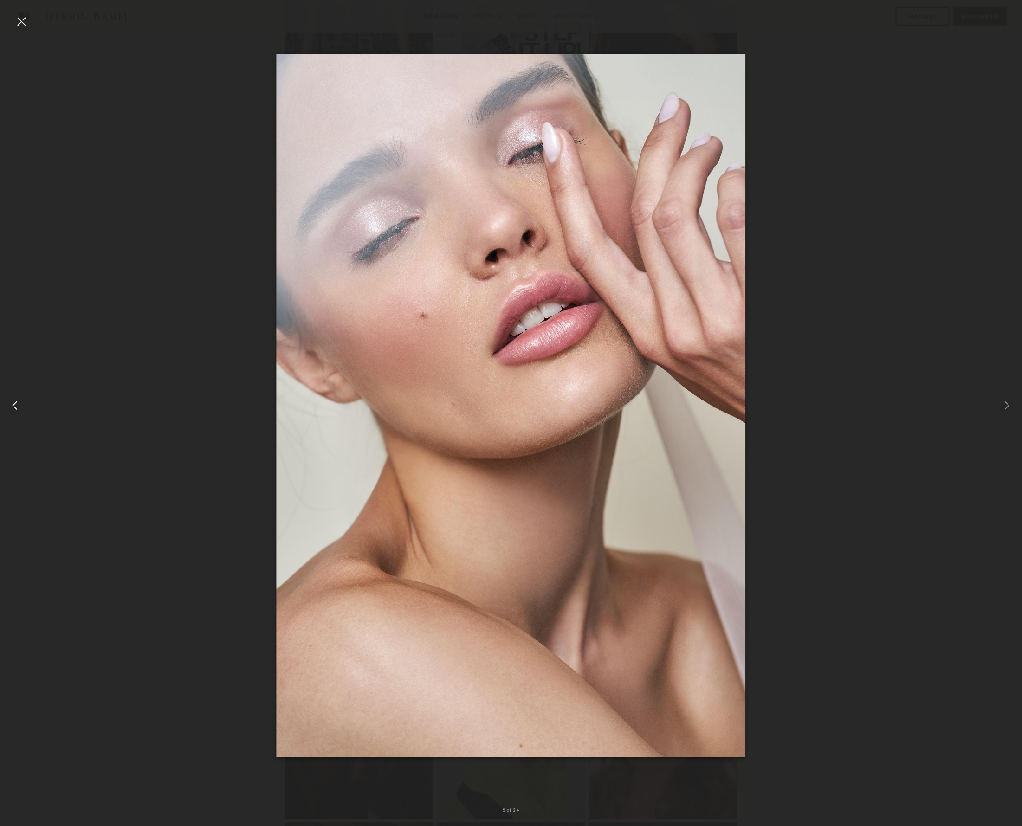
click at [31, 23] on div at bounding box center [20, 405] width 41 height 781
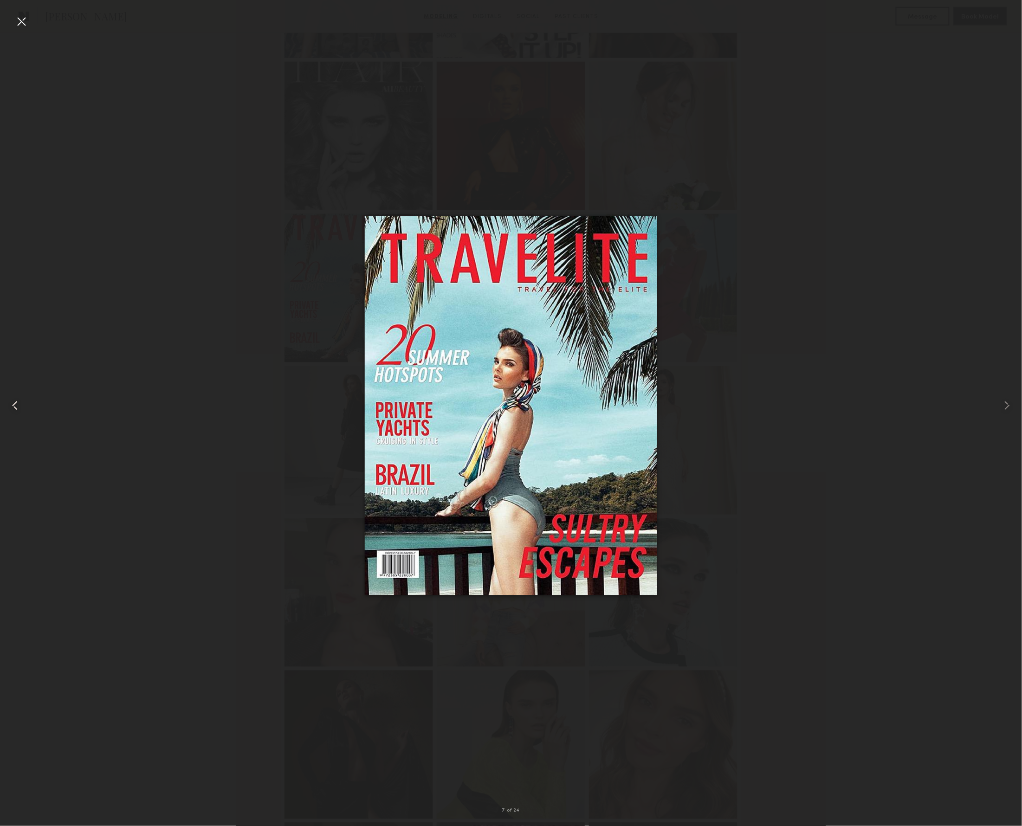
click at [31, 23] on div at bounding box center [20, 405] width 41 height 781
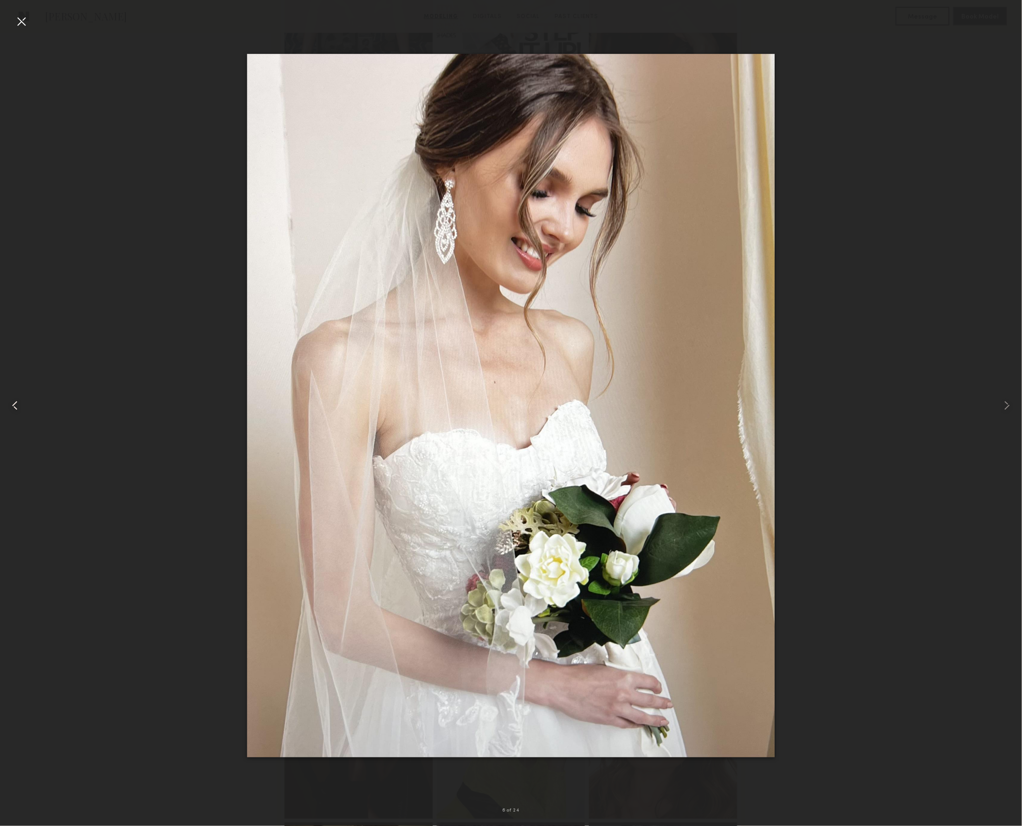
click at [31, 23] on div at bounding box center [20, 405] width 41 height 781
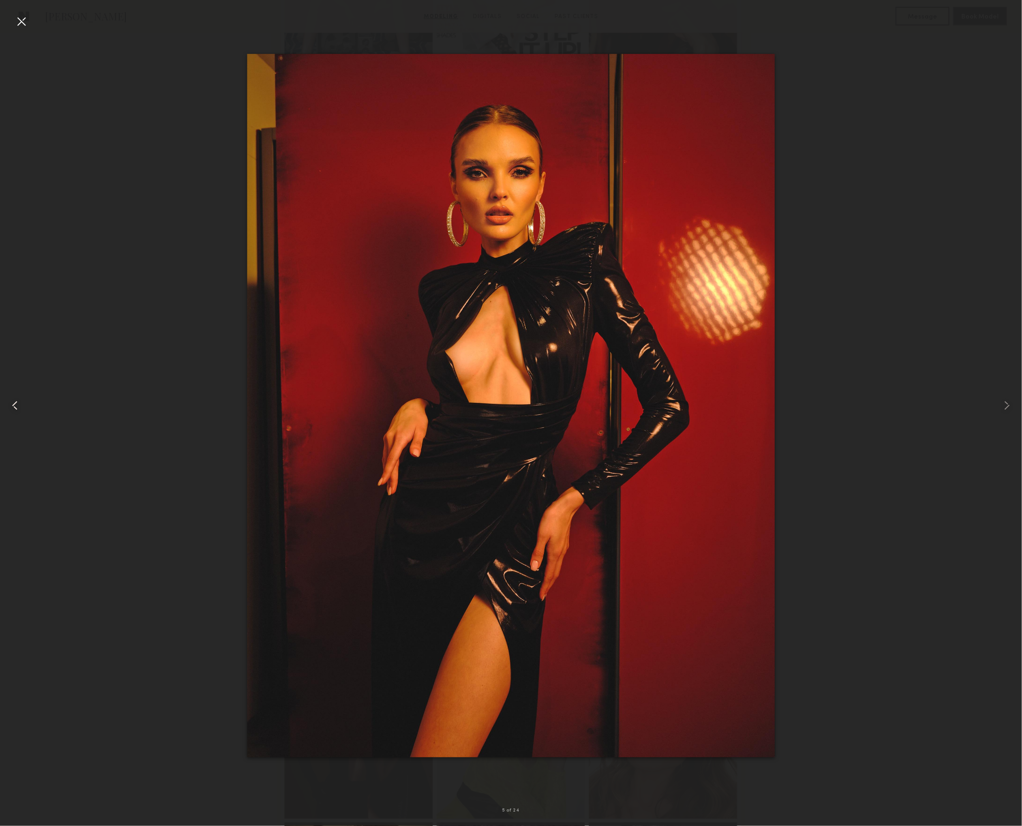
click at [31, 23] on div at bounding box center [20, 405] width 41 height 781
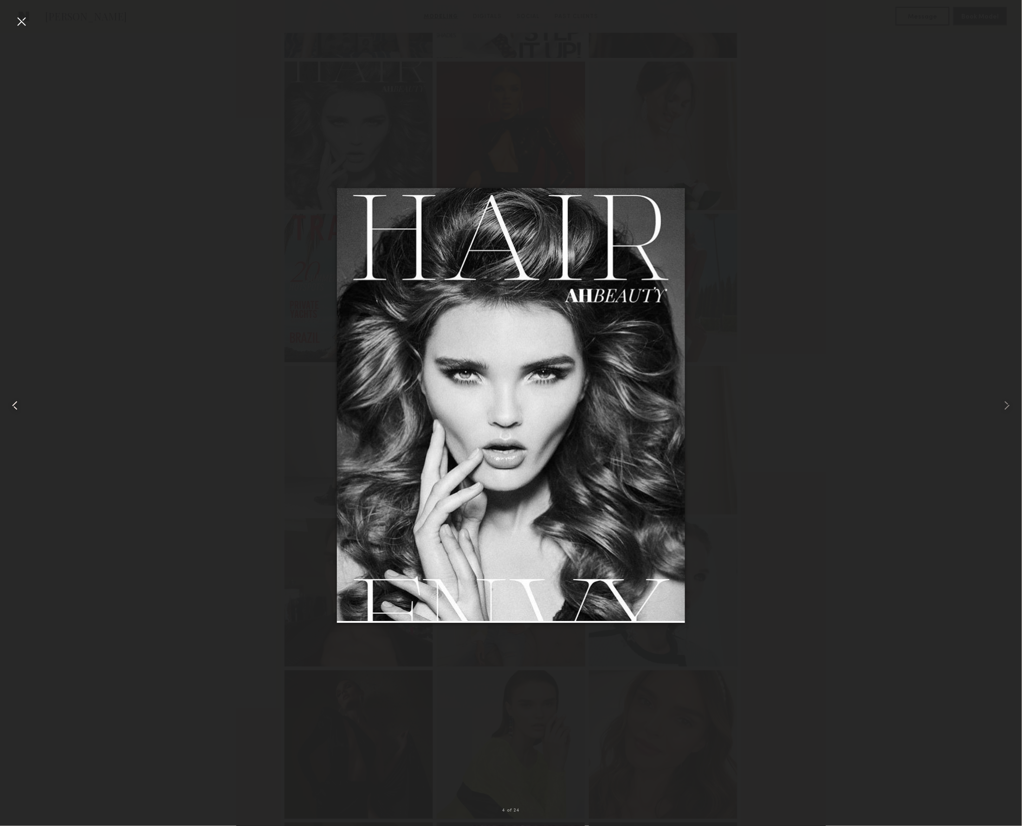
click at [31, 23] on div at bounding box center [20, 405] width 41 height 781
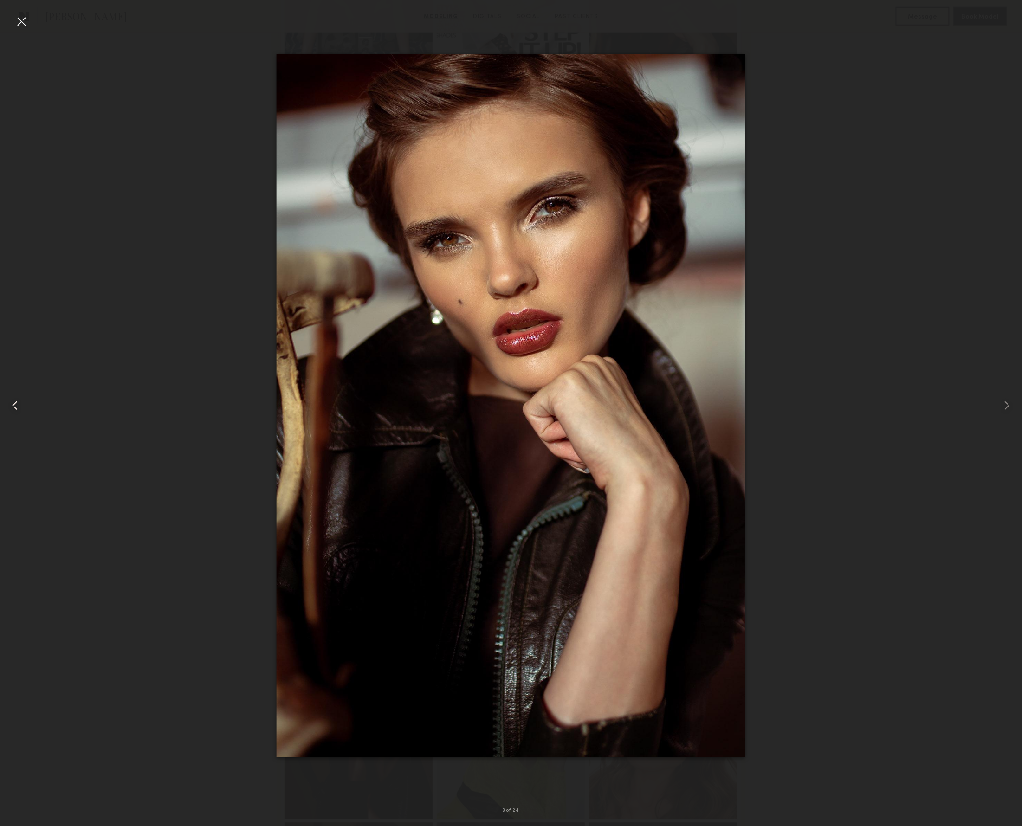
click at [31, 23] on div at bounding box center [20, 405] width 41 height 781
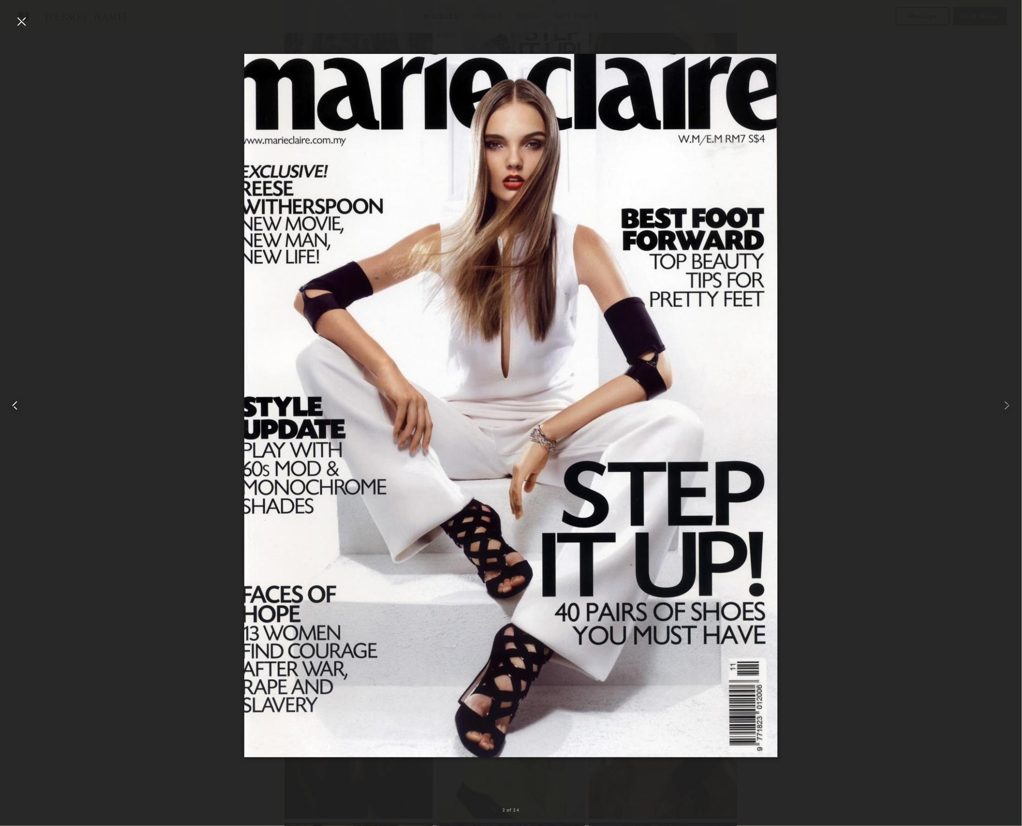
click at [31, 23] on div at bounding box center [20, 405] width 41 height 781
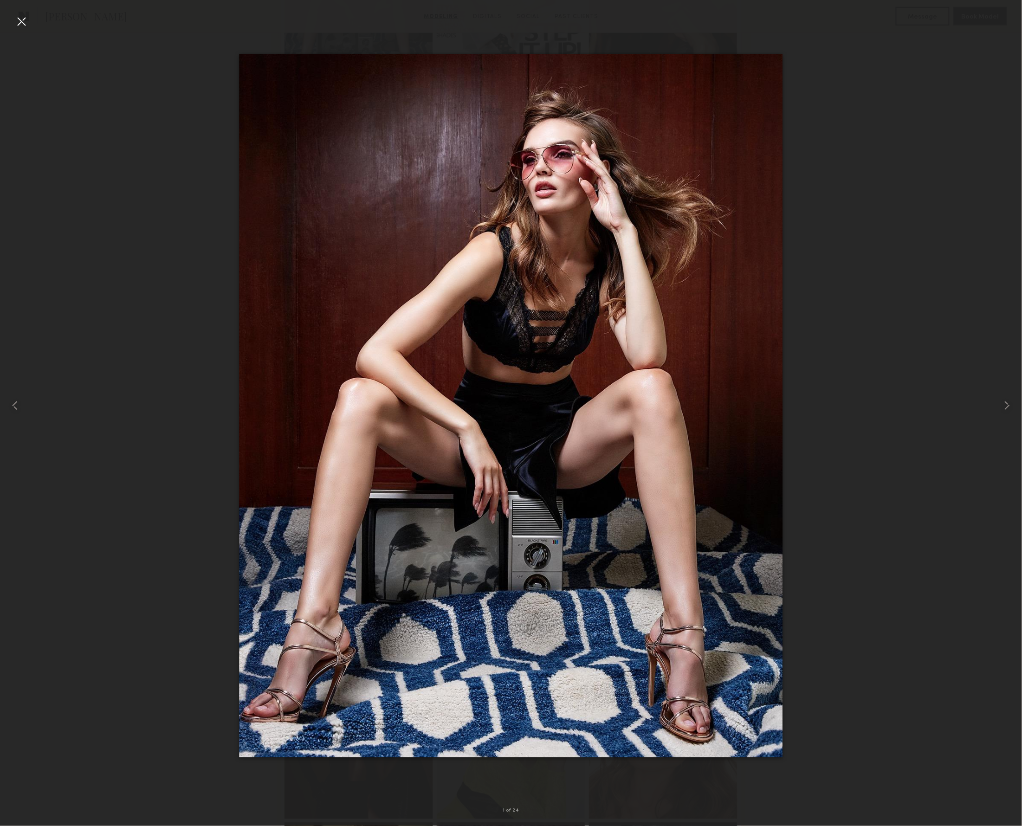
click at [19, 20] on div at bounding box center [21, 21] width 15 height 15
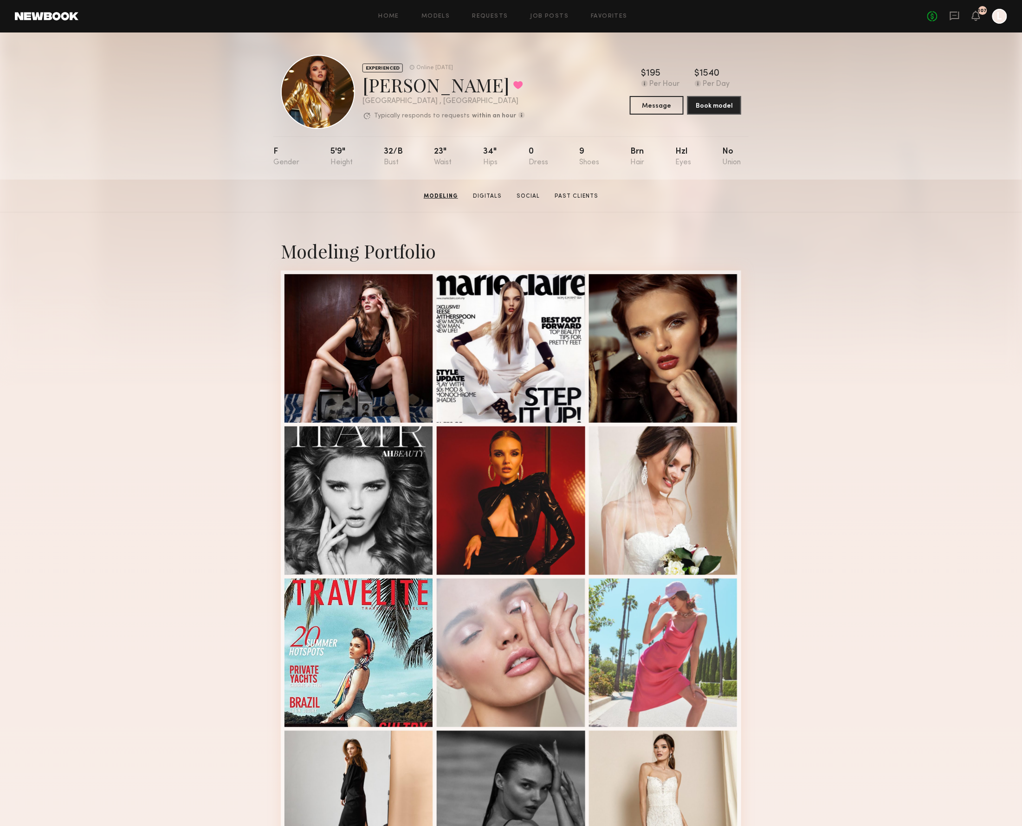
scroll to position [0, 0]
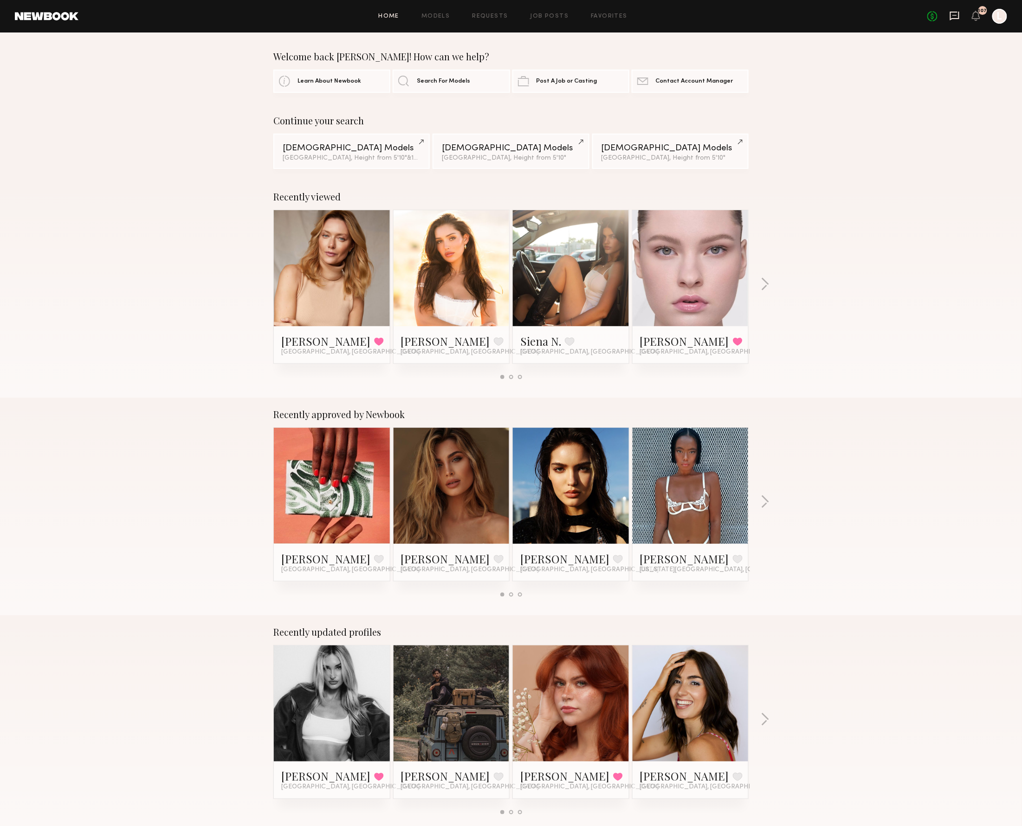
click at [954, 14] on icon at bounding box center [954, 16] width 10 height 10
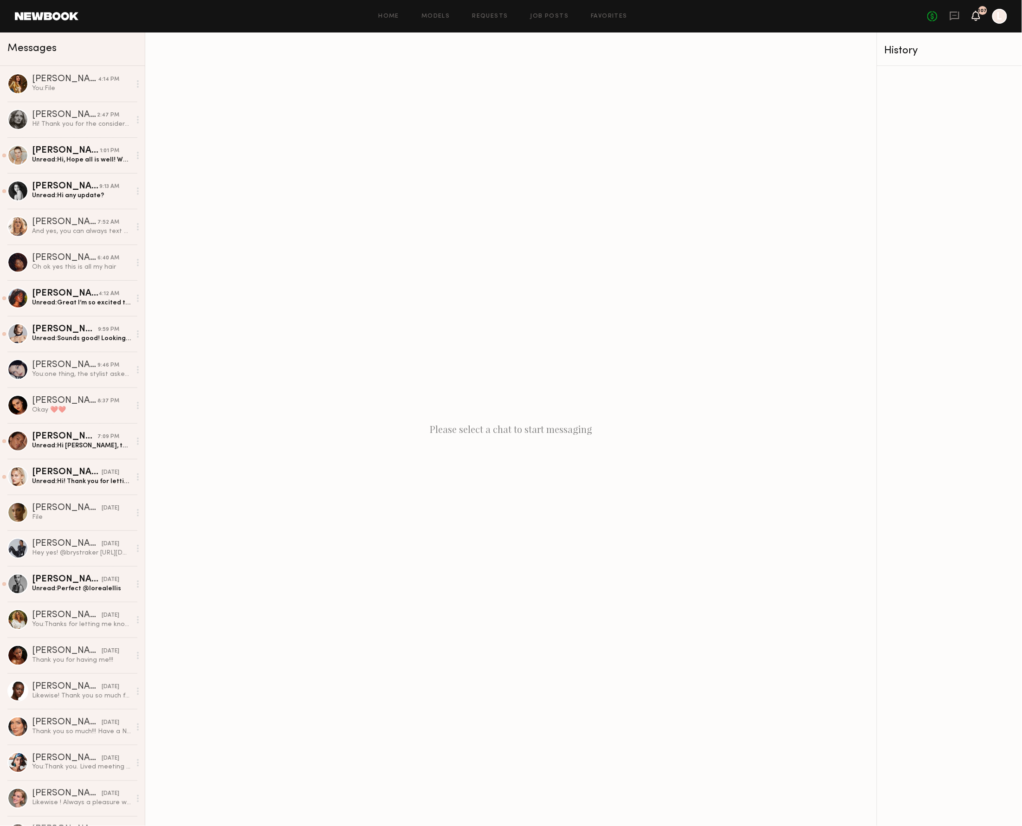
click at [975, 12] on icon at bounding box center [975, 15] width 7 height 6
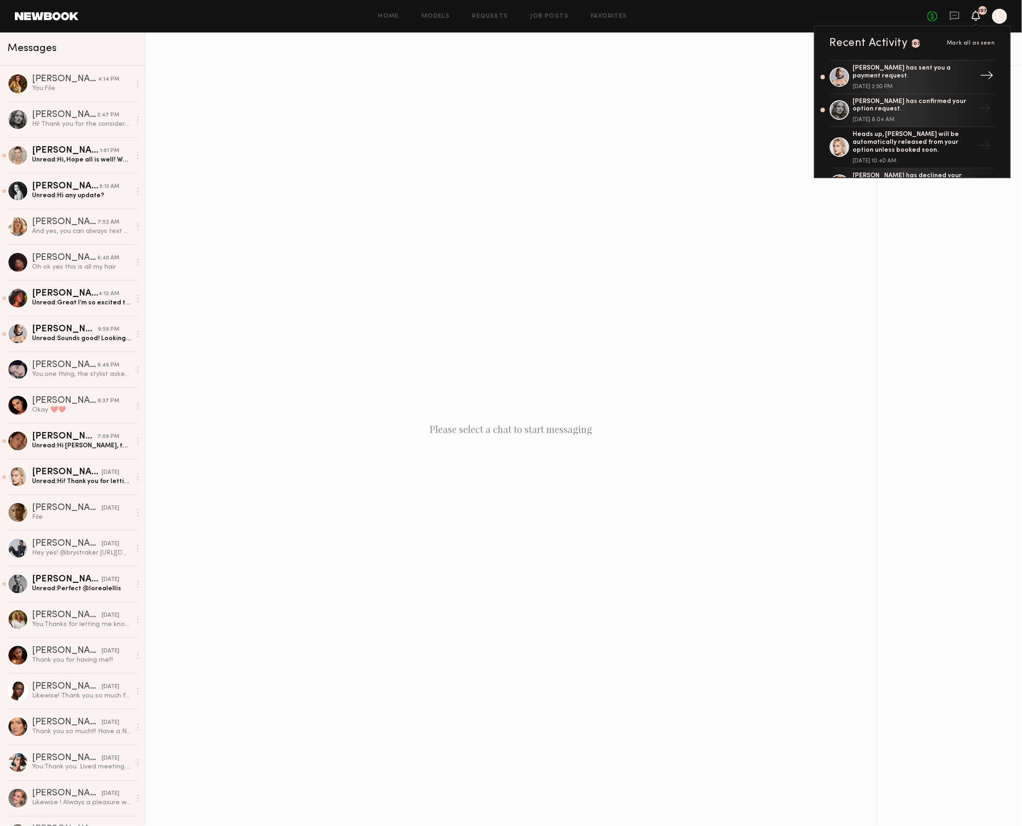
click at [907, 70] on div "Marina R. has sent you a payment request." at bounding box center [913, 73] width 121 height 16
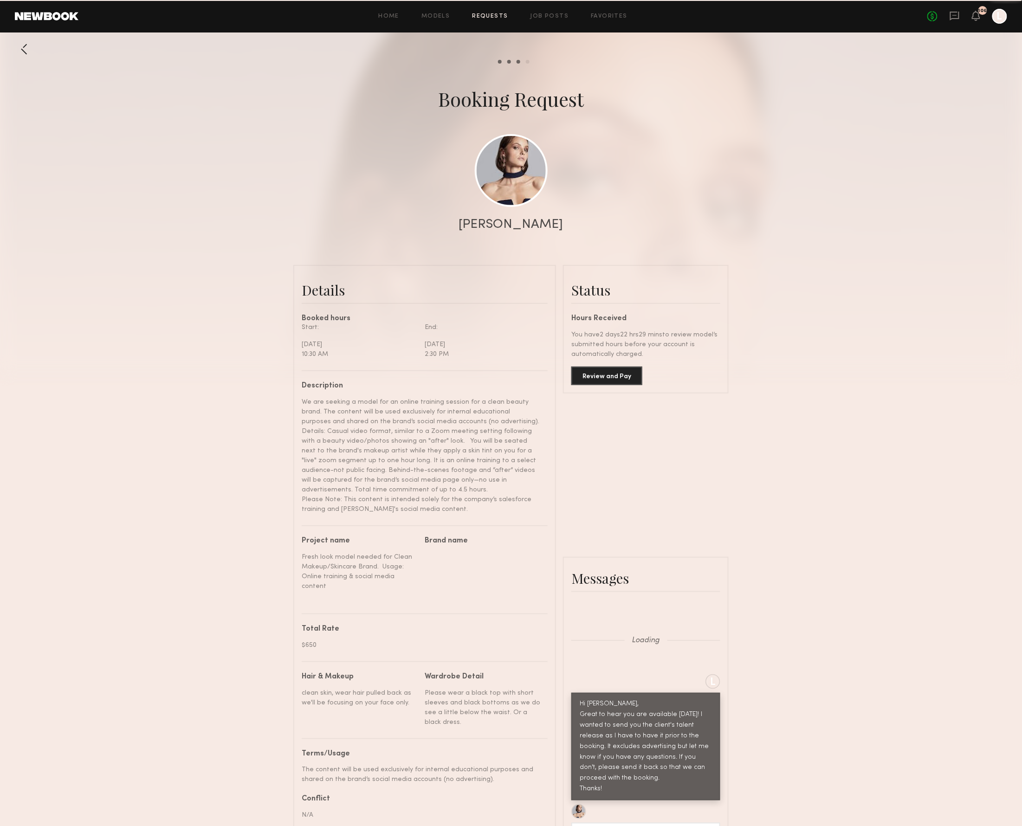
scroll to position [973, 0]
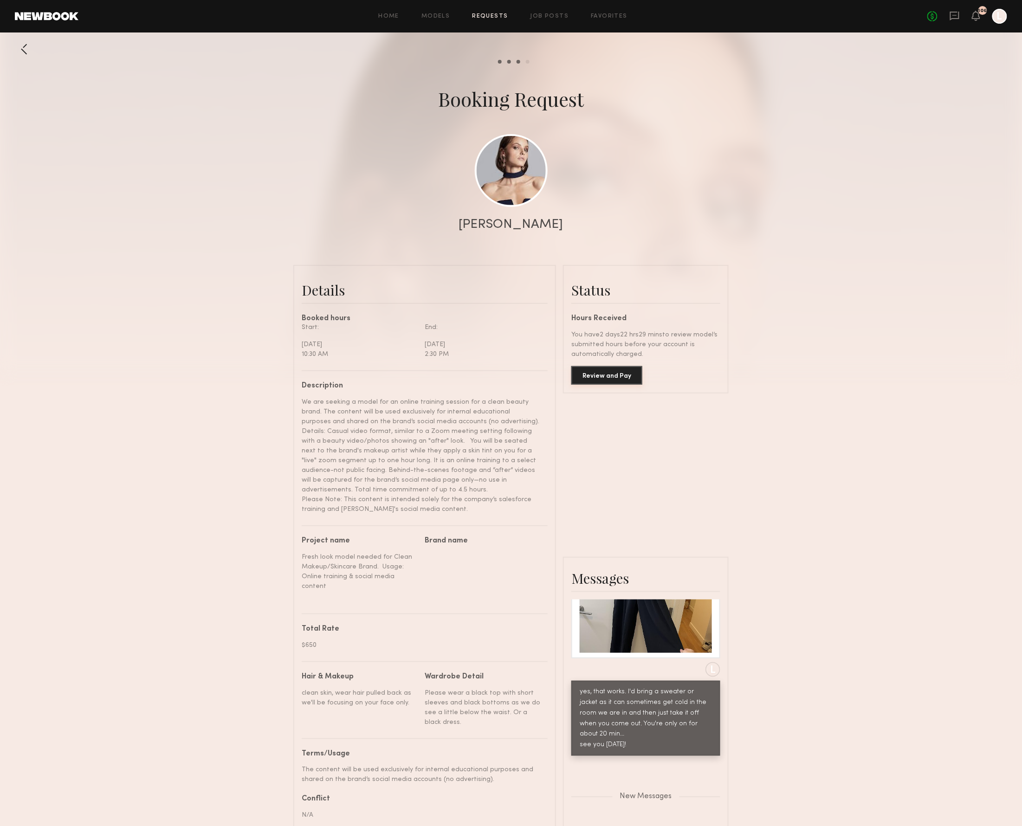
click at [606, 372] on button "Review and Pay" at bounding box center [606, 375] width 71 height 19
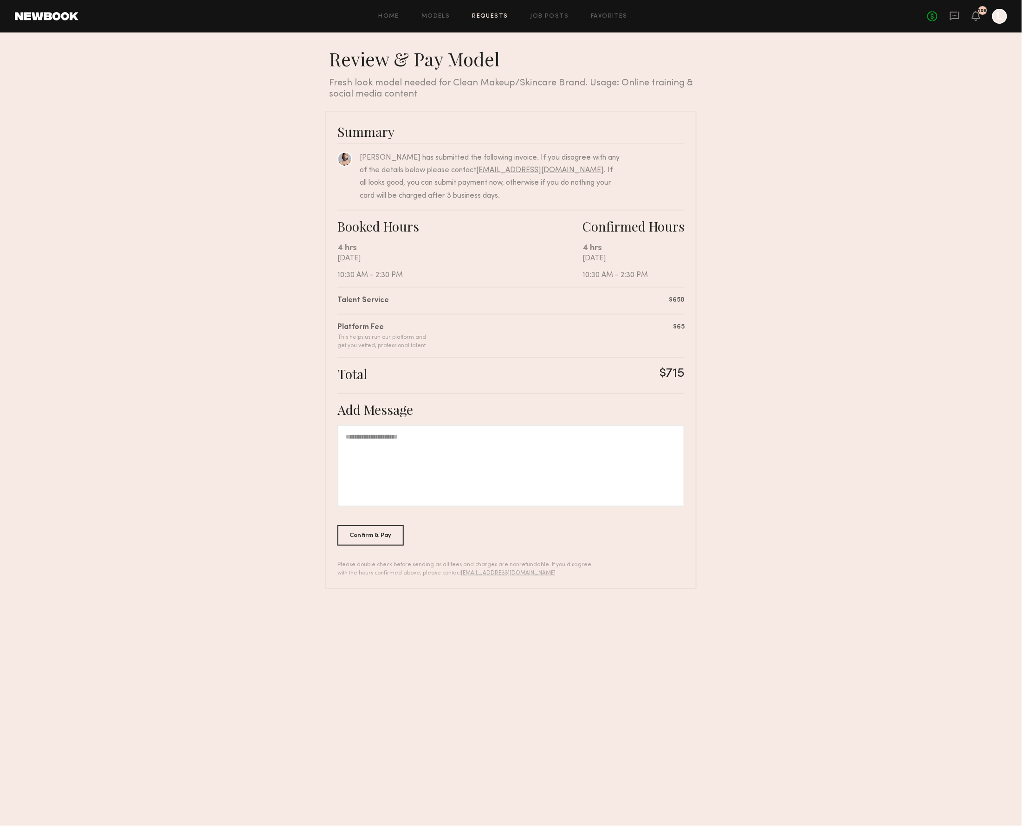
click at [403, 440] on div at bounding box center [510, 466] width 347 height 82
click at [377, 528] on div "Confirm & Pay" at bounding box center [370, 535] width 66 height 20
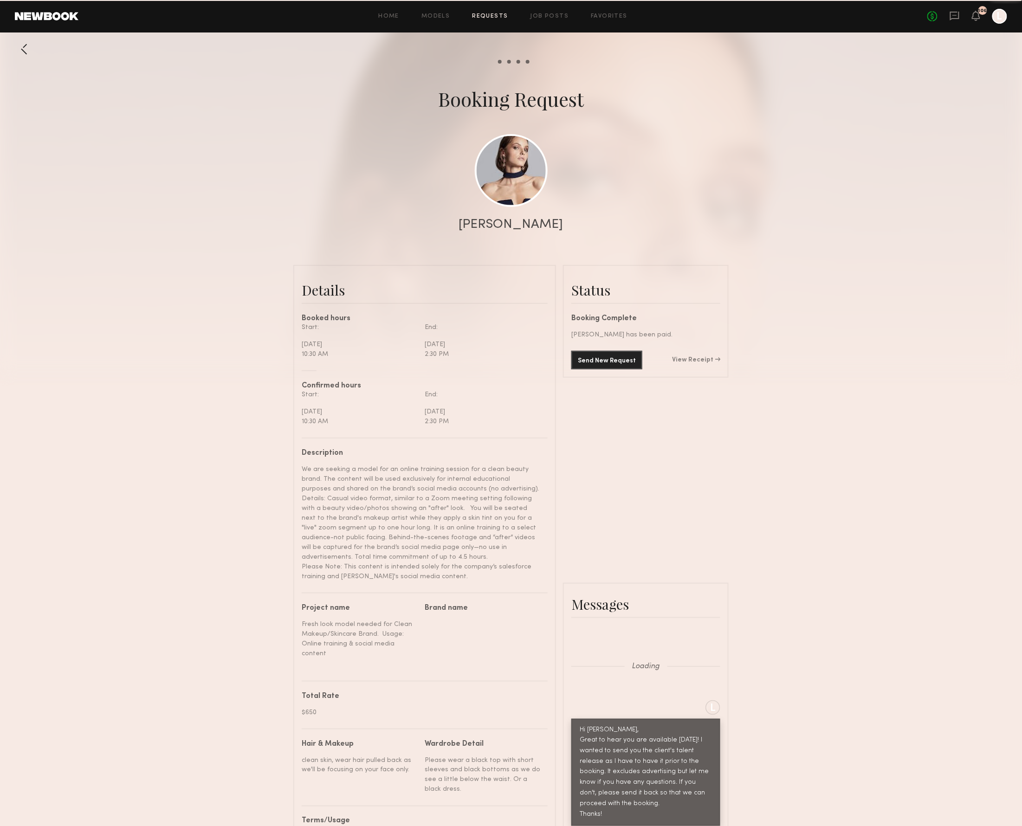
scroll to position [1027, 0]
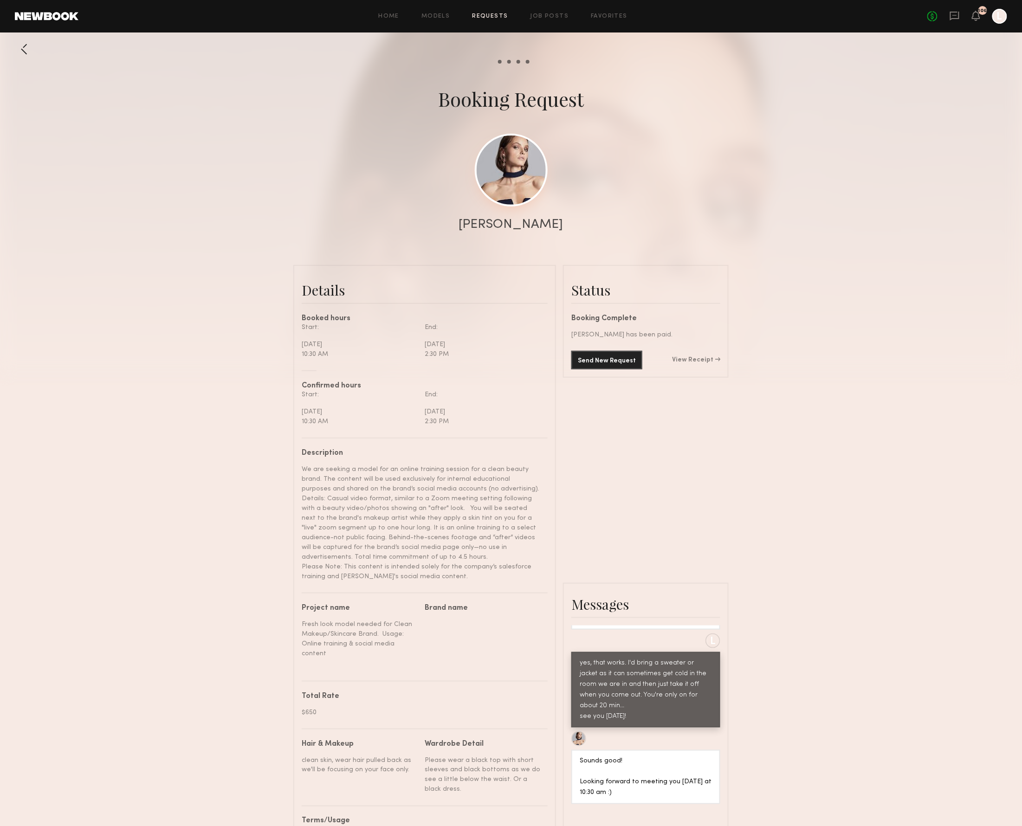
click at [505, 179] on link at bounding box center [511, 170] width 73 height 73
click at [949, 14] on icon at bounding box center [954, 16] width 10 height 10
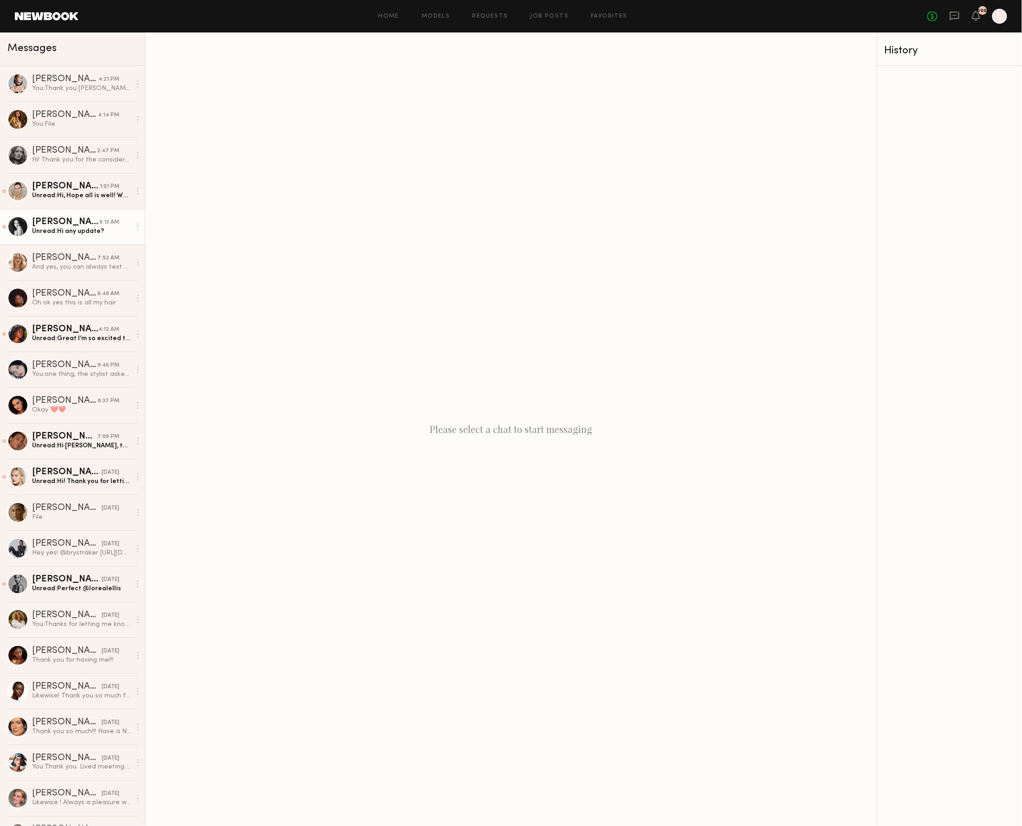
click at [97, 225] on div "[PERSON_NAME]" at bounding box center [65, 222] width 67 height 9
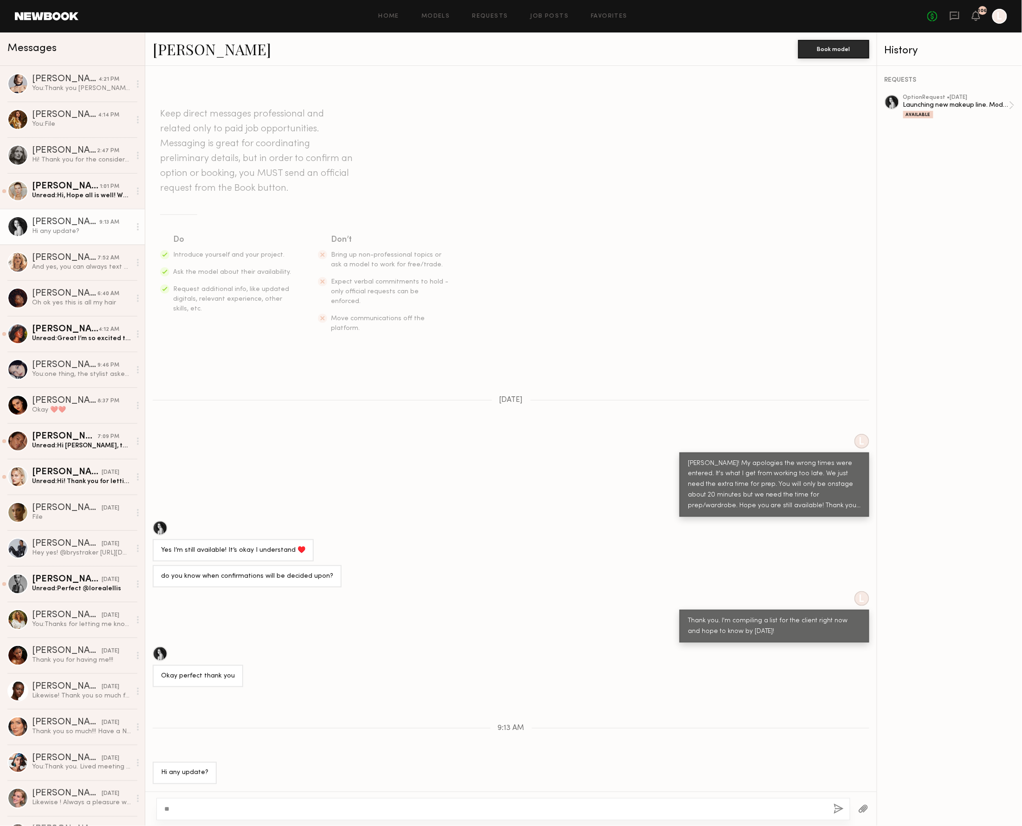
type textarea "*"
drag, startPoint x: 747, startPoint y: 807, endPoint x: 187, endPoint y: 804, distance: 560.1
click at [187, 805] on textarea "**********" at bounding box center [491, 809] width 655 height 9
type textarea "**********"
click at [834, 807] on button "button" at bounding box center [838, 810] width 10 height 12
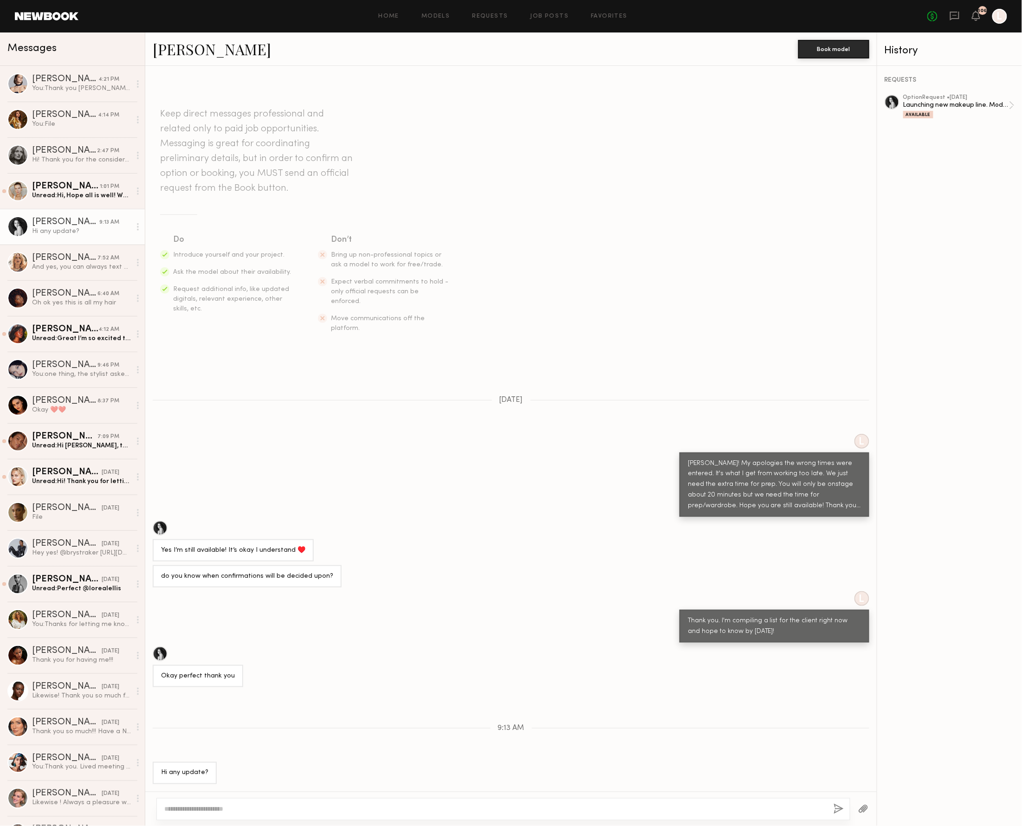
scroll to position [104, 0]
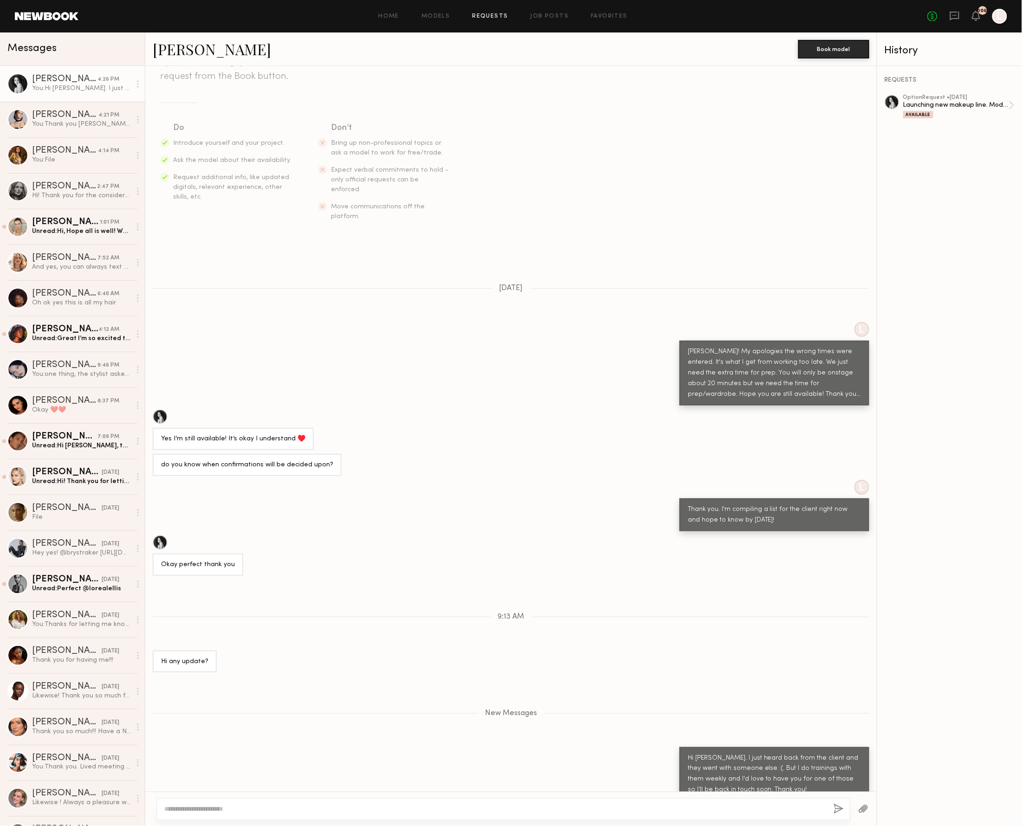
click at [473, 18] on link "Requests" at bounding box center [490, 16] width 36 height 6
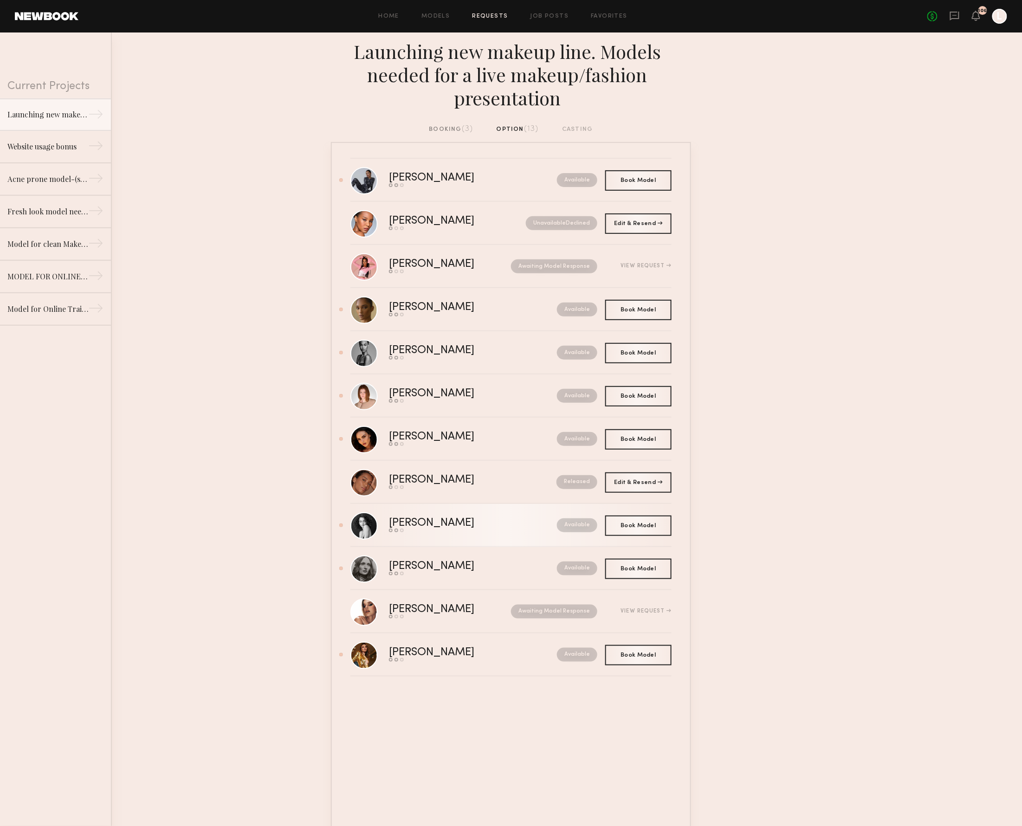
click at [570, 526] on nb-request-status "Available" at bounding box center [577, 525] width 40 height 14
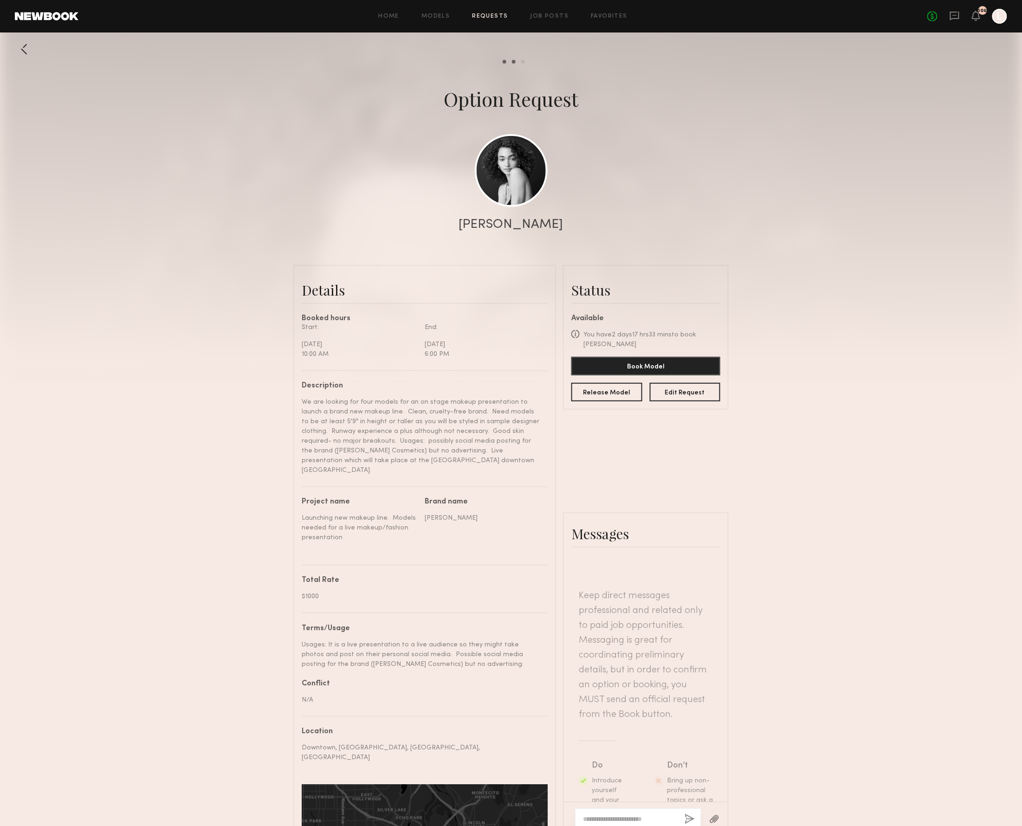
scroll to position [717, 0]
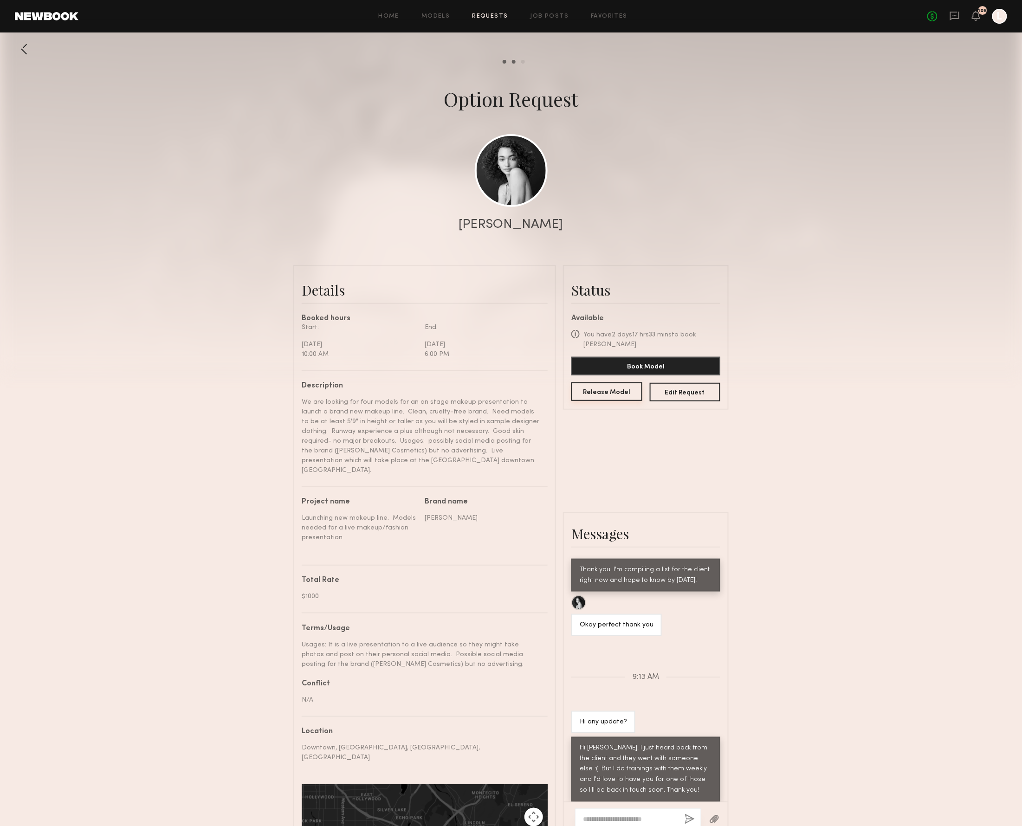
click at [614, 382] on button "Release Model" at bounding box center [606, 391] width 71 height 19
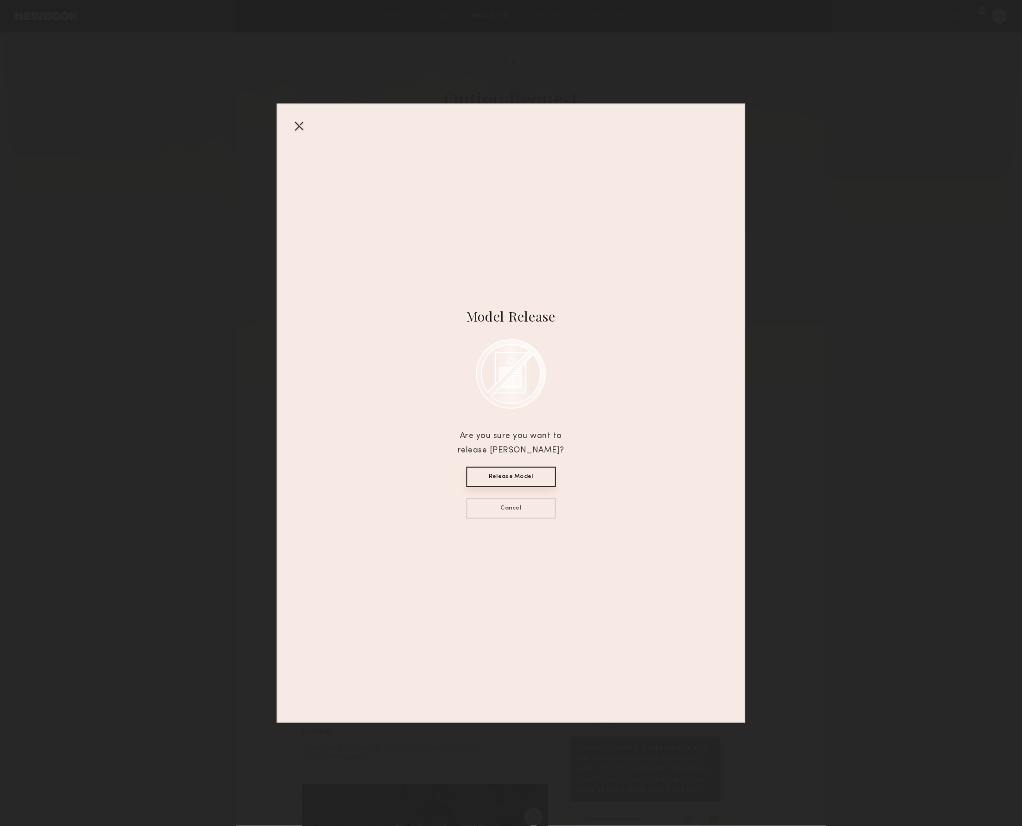
drag, startPoint x: 500, startPoint y: 475, endPoint x: 482, endPoint y: 475, distance: 18.6
click at [485, 475] on button "Release Model" at bounding box center [511, 477] width 90 height 20
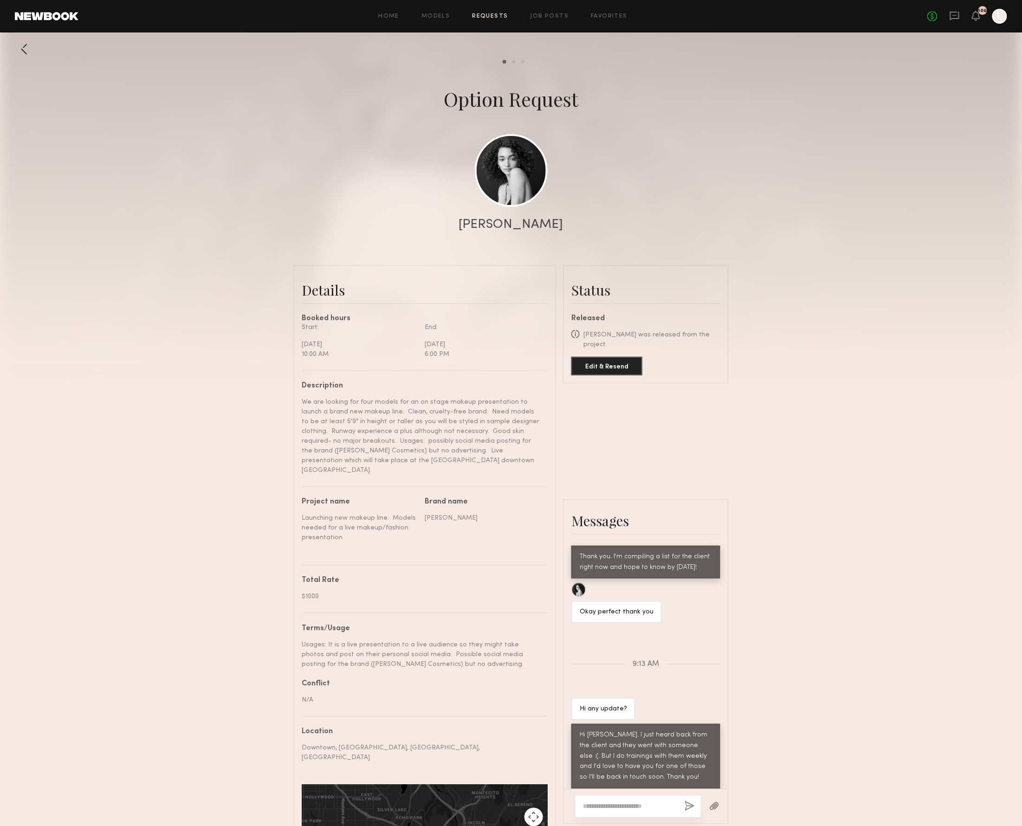
click at [23, 50] on div at bounding box center [24, 49] width 19 height 19
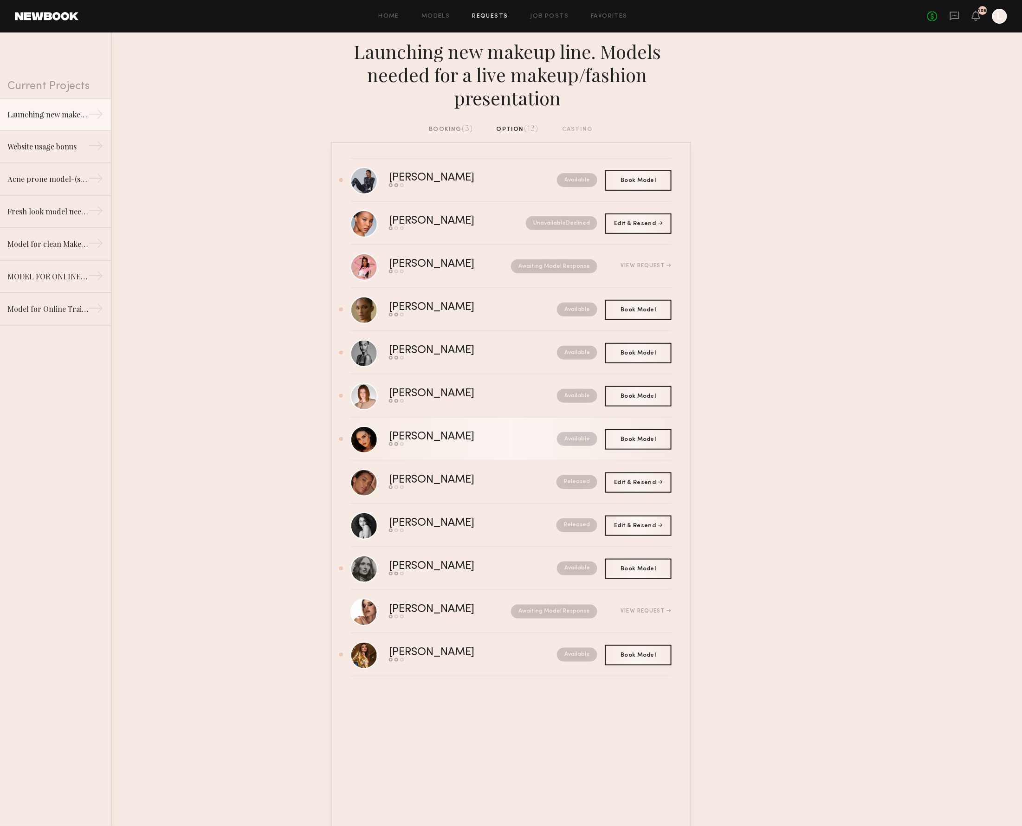
click at [516, 436] on div "Available" at bounding box center [557, 439] width 82 height 14
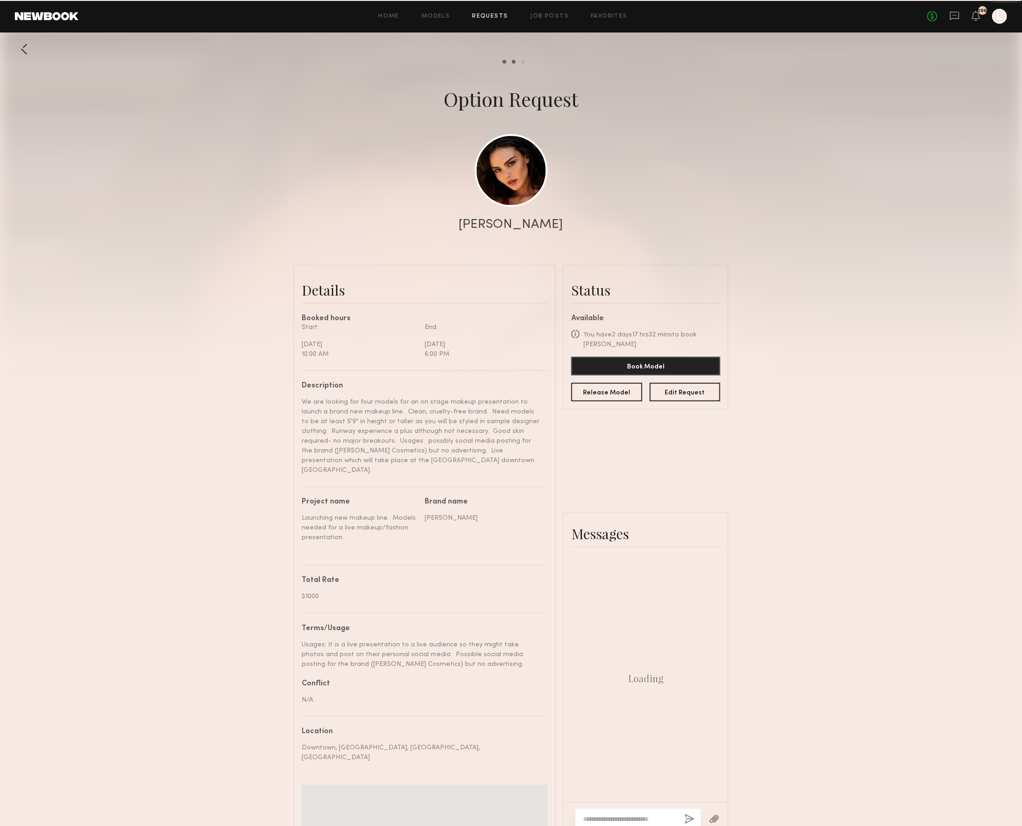
scroll to position [778, 0]
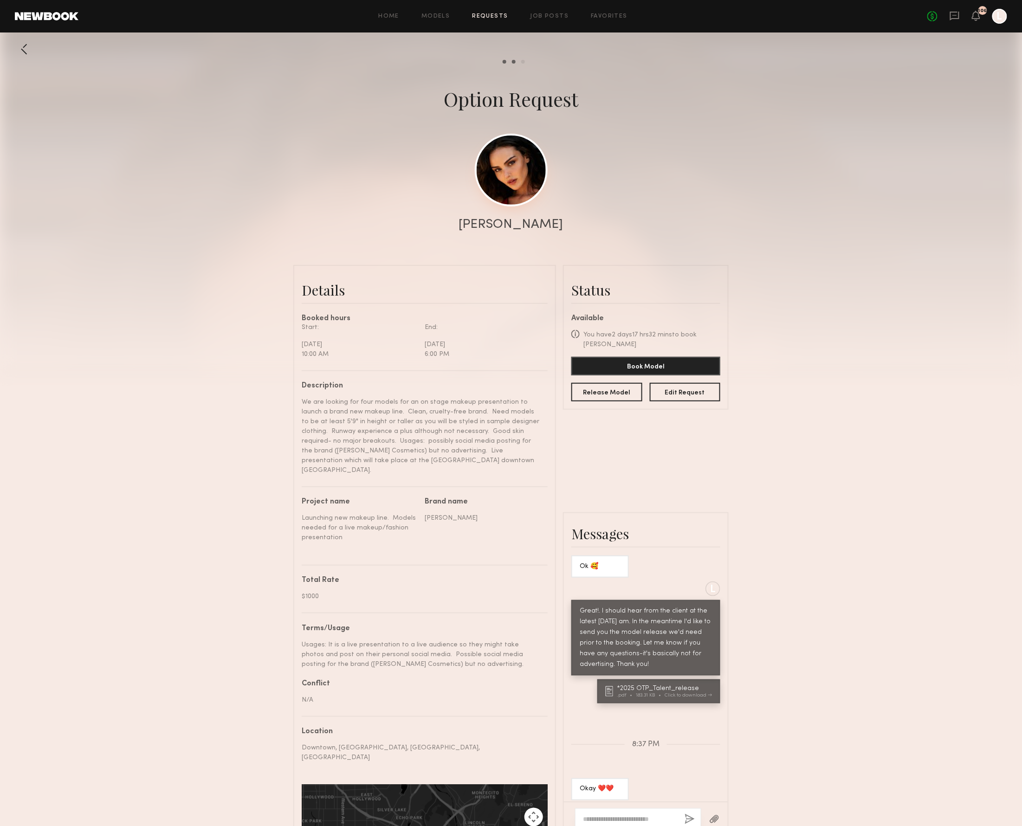
click at [509, 168] on link at bounding box center [511, 170] width 73 height 73
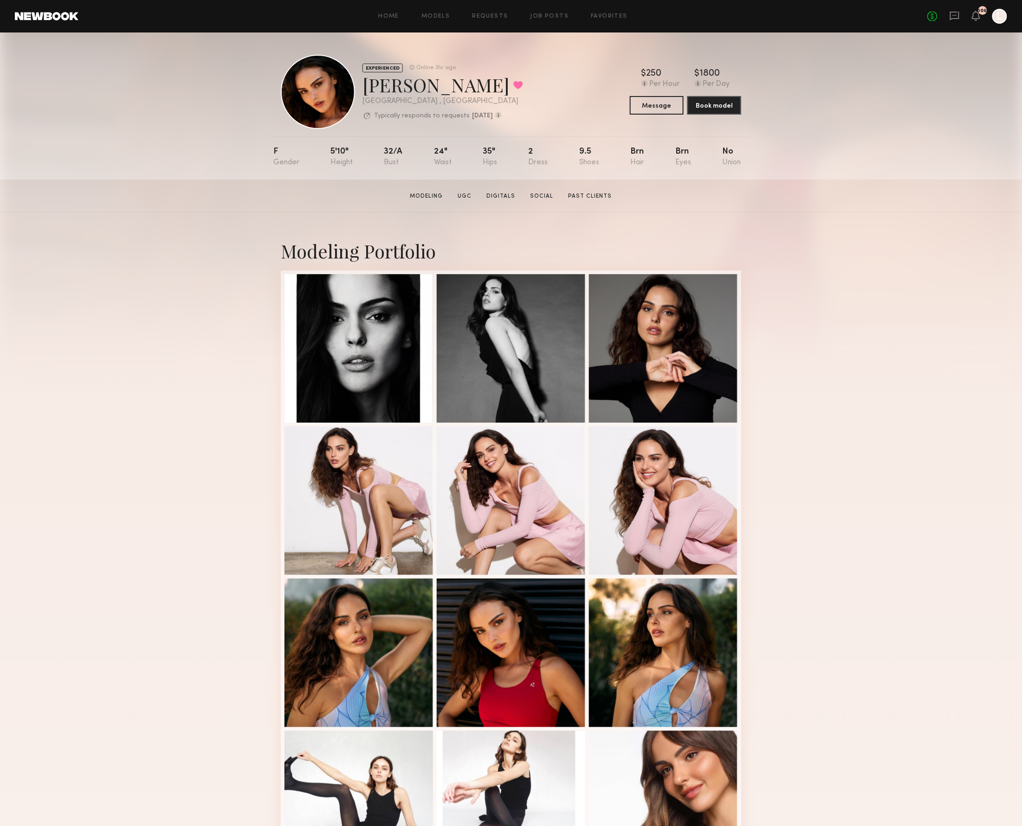
drag, startPoint x: 618, startPoint y: 49, endPoint x: 301, endPoint y: 49, distance: 317.0
click at [372, 49] on nb-model-profile-header "EXPERIENCED Online 3hr ago [PERSON_NAME] Favorited [GEOGRAPHIC_DATA] , [GEOGRAP…" at bounding box center [510, 80] width 475 height 97
click at [648, 103] on button "Message" at bounding box center [657, 105] width 54 height 19
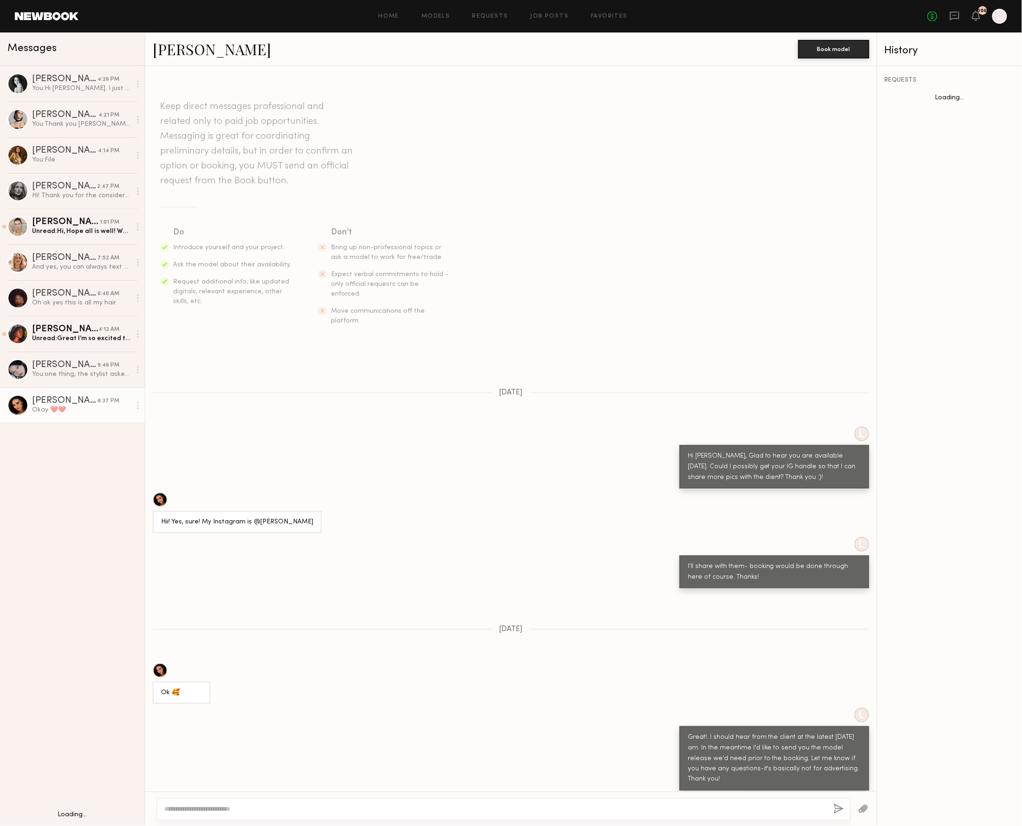
scroll to position [104, 0]
